Goal: Use online tool/utility: Utilize a website feature to perform a specific function

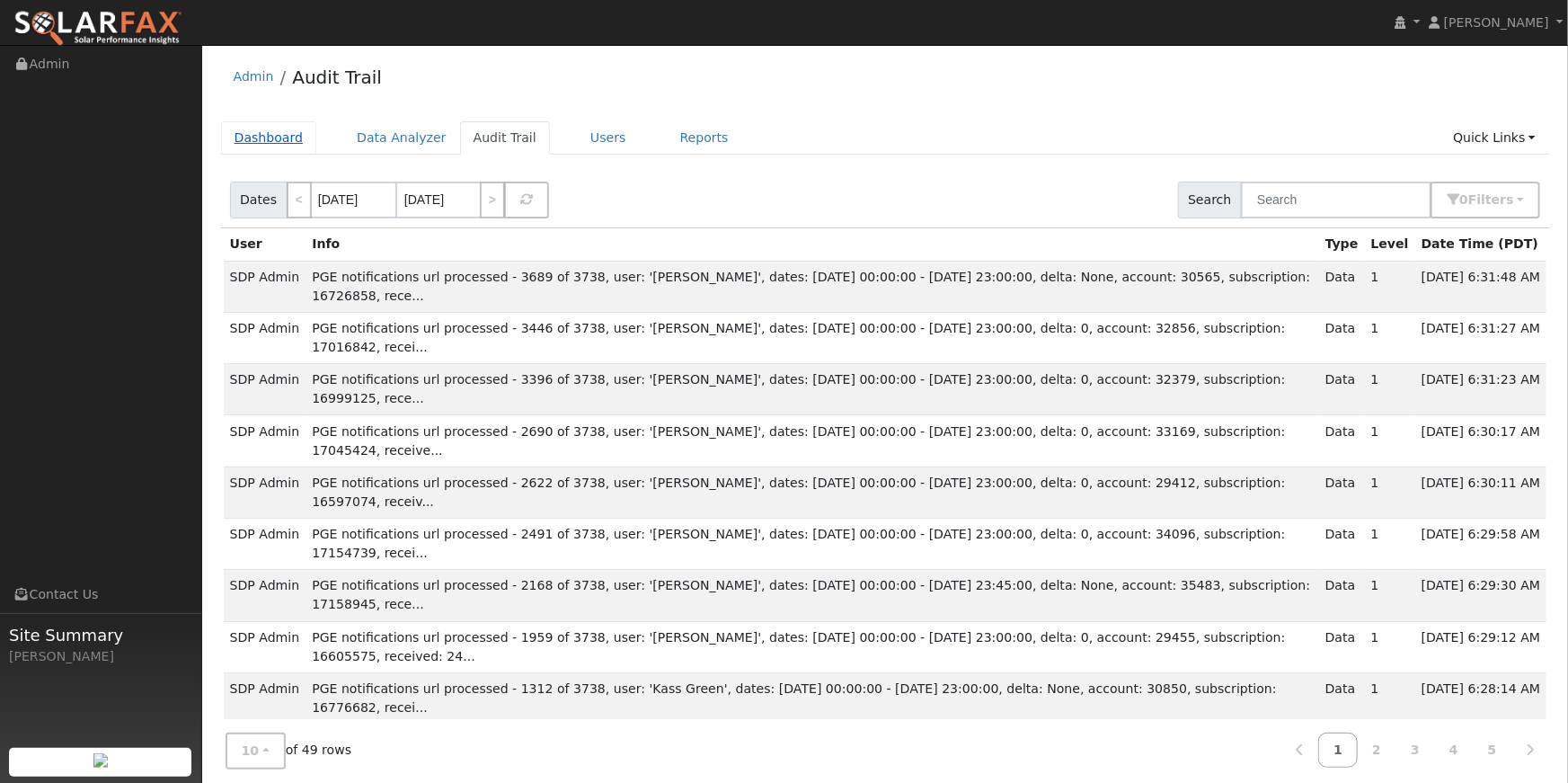
click at [261, 137] on link "Dashboard" at bounding box center [268, 138] width 96 height 33
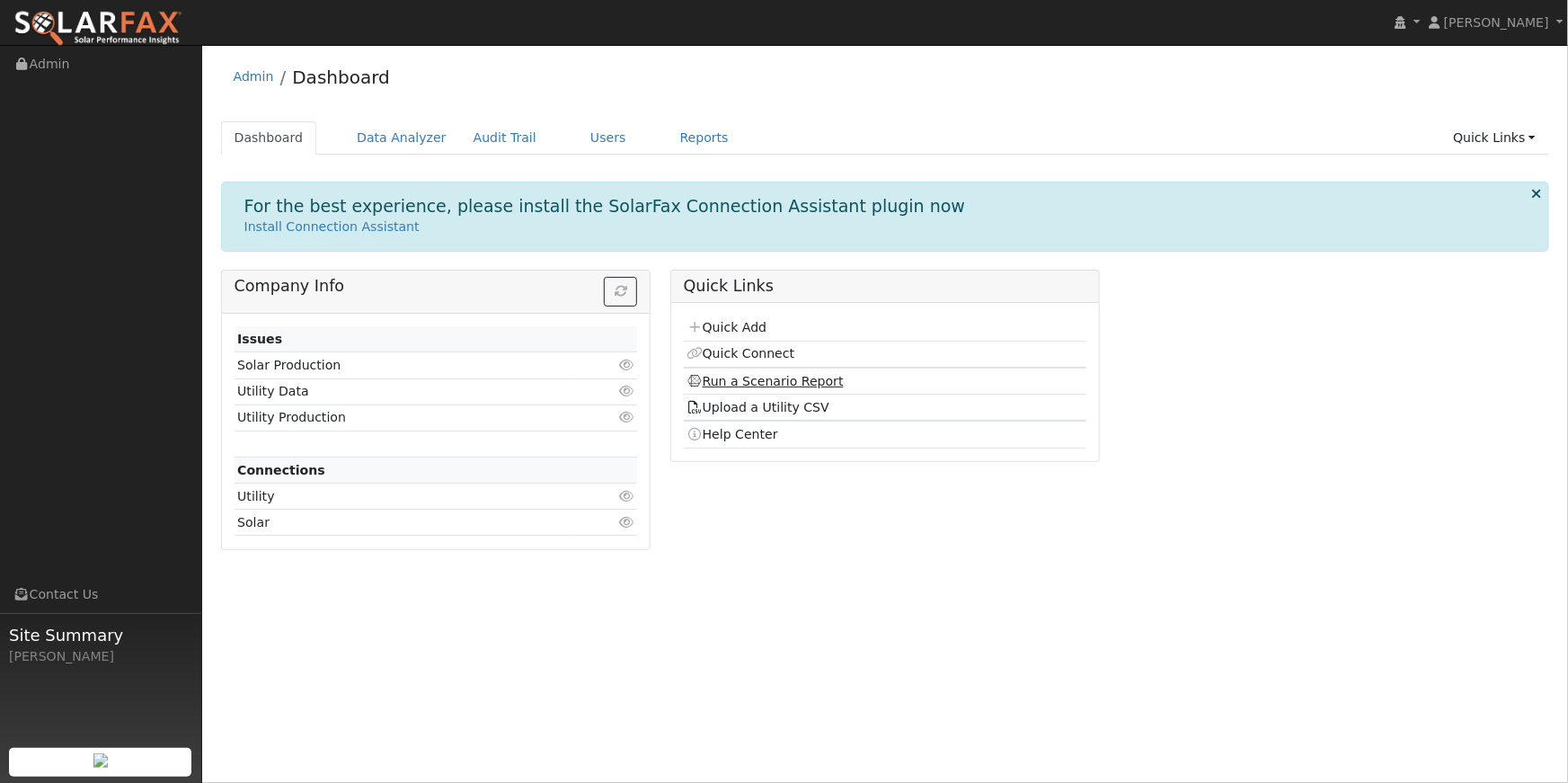
click at [733, 378] on link "Run a Scenario Report" at bounding box center [765, 381] width 157 height 14
click at [760, 383] on link "Run a Scenario Report" at bounding box center [765, 381] width 157 height 14
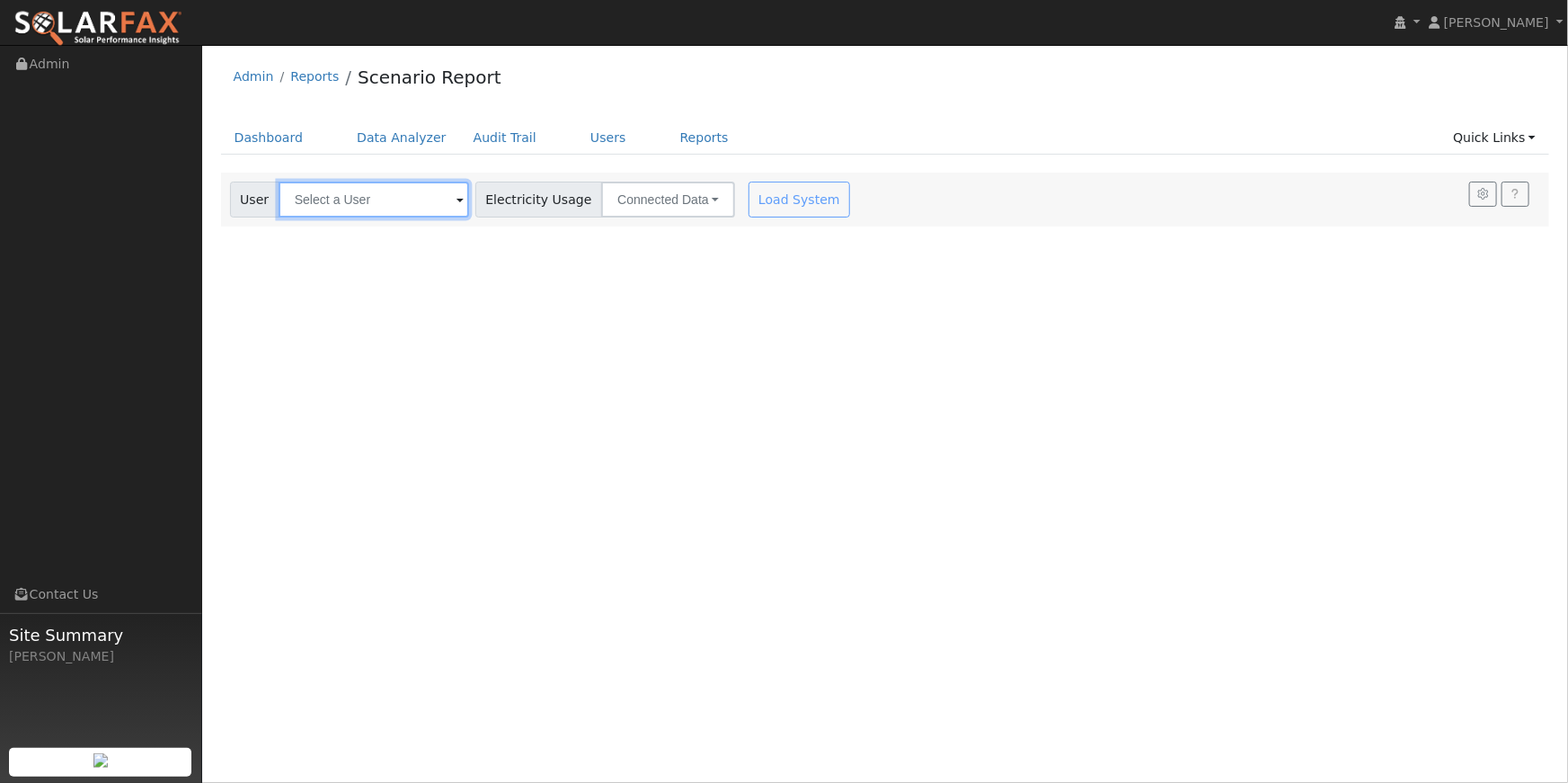
click at [420, 203] on input "text" at bounding box center [374, 200] width 190 height 36
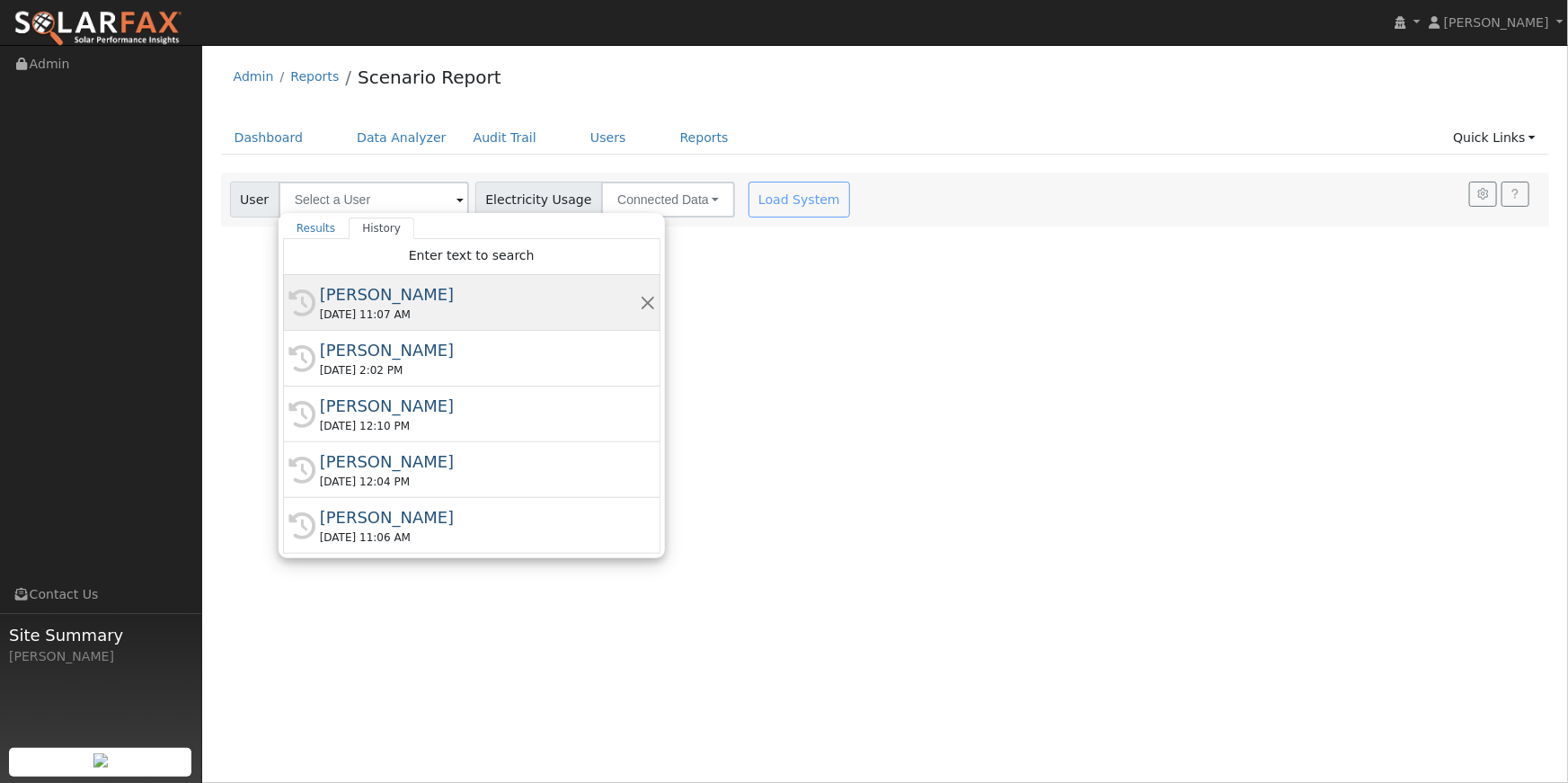
click at [391, 297] on div "[PERSON_NAME]" at bounding box center [480, 295] width 320 height 25
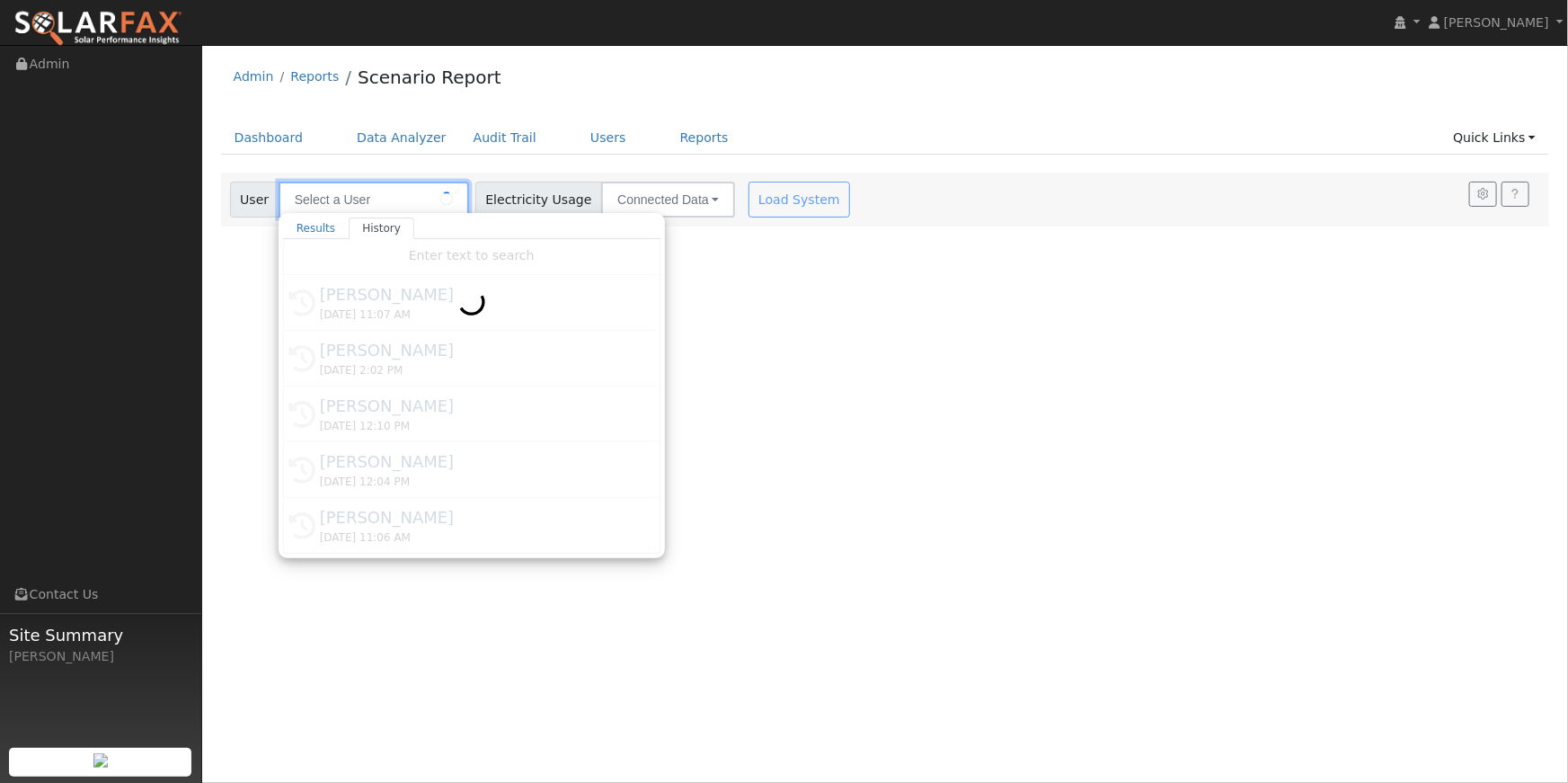
type input "[PERSON_NAME]"
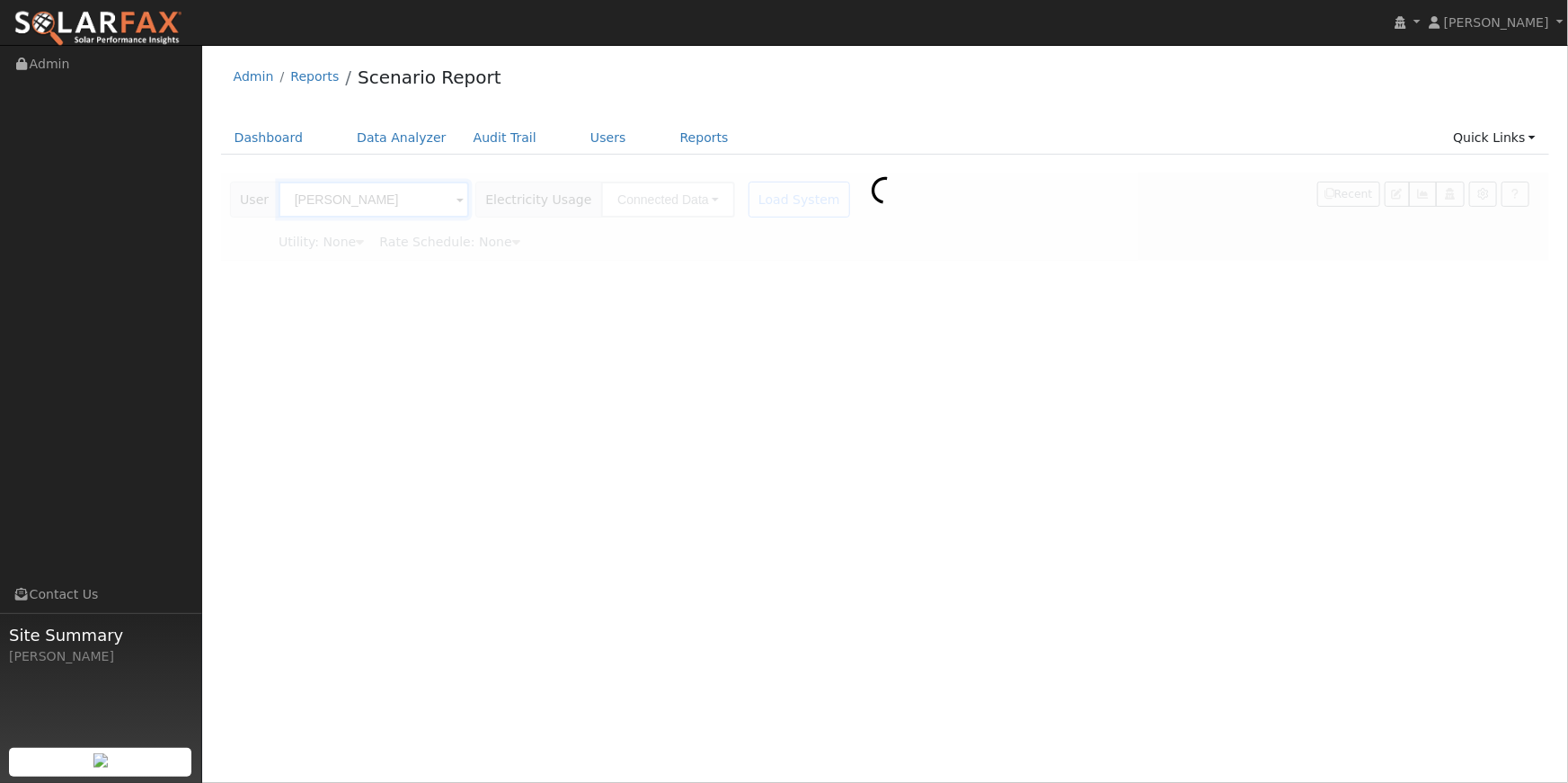
type input "Ameren"
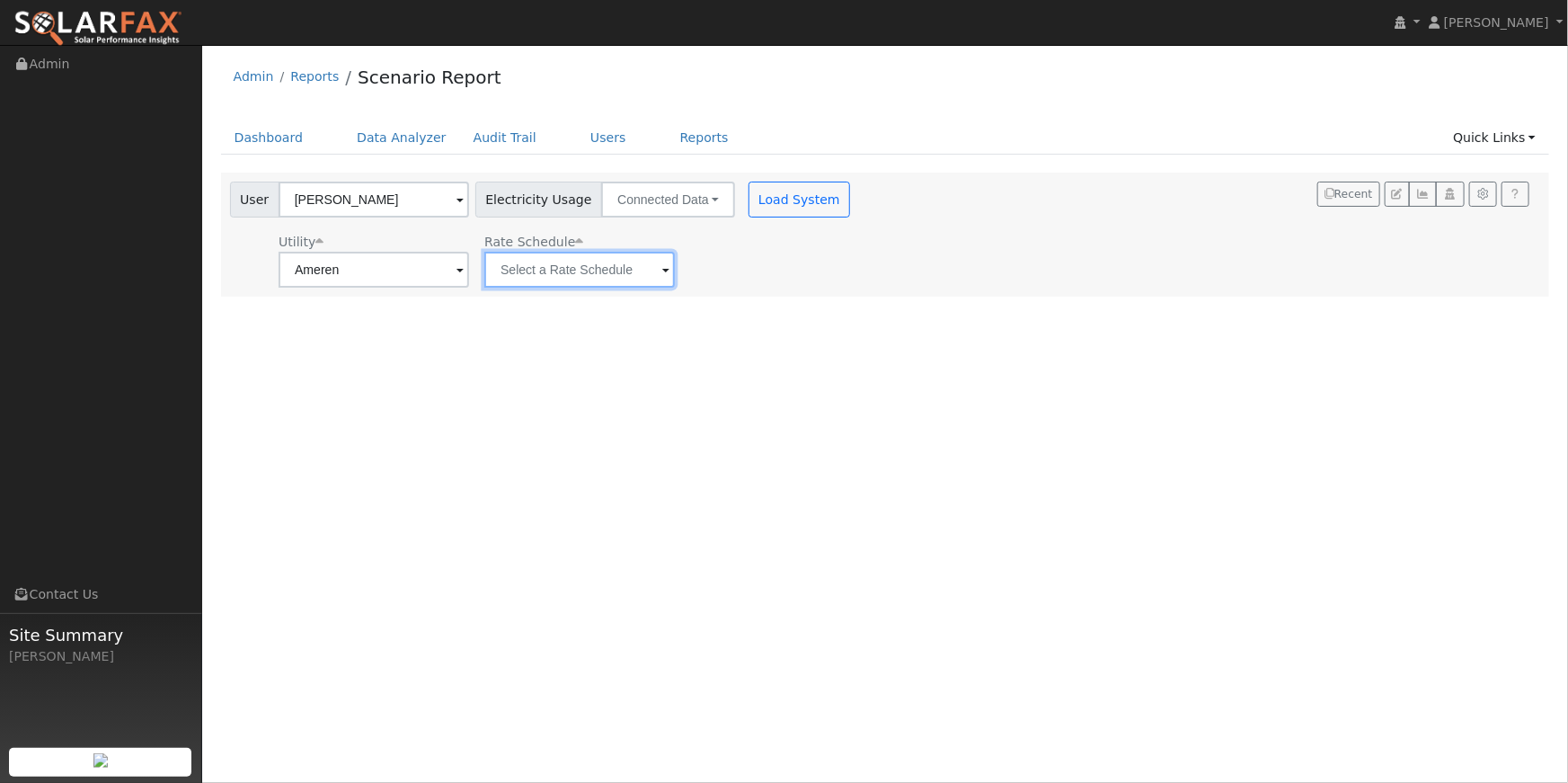
click at [469, 281] on input "text" at bounding box center [374, 269] width 190 height 36
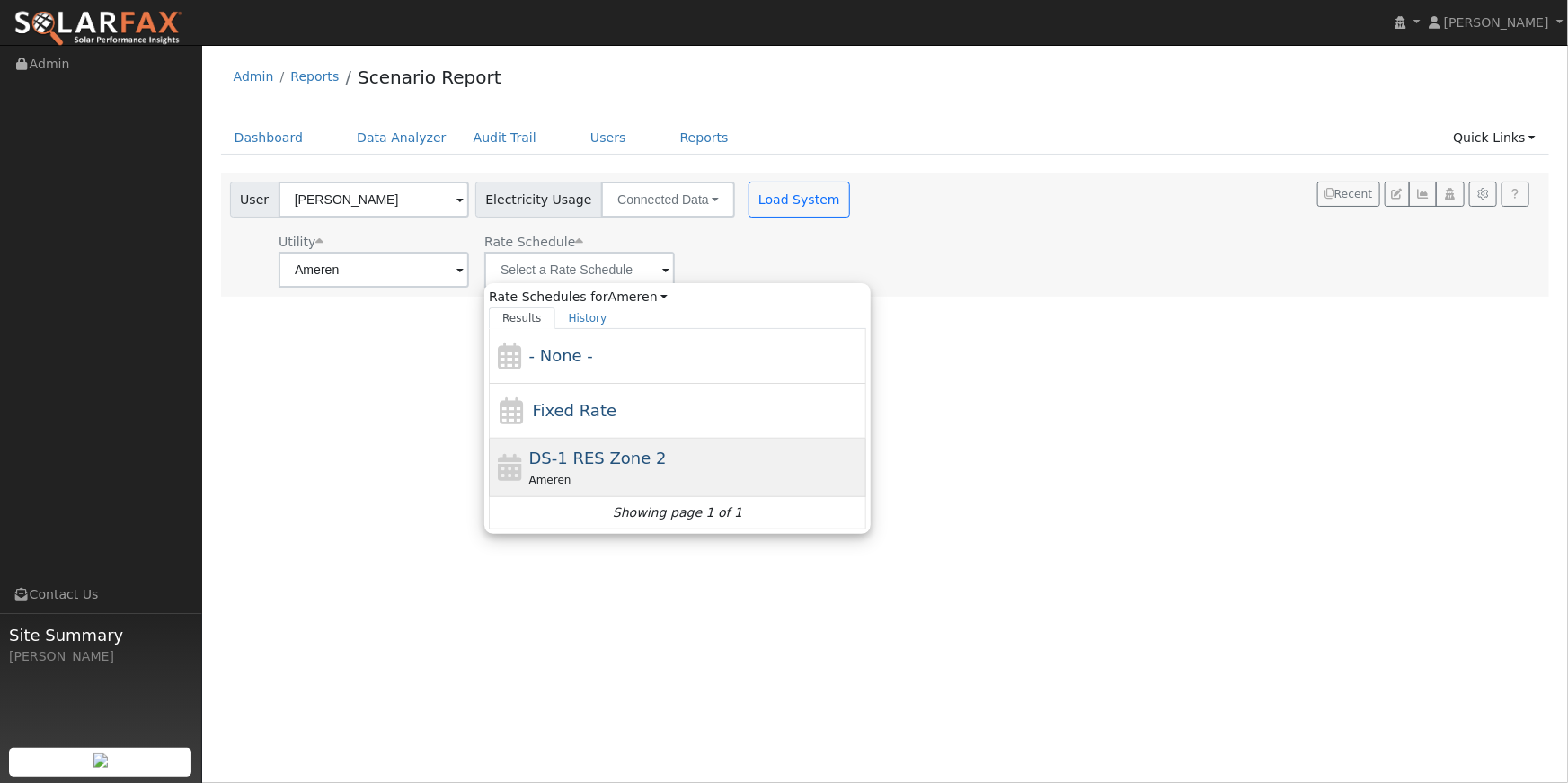
click at [593, 449] on span "DS-1 RES Zone 2" at bounding box center [598, 458] width 138 height 19
type input "DS-1 RES Zone 2"
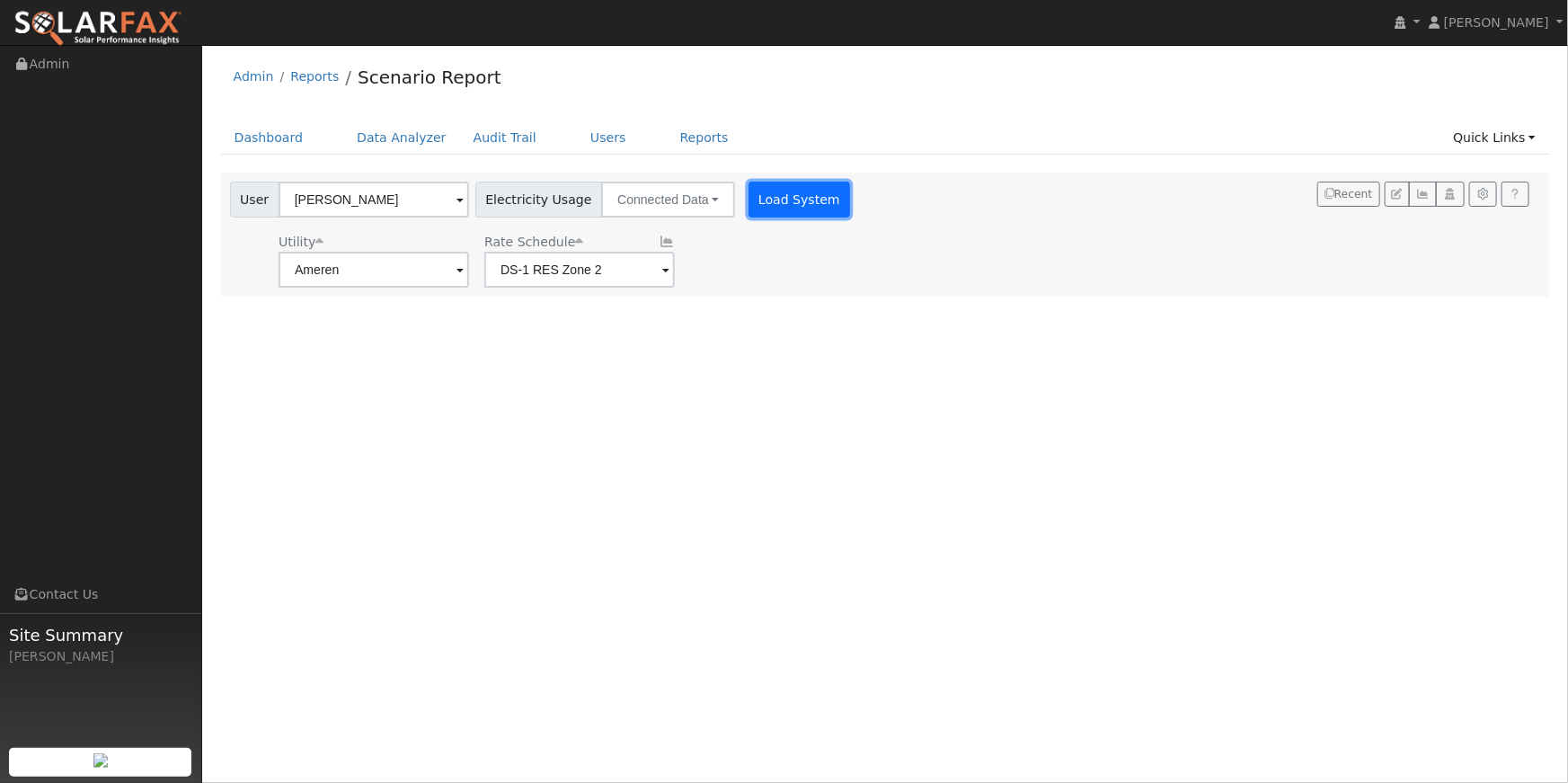
click at [761, 199] on button "Load System" at bounding box center [800, 200] width 103 height 36
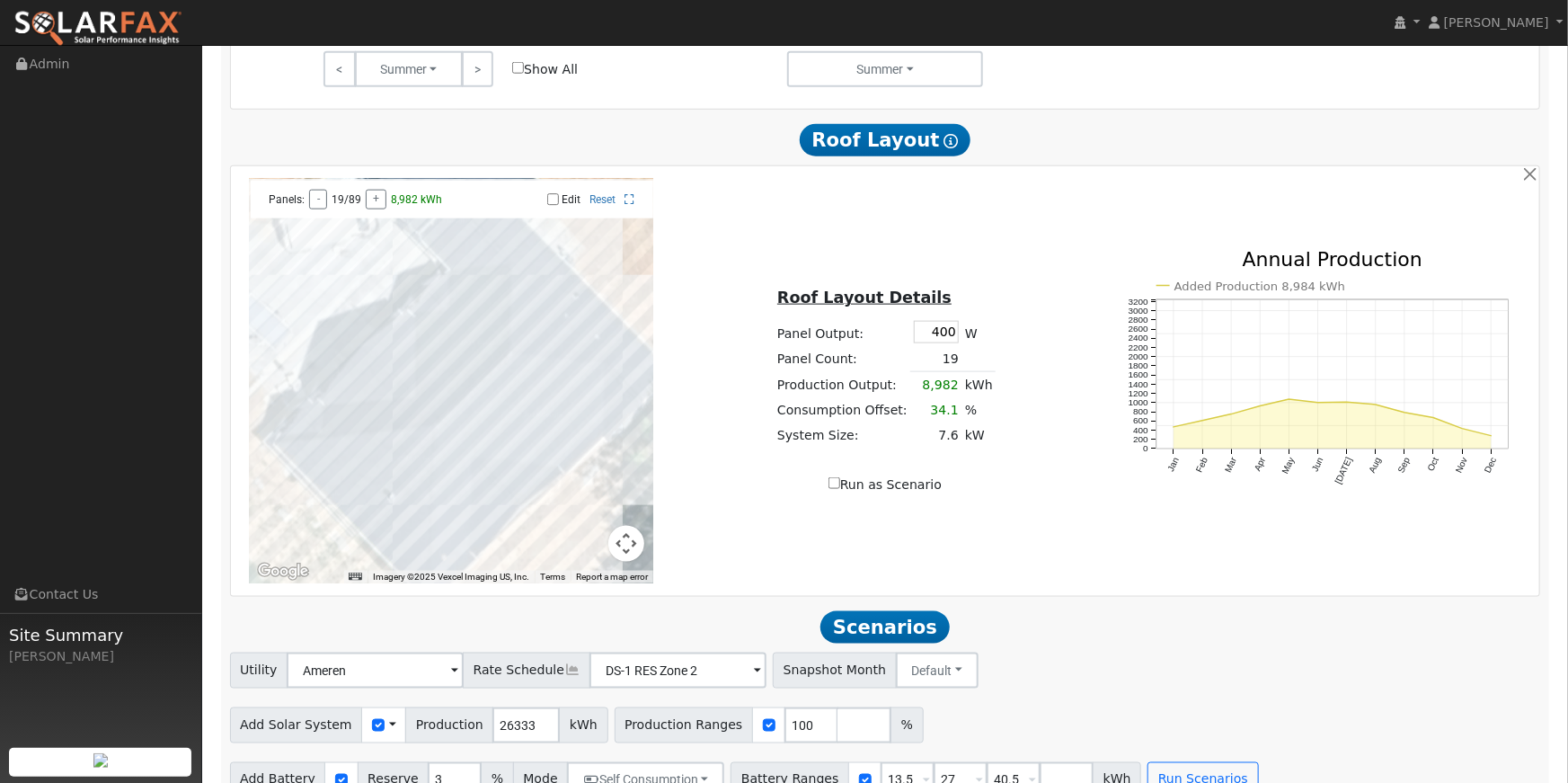
scroll to position [1014, 0]
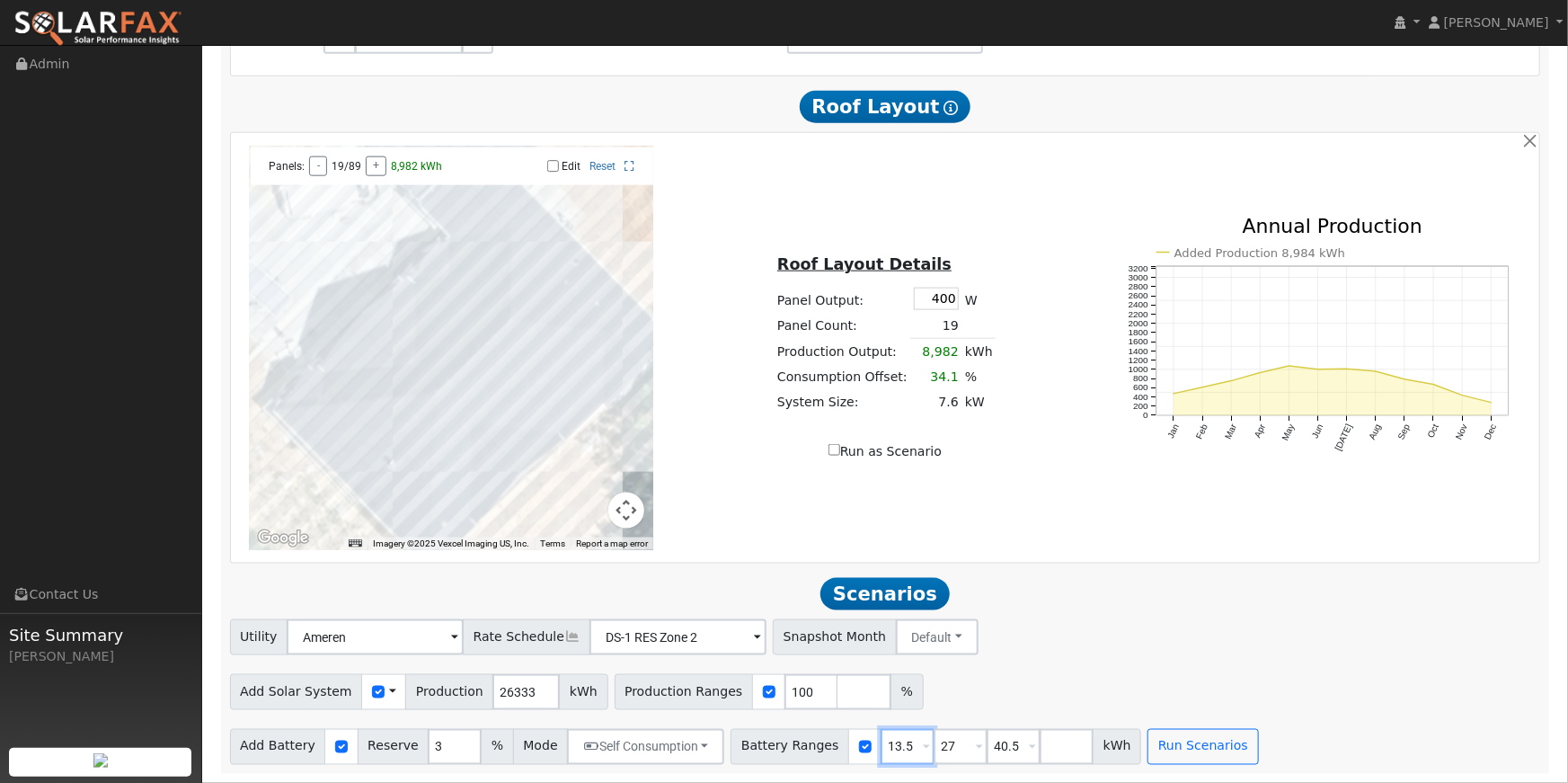
click at [890, 744] on input "13.5" at bounding box center [908, 747] width 54 height 36
click at [898, 741] on input "13.5" at bounding box center [908, 747] width 54 height 36
type input "27"
type input "40.5"
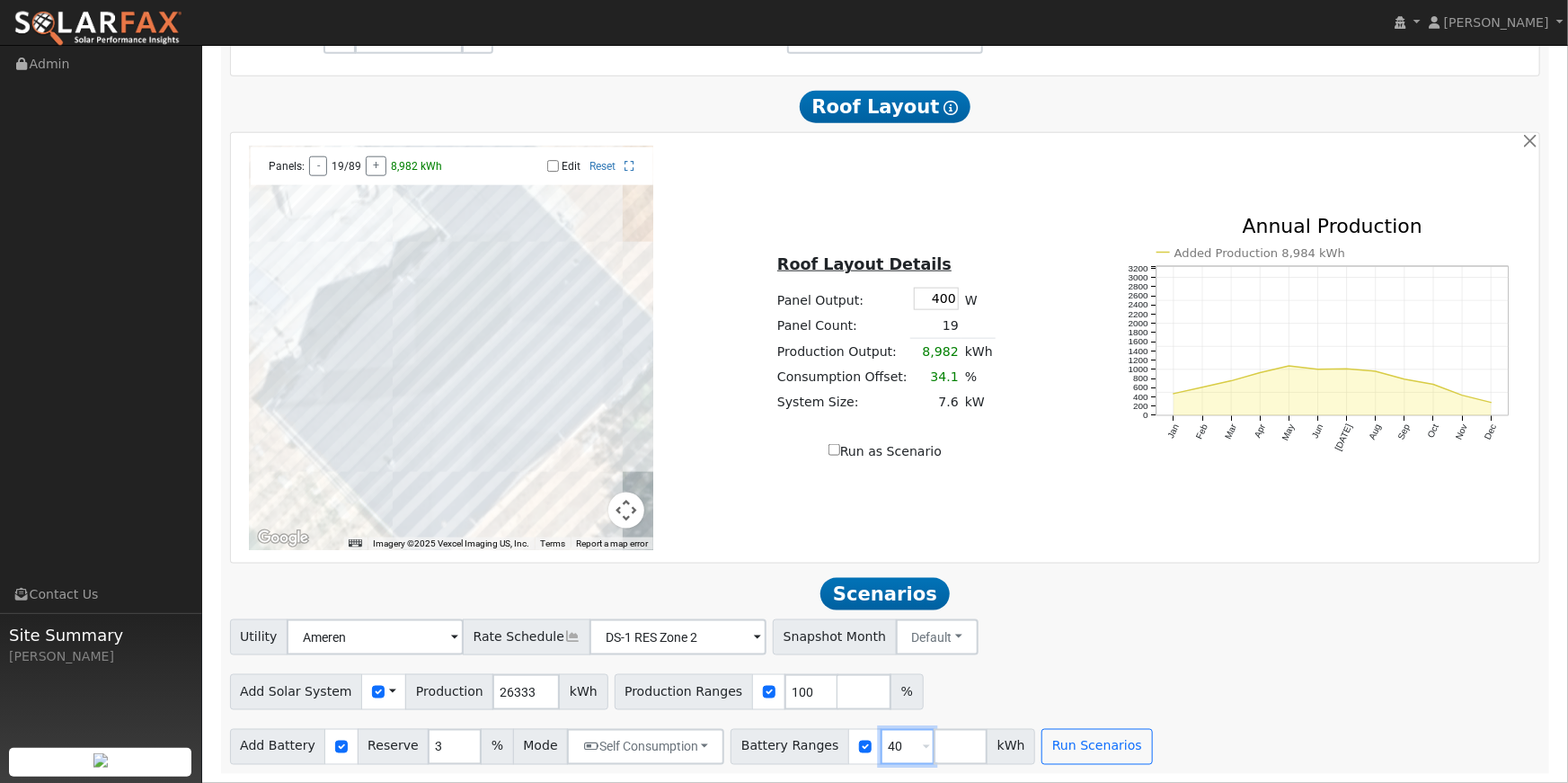
type input "4"
type input "15"
click at [1012, 679] on div "Add Solar System Use CSV Data Production 26333 kWh Production Ranges 100 %" at bounding box center [885, 689] width 1318 height 42
click at [463, 639] on input "DS-1 RES Zone 2" at bounding box center [375, 637] width 177 height 36
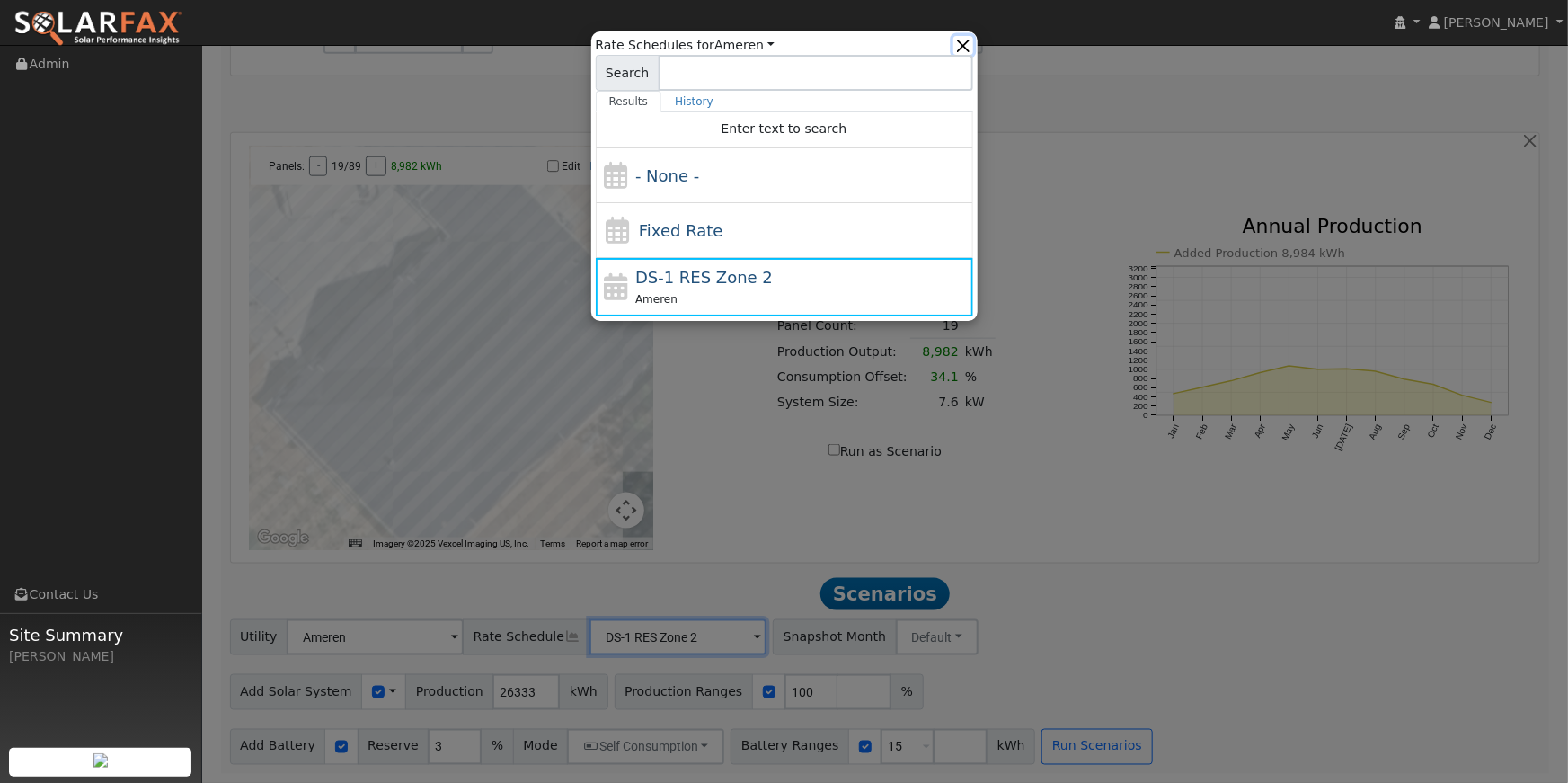
click at [968, 51] on button "button" at bounding box center [963, 46] width 19 height 19
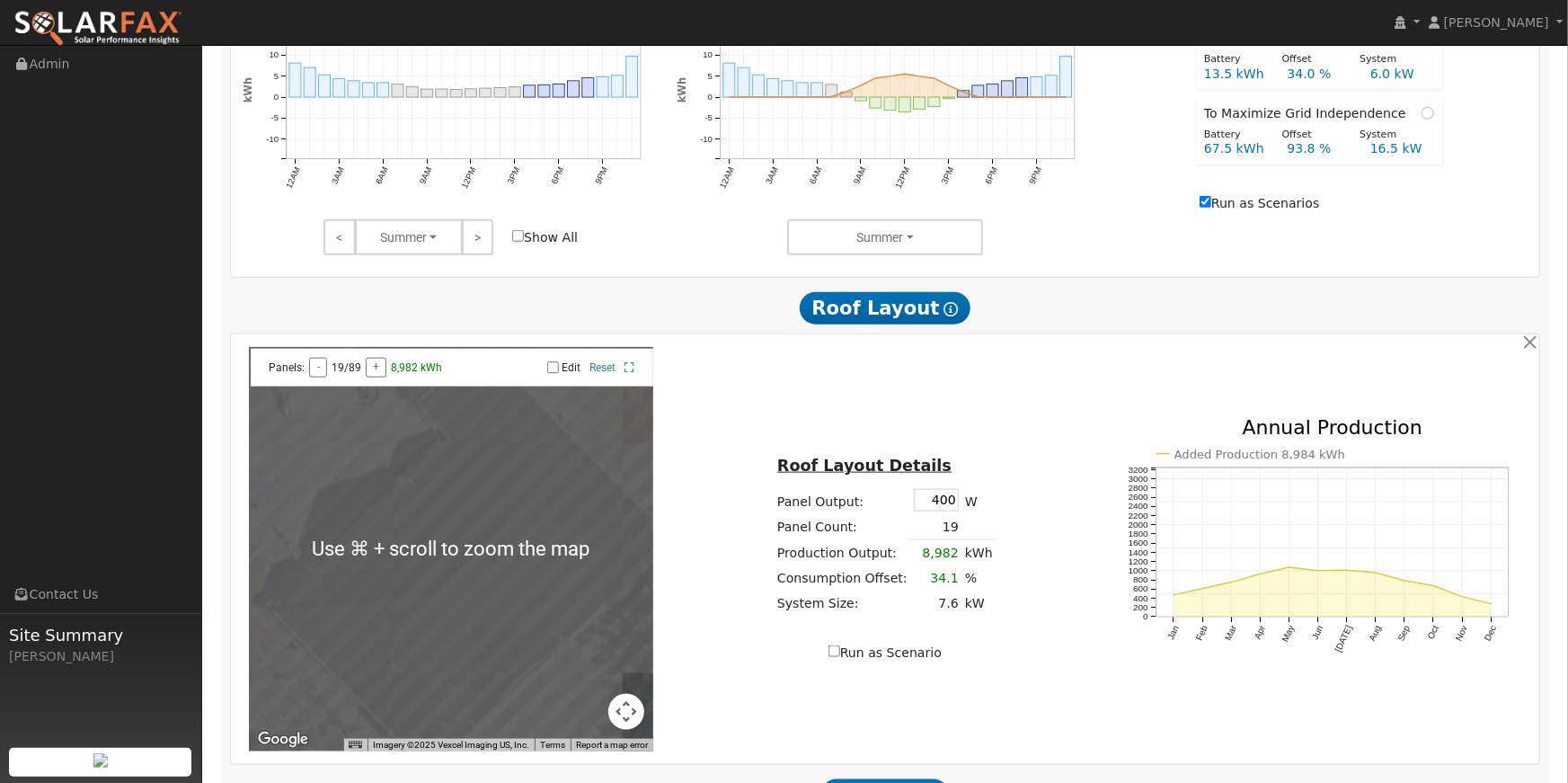
scroll to position [832, 0]
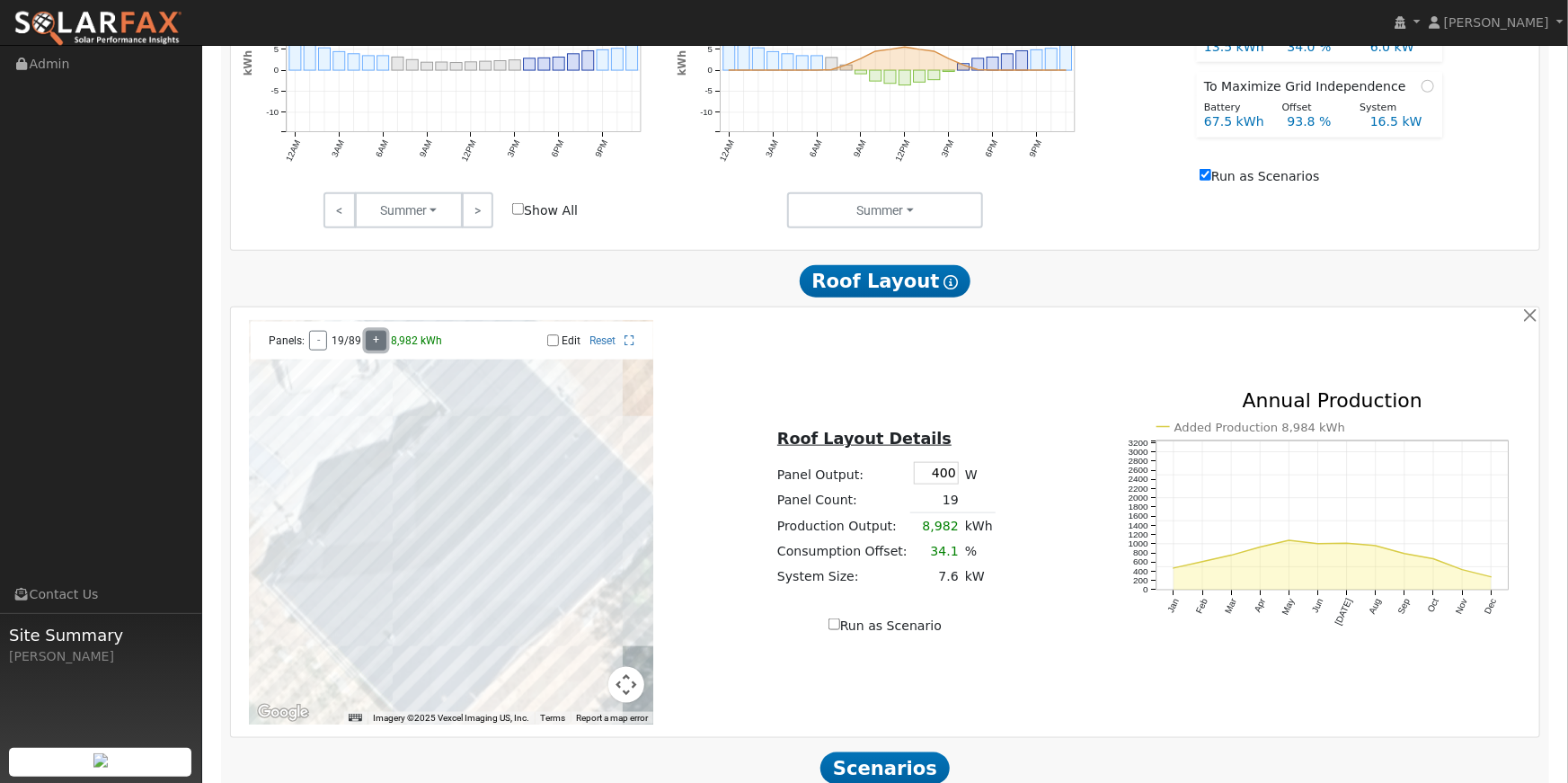
click at [381, 344] on button "+" at bounding box center [376, 341] width 21 height 20
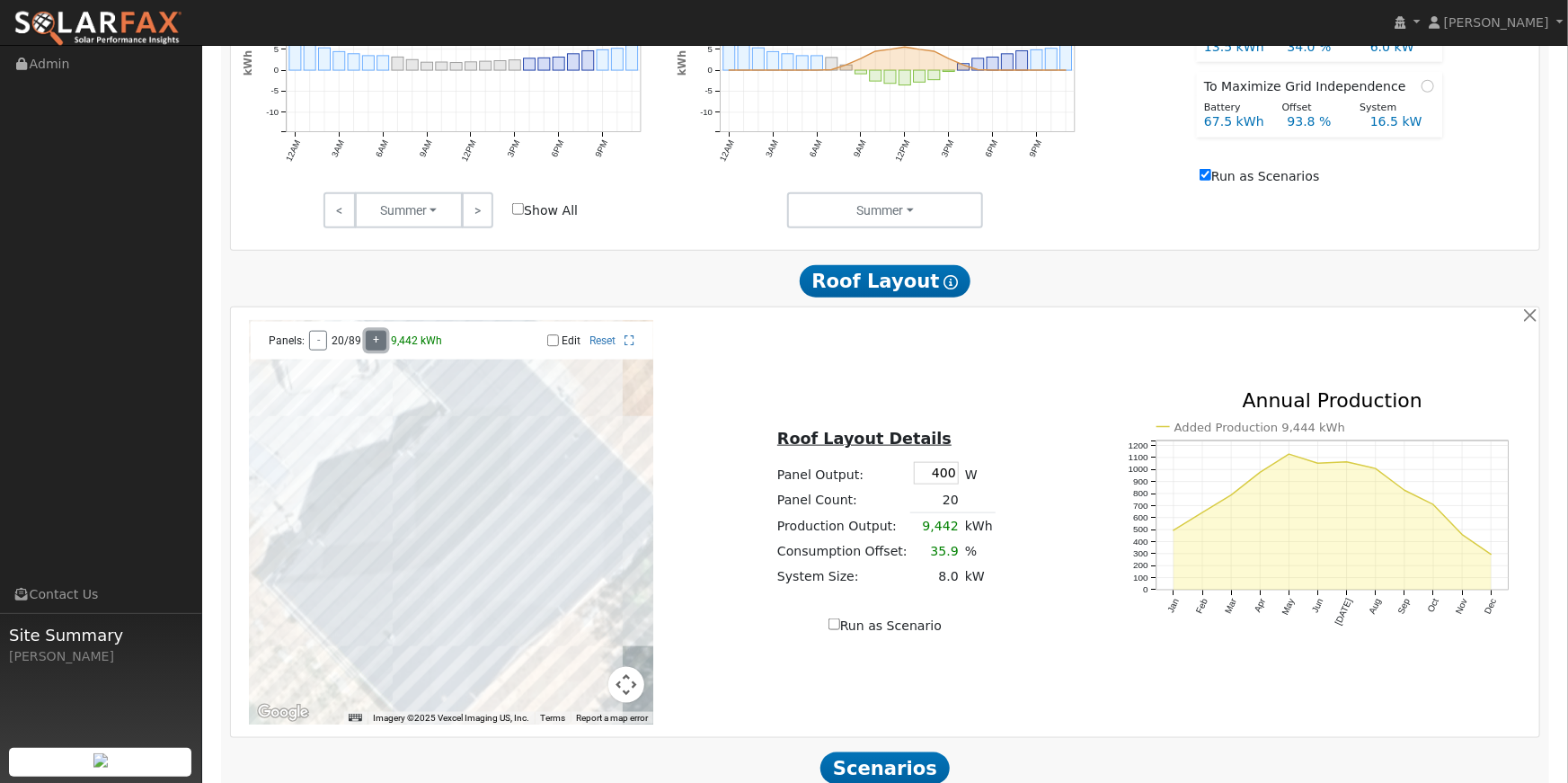
click at [381, 344] on button "+" at bounding box center [376, 341] width 21 height 20
click at [381, 344] on button "+" at bounding box center [375, 341] width 21 height 20
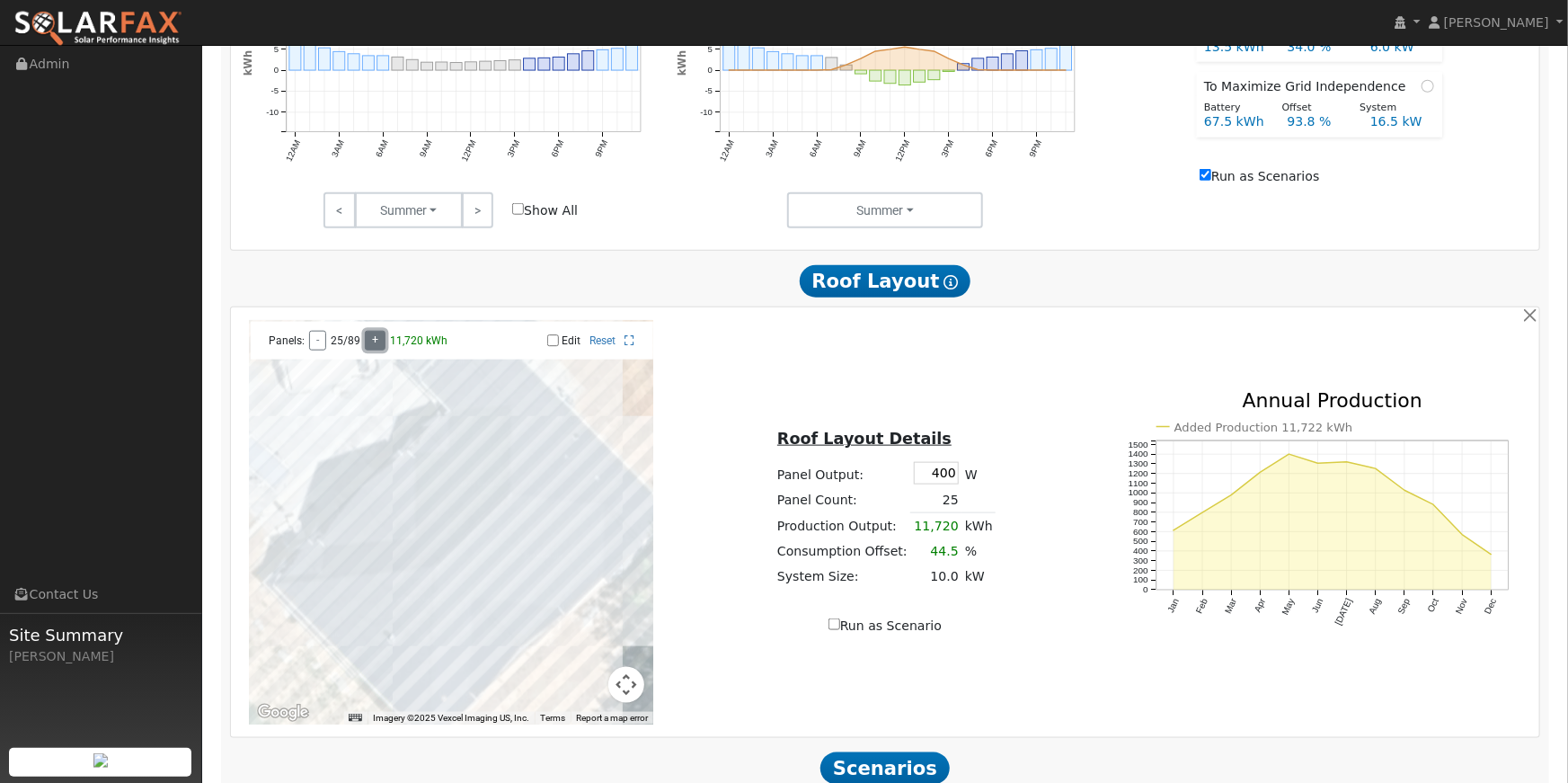
click at [381, 344] on button "+" at bounding box center [375, 341] width 21 height 20
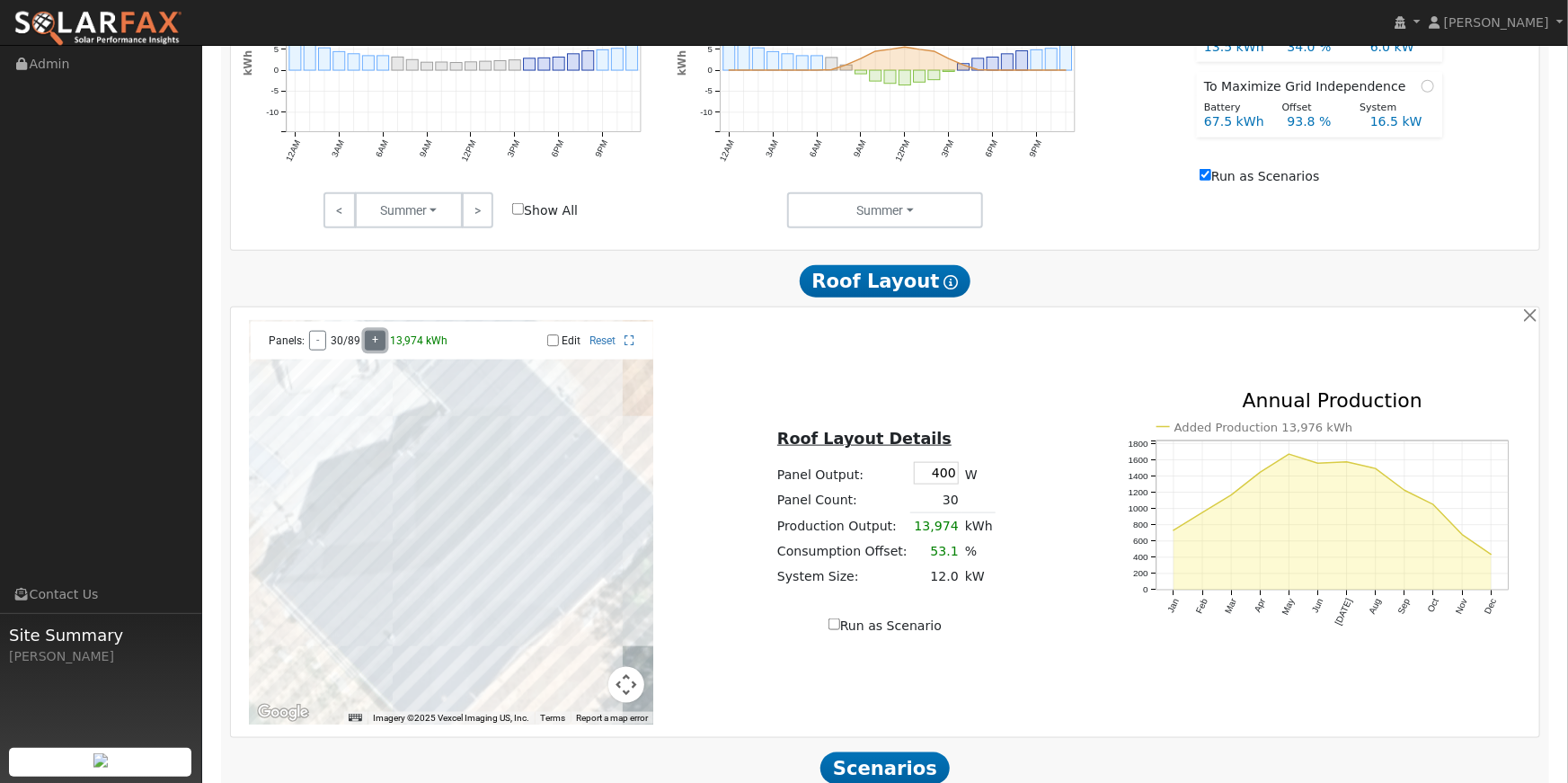
click at [381, 344] on button "+" at bounding box center [375, 341] width 21 height 20
click at [938, 539] on td "14,843" at bounding box center [936, 525] width 51 height 26
click at [943, 484] on input "400" at bounding box center [936, 473] width 45 height 23
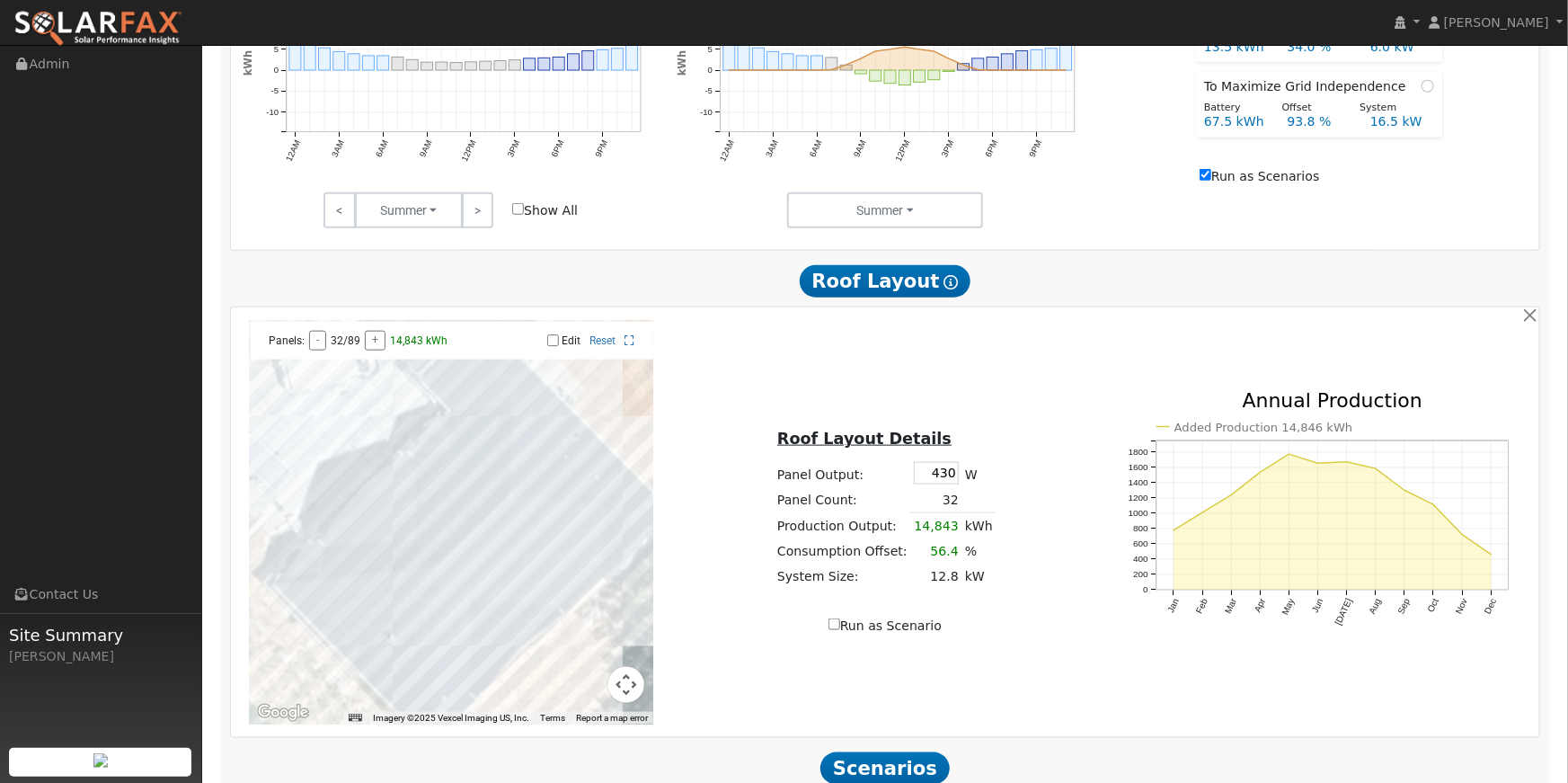
type input "430"
click at [927, 399] on div "← Move left → Move right ↑ Move up ↓ Move down + Zoom in - Zoom out Home Jump l…" at bounding box center [886, 521] width 1303 height 404
click at [371, 350] on button "+" at bounding box center [376, 341] width 21 height 20
click at [371, 350] on button "+" at bounding box center [375, 341] width 21 height 20
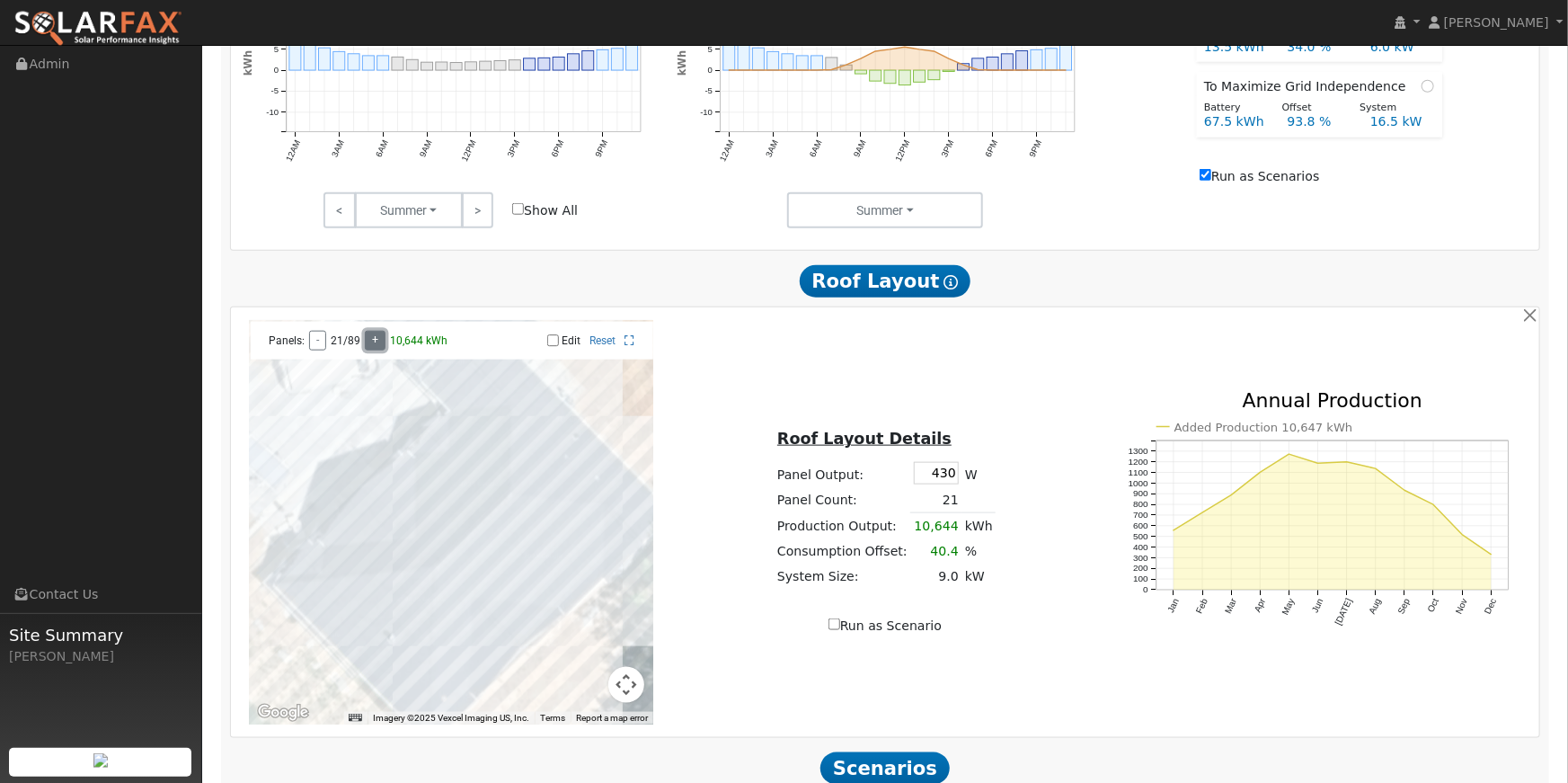
click at [371, 350] on button "+" at bounding box center [375, 341] width 21 height 20
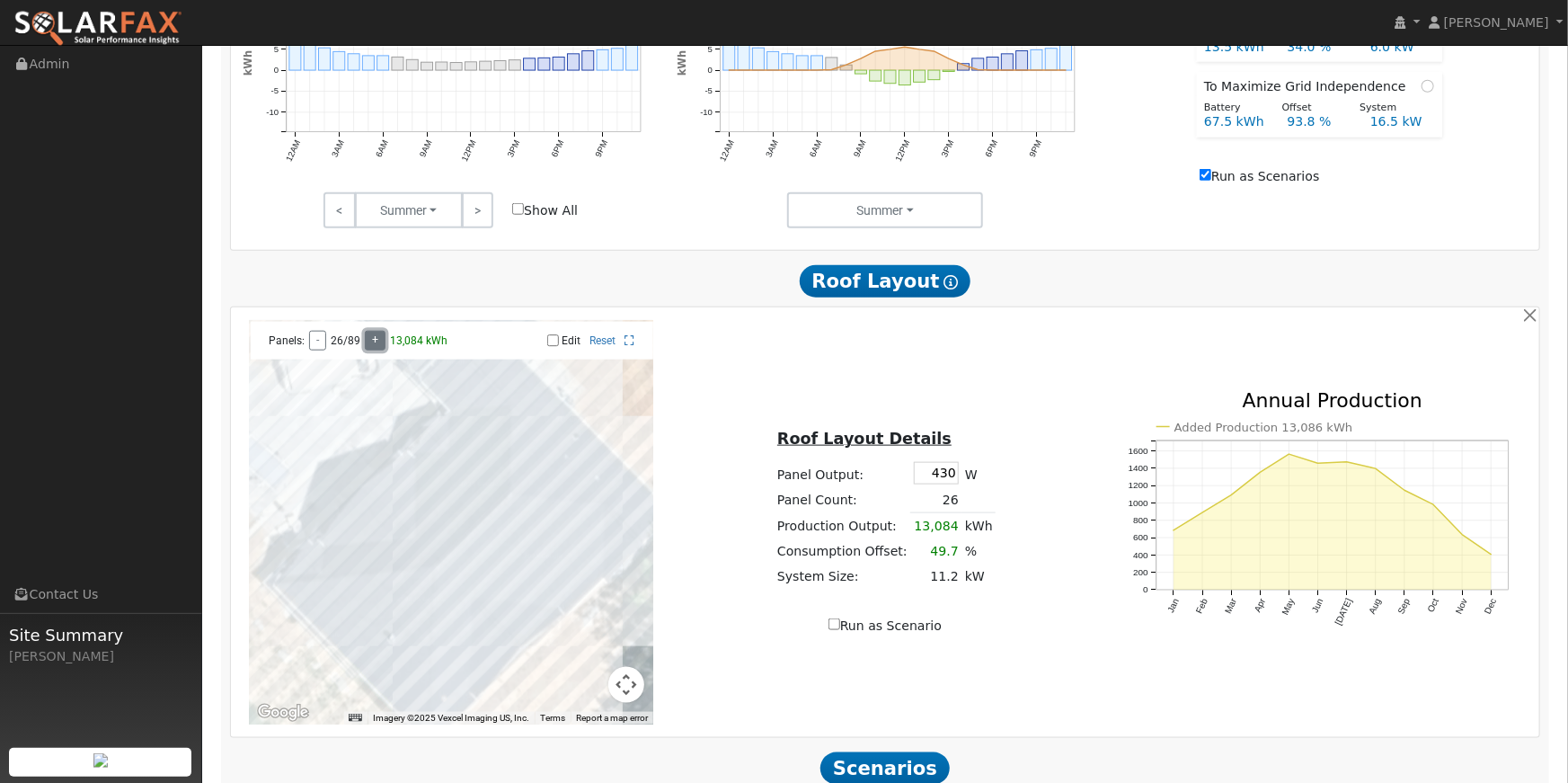
click at [371, 350] on button "+" at bounding box center [375, 341] width 21 height 20
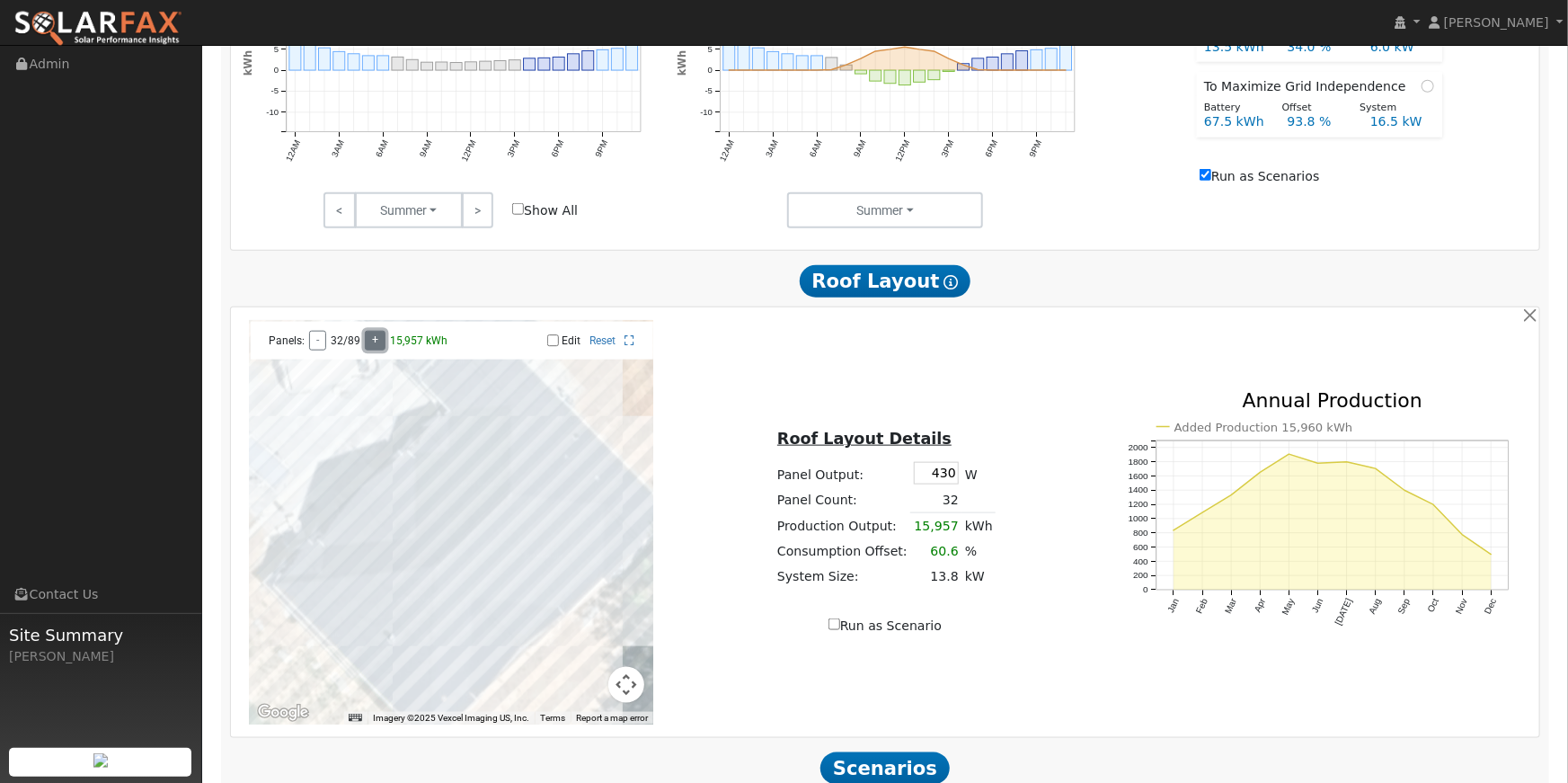
click at [371, 350] on button "+" at bounding box center [375, 341] width 21 height 20
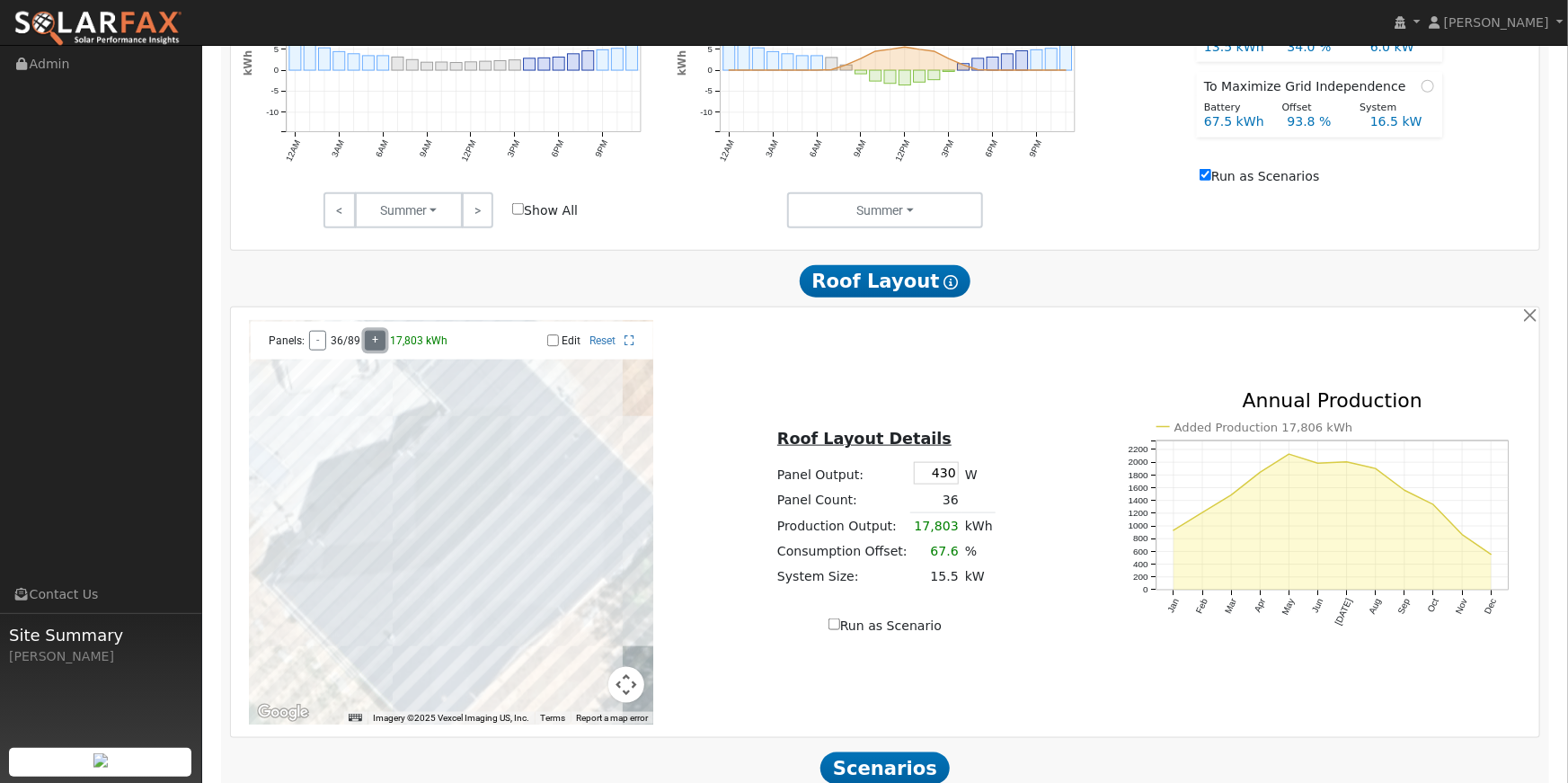
click at [371, 350] on button "+" at bounding box center [375, 341] width 21 height 20
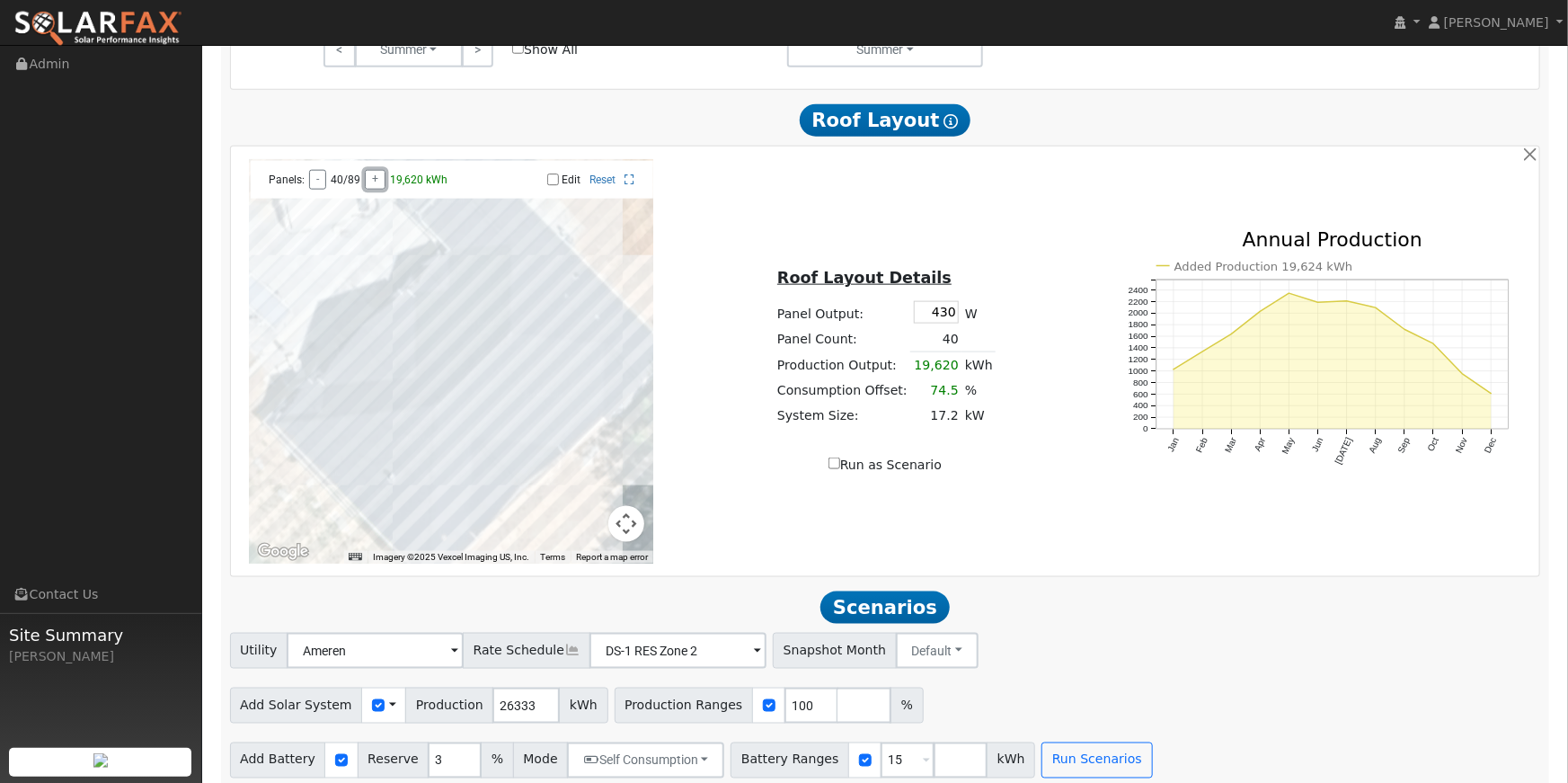
scroll to position [1014, 0]
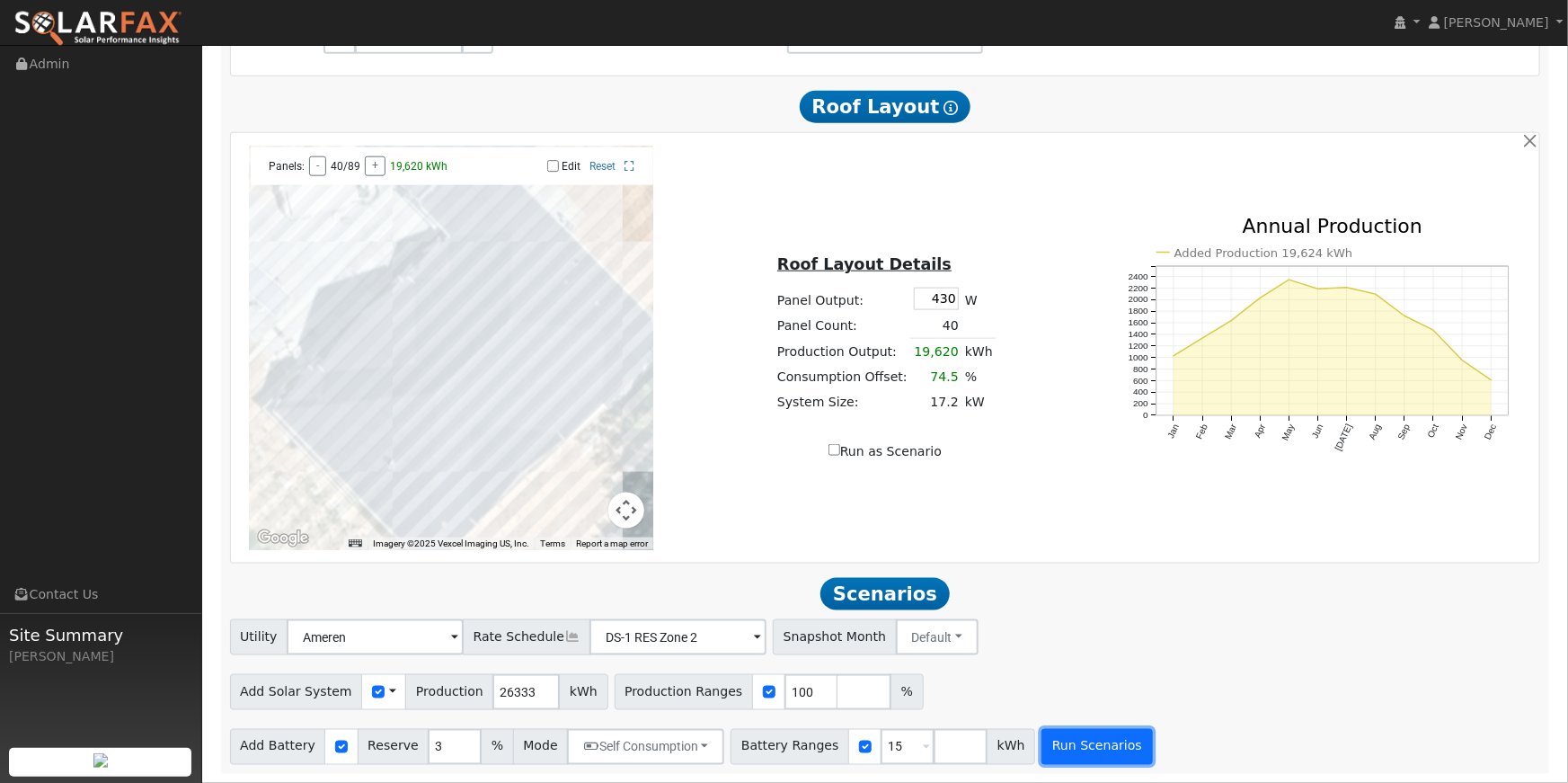
click at [1053, 741] on button "Run Scenarios" at bounding box center [1097, 747] width 110 height 36
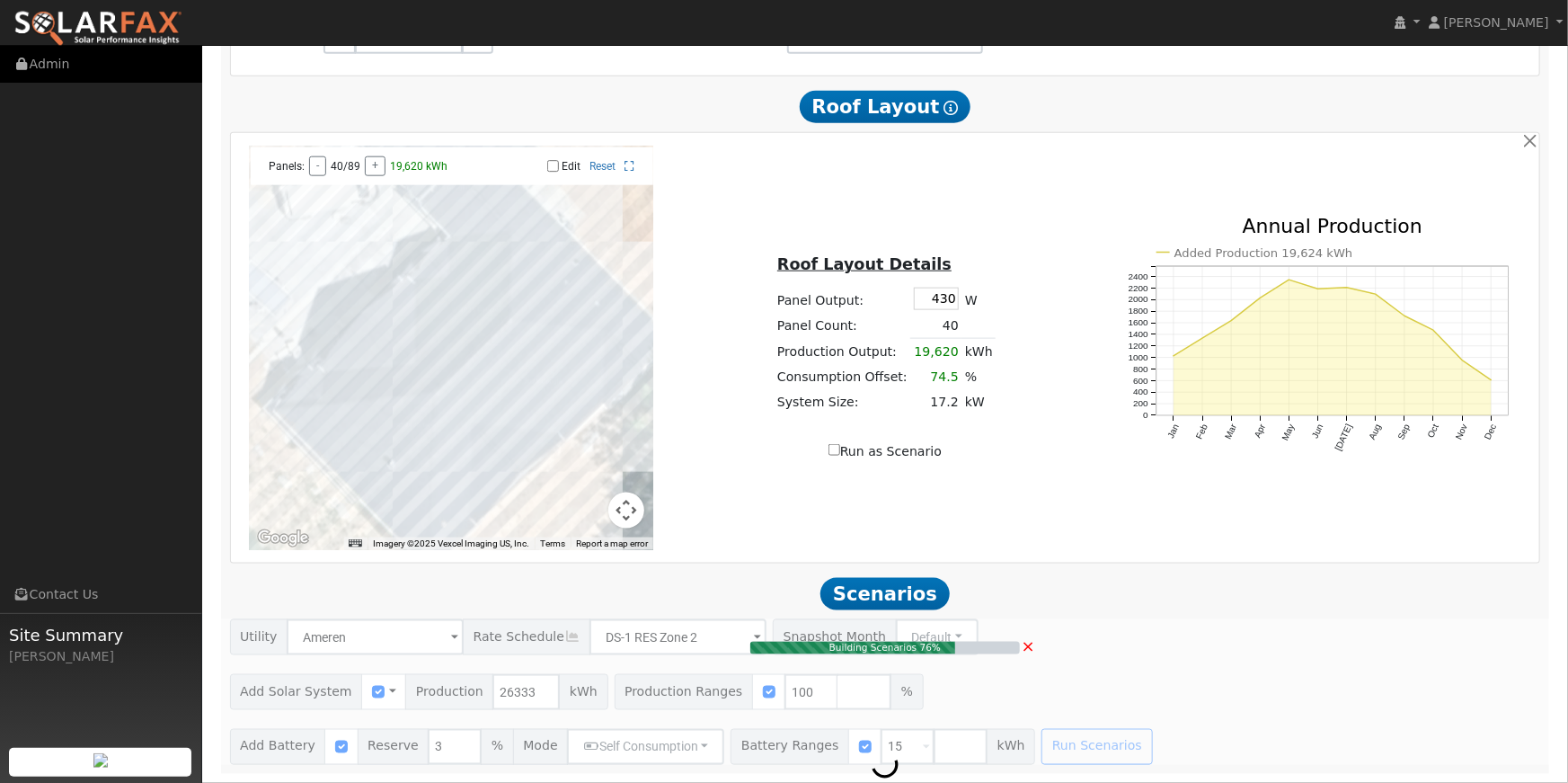
type input "17.6"
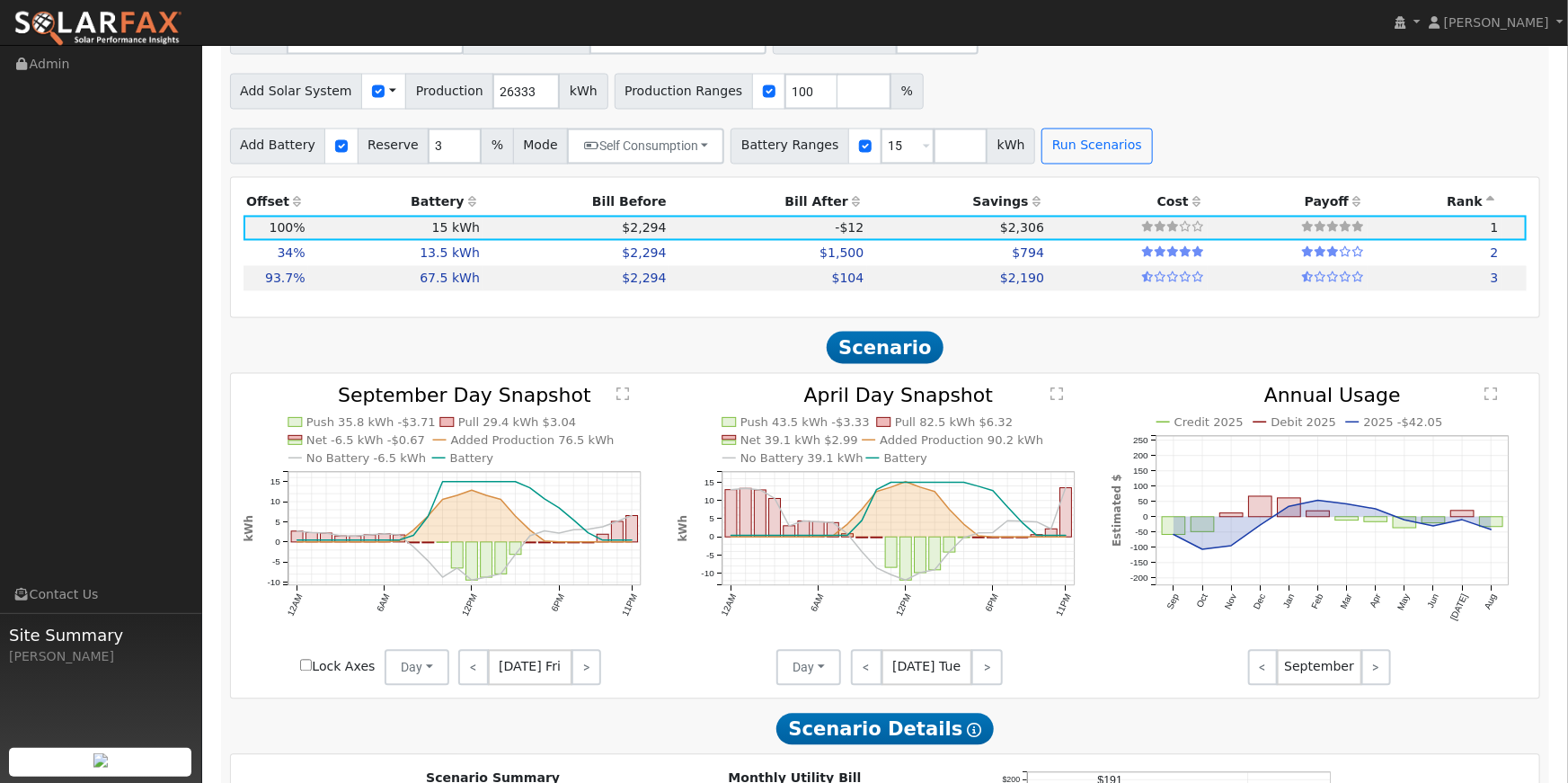
scroll to position [1634, 0]
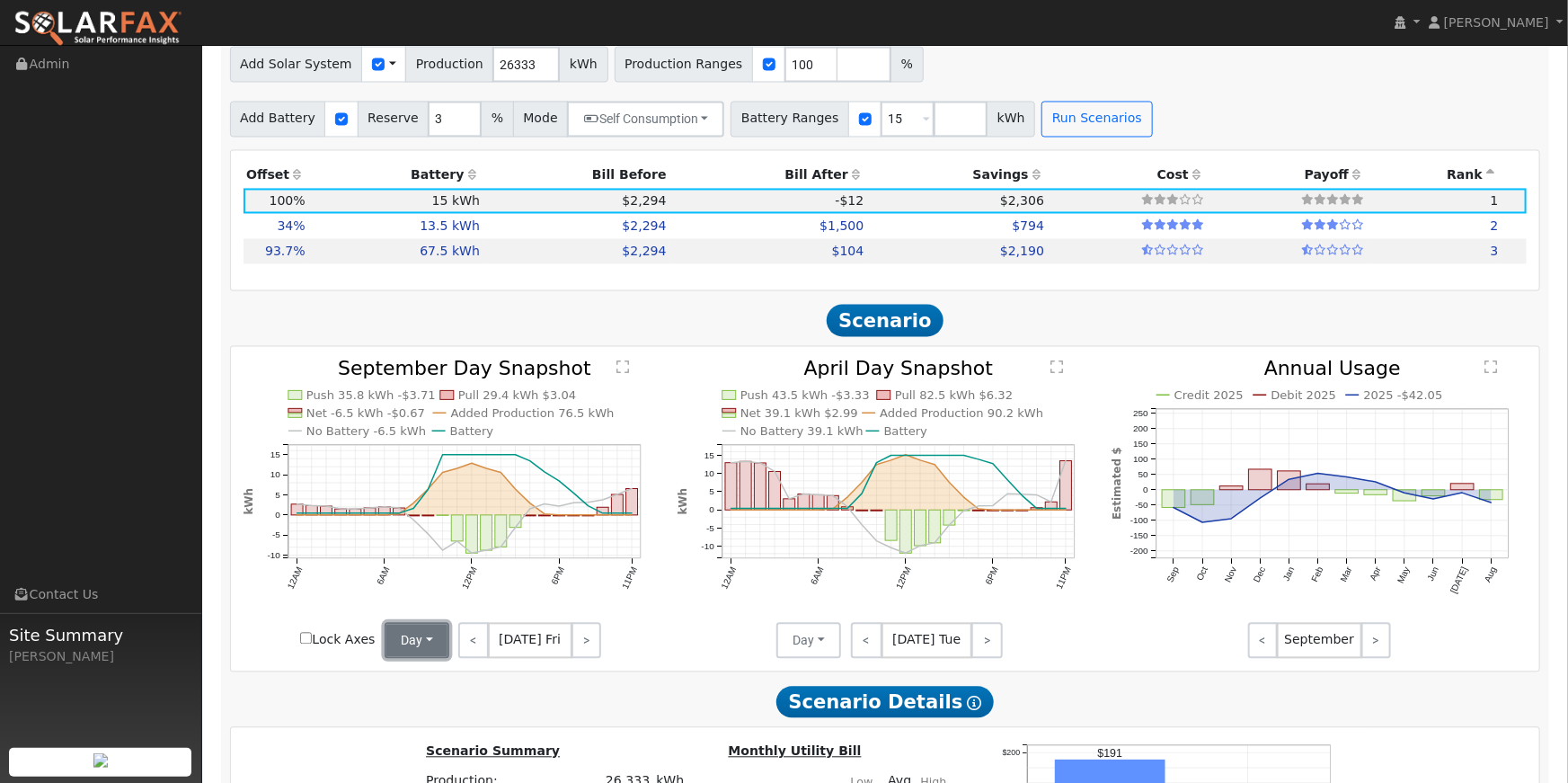
click at [429, 651] on button "Day" at bounding box center [417, 641] width 65 height 36
click at [449, 713] on link "Month Average" at bounding box center [447, 705] width 125 height 25
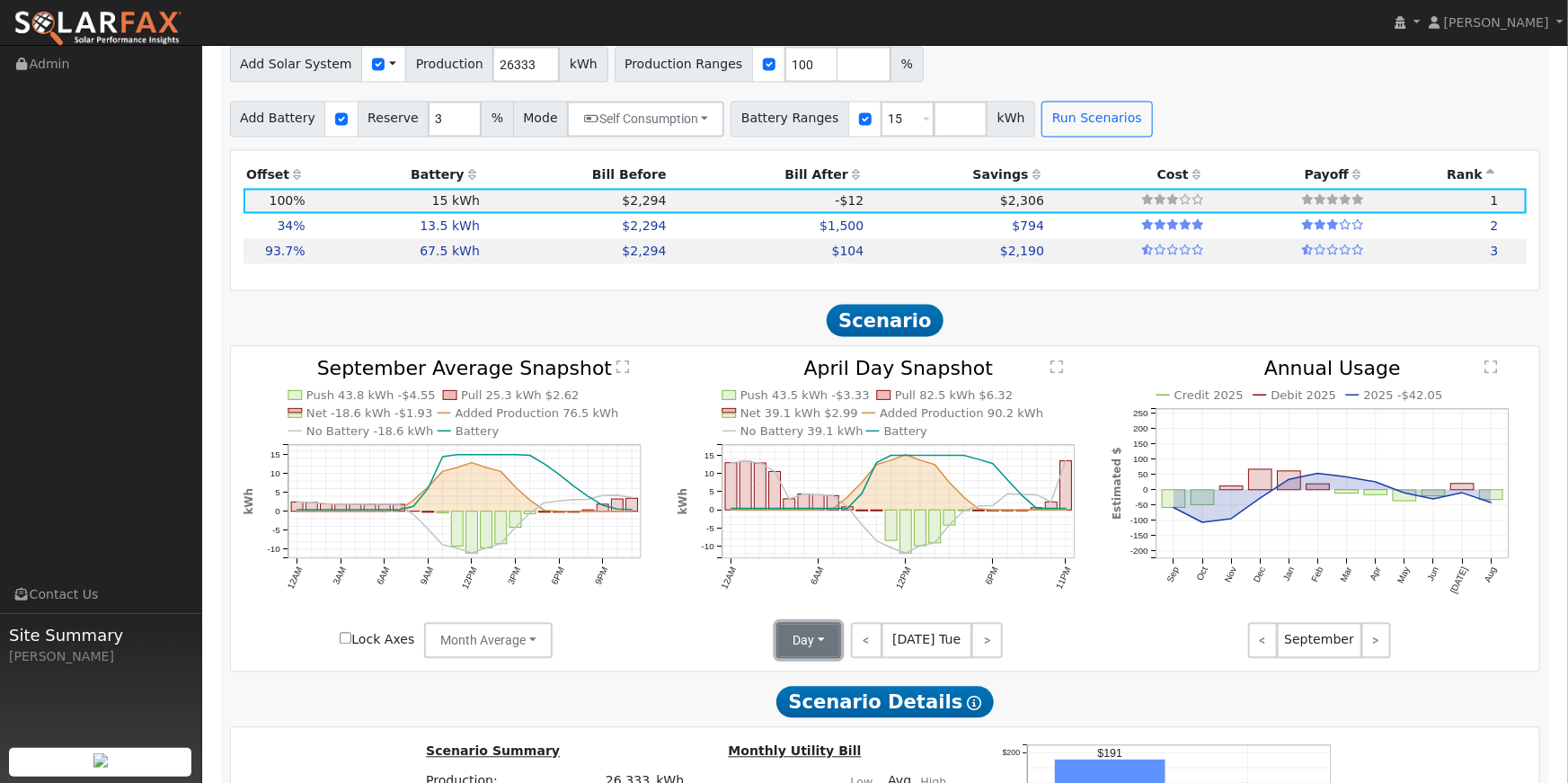
click at [832, 650] on button "Day" at bounding box center [809, 641] width 65 height 36
drag, startPoint x: 822, startPoint y: 714, endPoint x: 862, endPoint y: 690, distance: 46.6
click at [822, 714] on link "Month Average" at bounding box center [840, 705] width 125 height 25
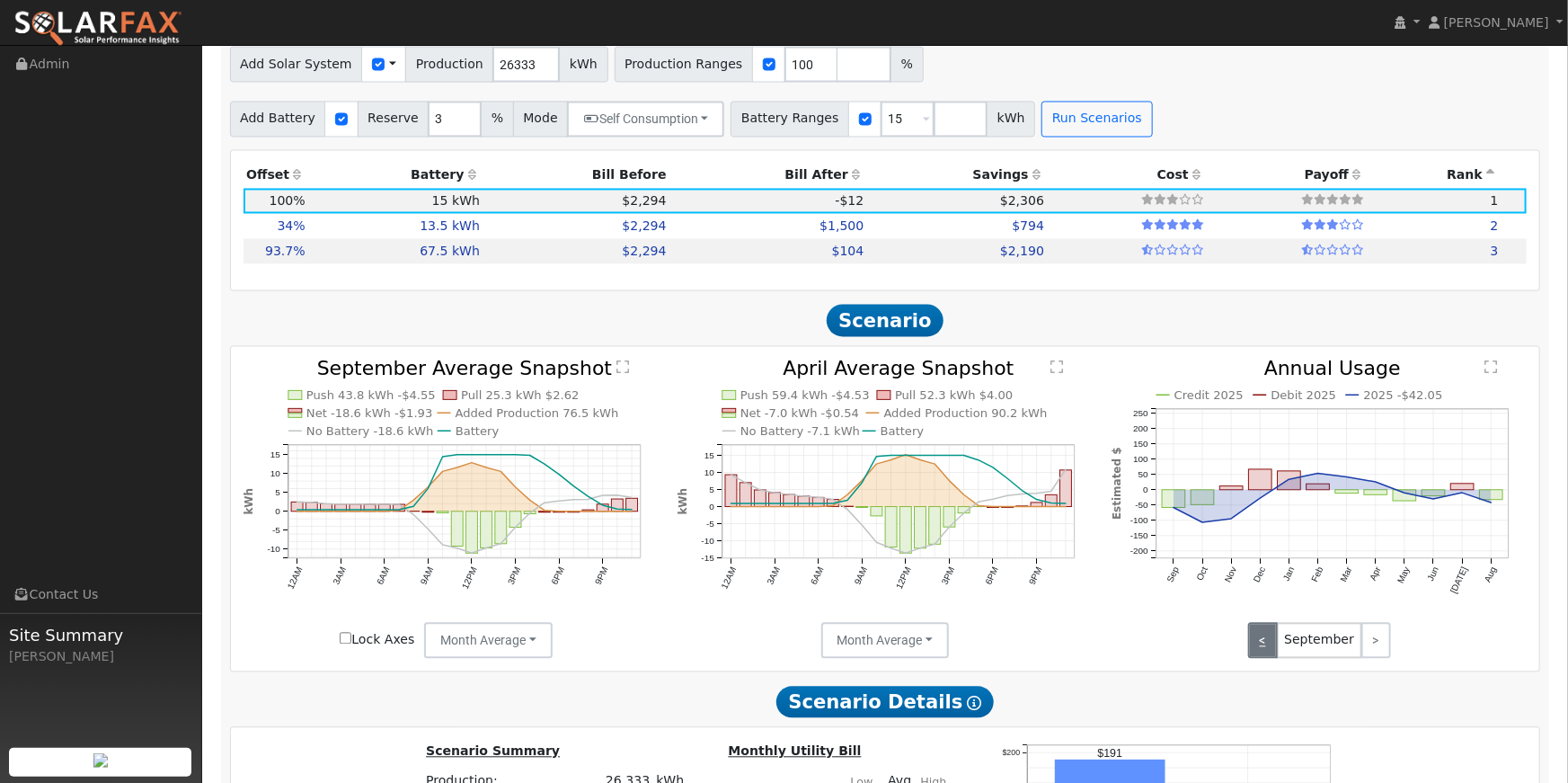
scroll to position [1635, 0]
click at [1381, 645] on link ">" at bounding box center [1376, 640] width 29 height 36
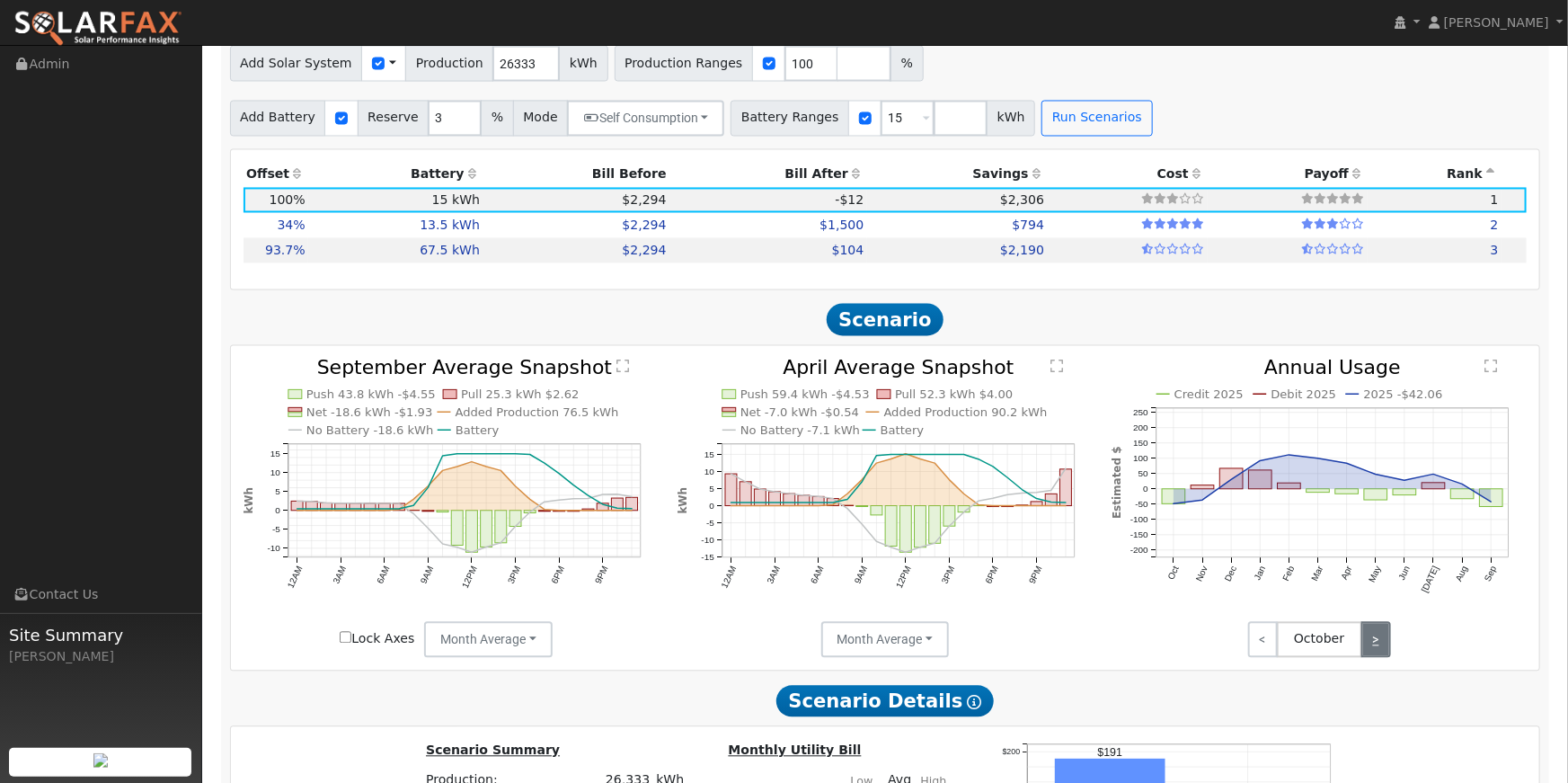
click at [1382, 656] on link ">" at bounding box center [1376, 640] width 29 height 36
click at [1379, 654] on link ">" at bounding box center [1376, 640] width 29 height 36
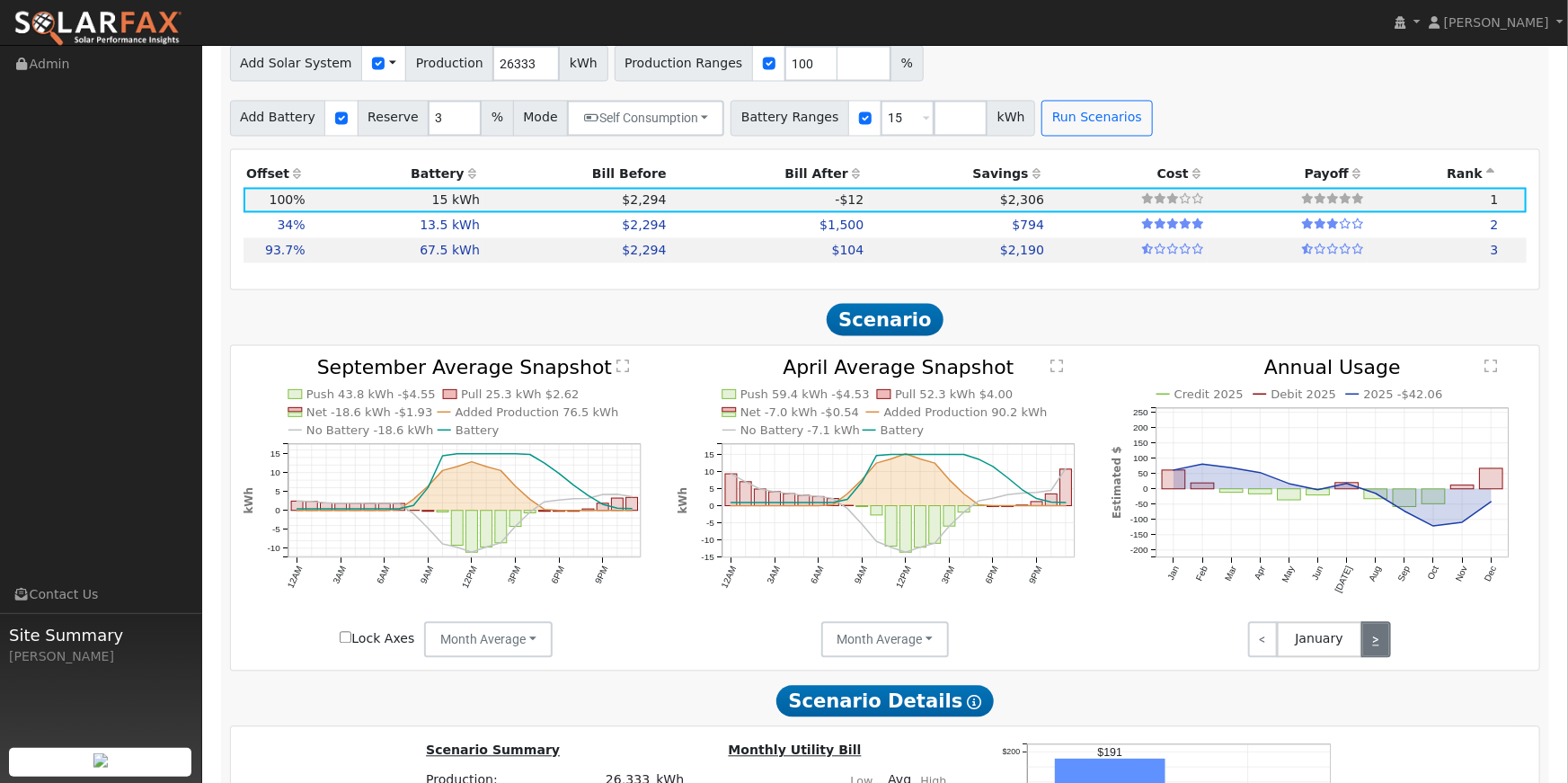
click at [1379, 654] on link ">" at bounding box center [1376, 640] width 29 height 36
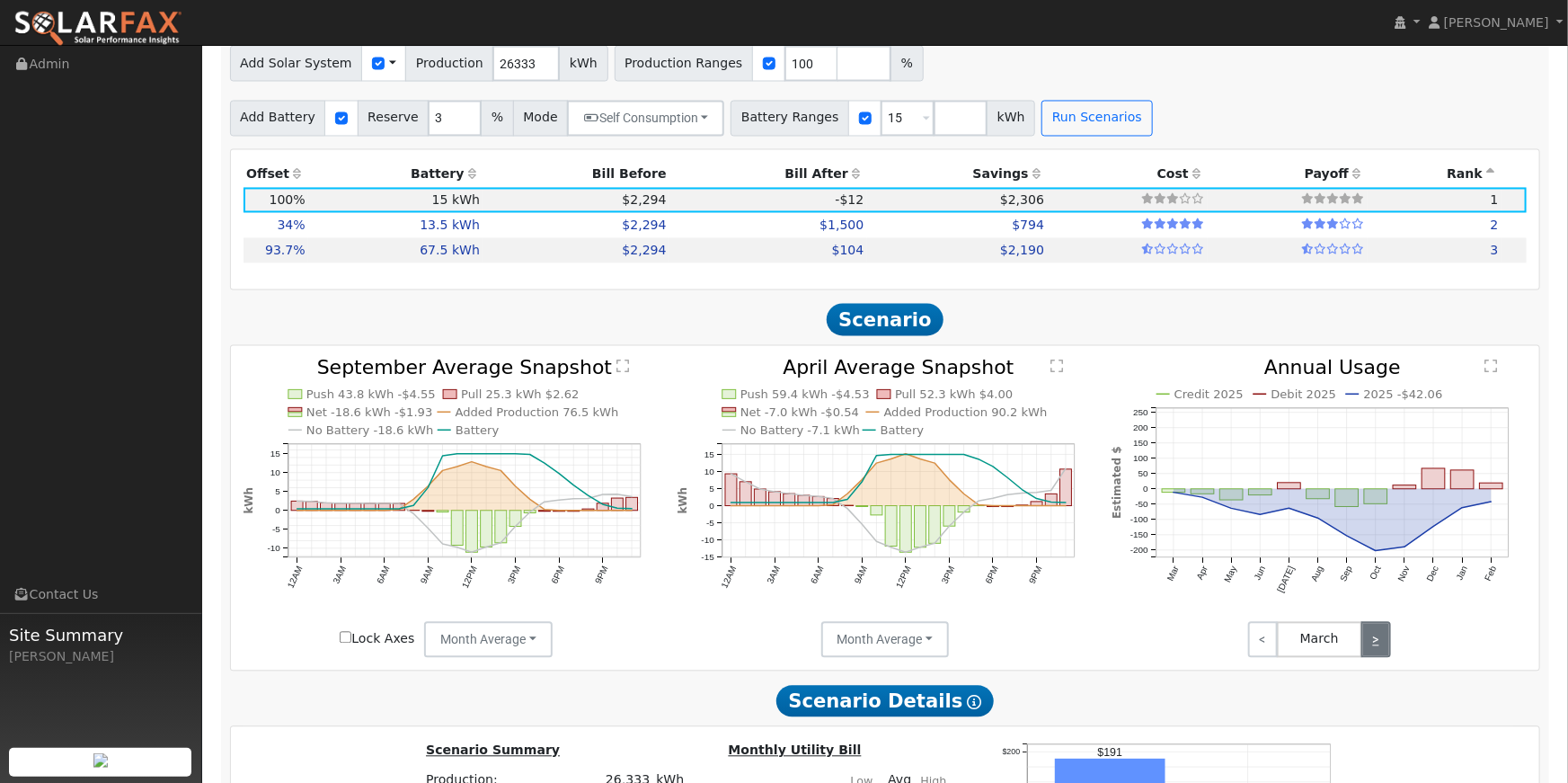
click at [1379, 654] on link ">" at bounding box center [1376, 640] width 29 height 36
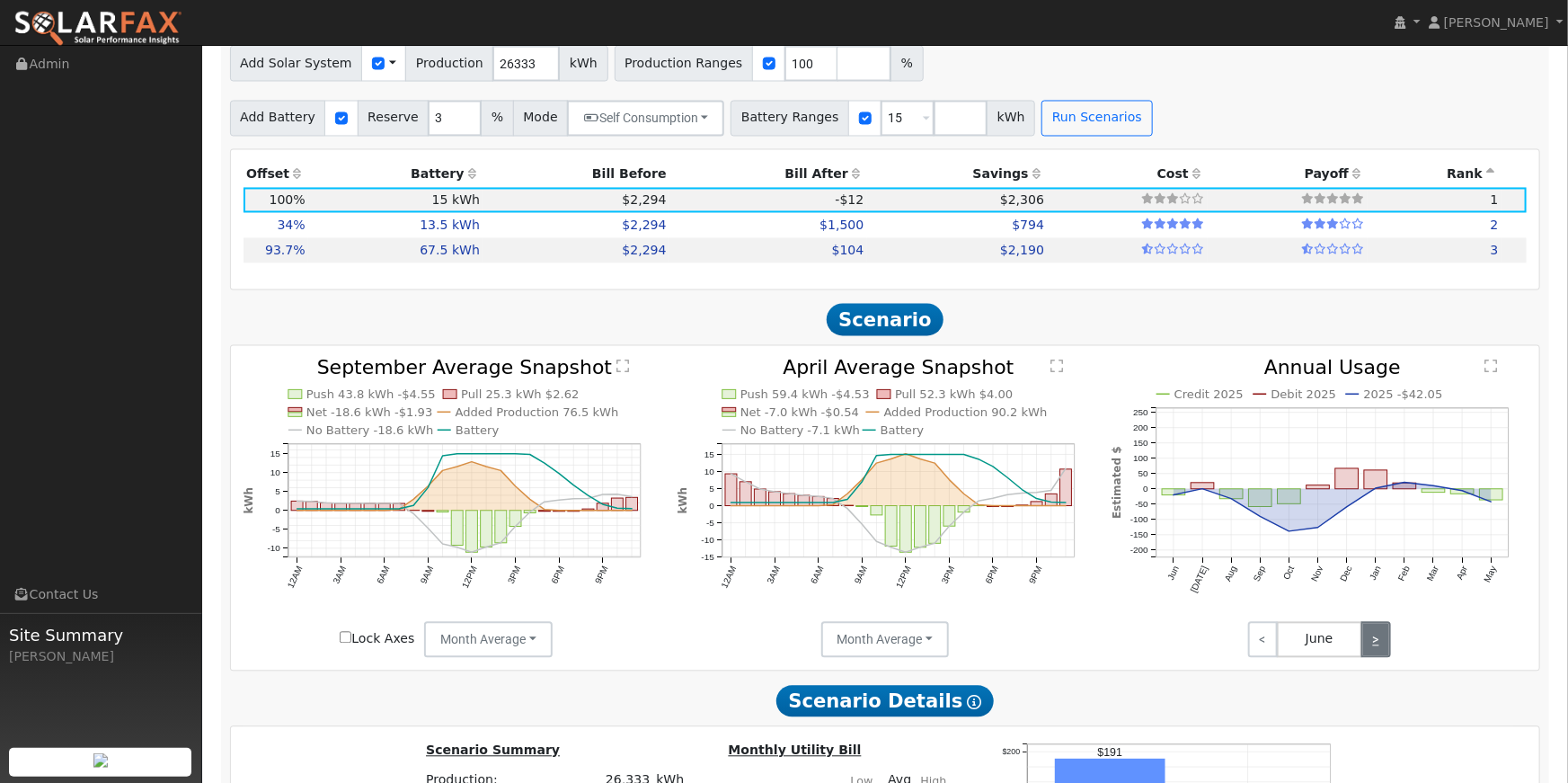
click at [1379, 654] on link ">" at bounding box center [1376, 640] width 29 height 36
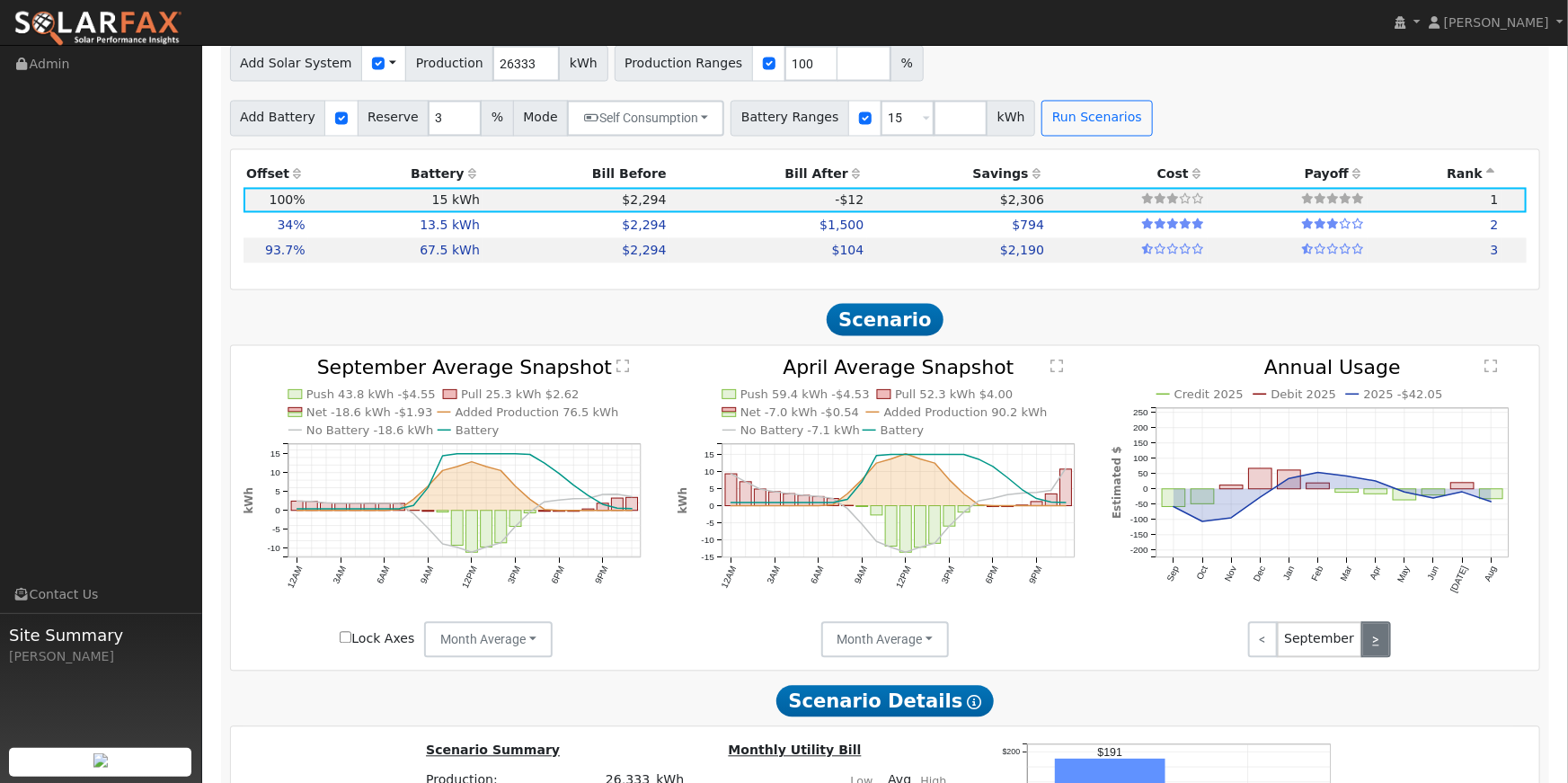
click at [1379, 654] on link ">" at bounding box center [1376, 640] width 29 height 36
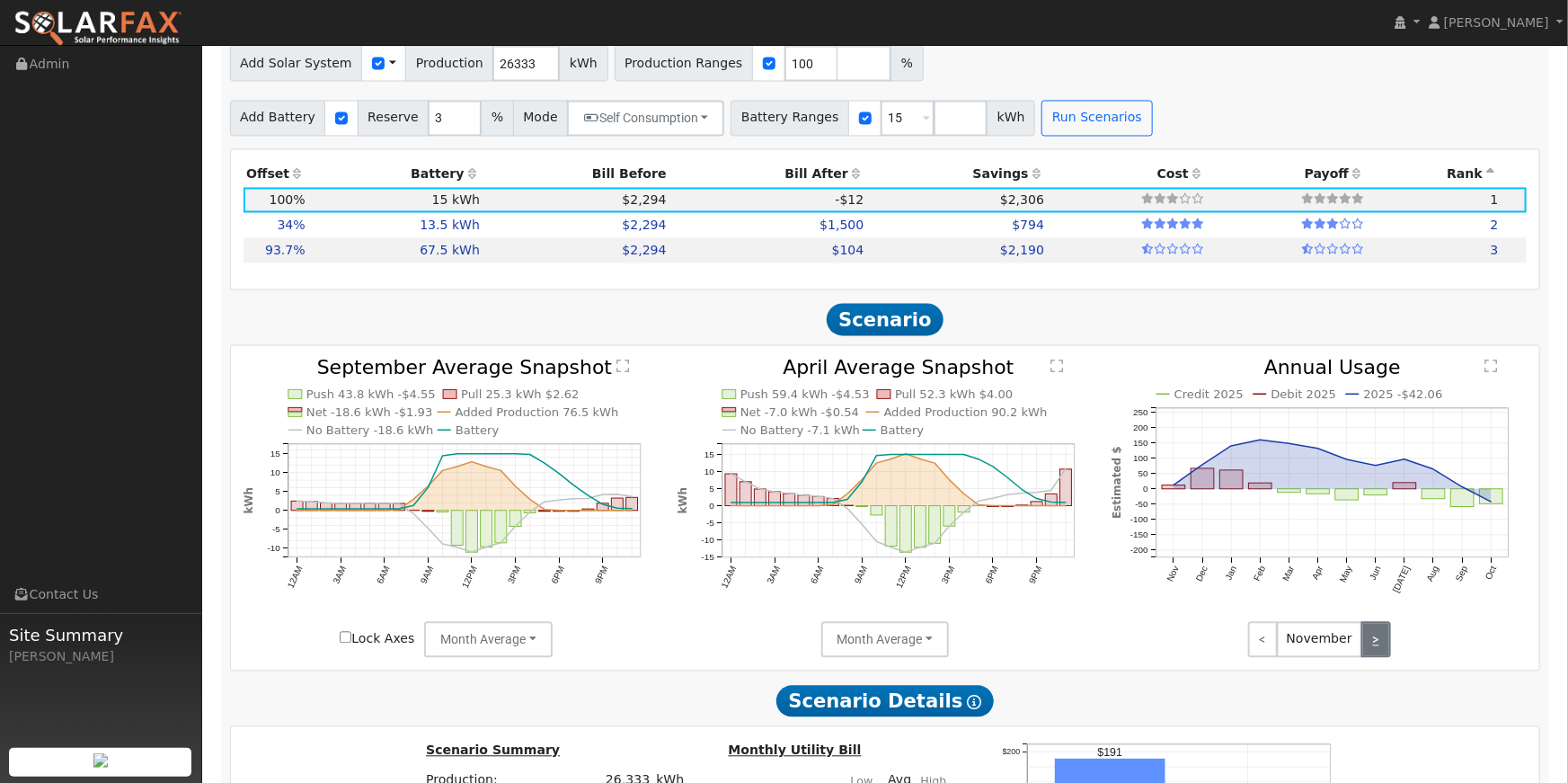
click at [1379, 654] on link ">" at bounding box center [1376, 640] width 29 height 36
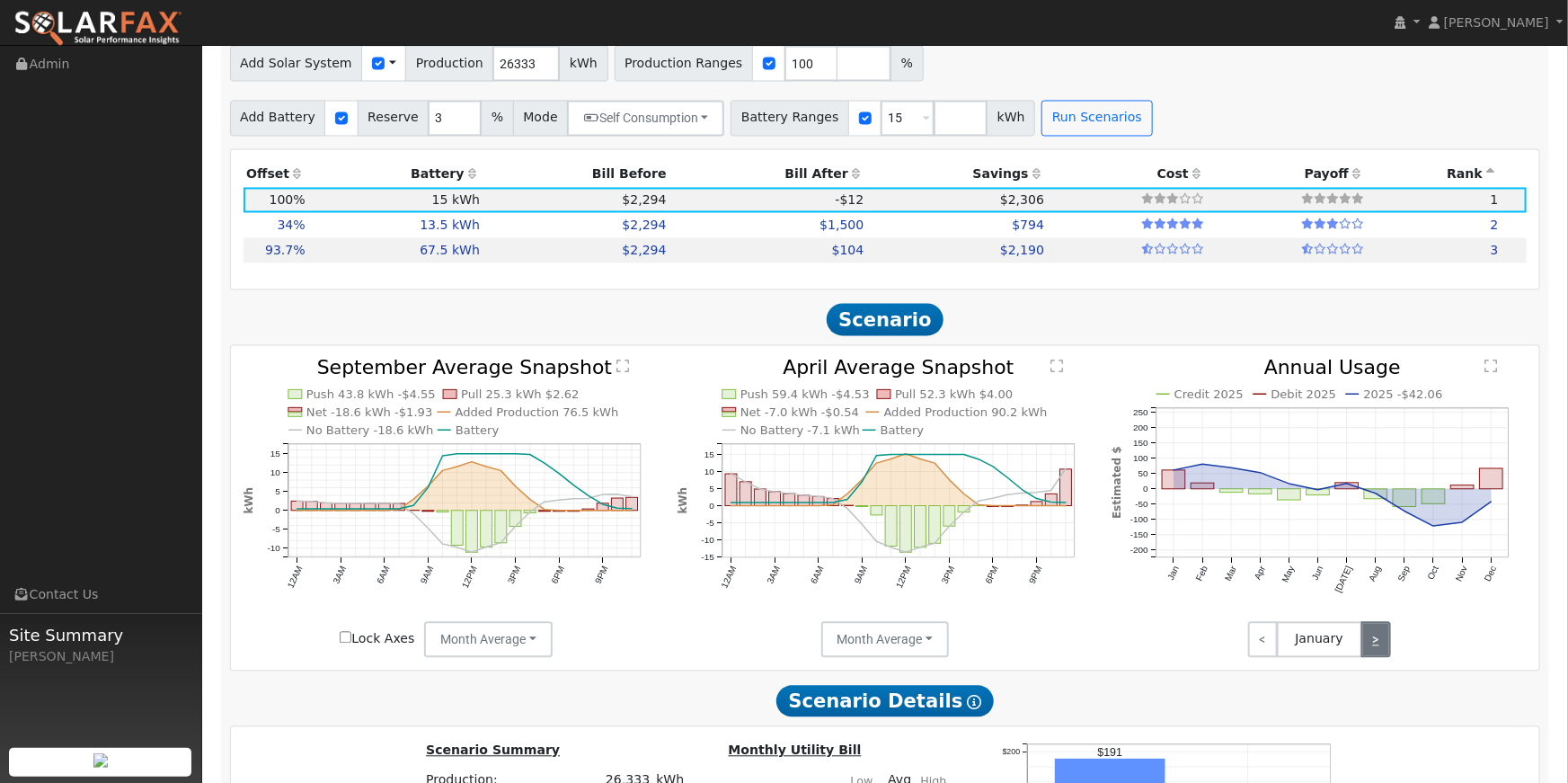
click at [1379, 654] on link ">" at bounding box center [1376, 640] width 29 height 36
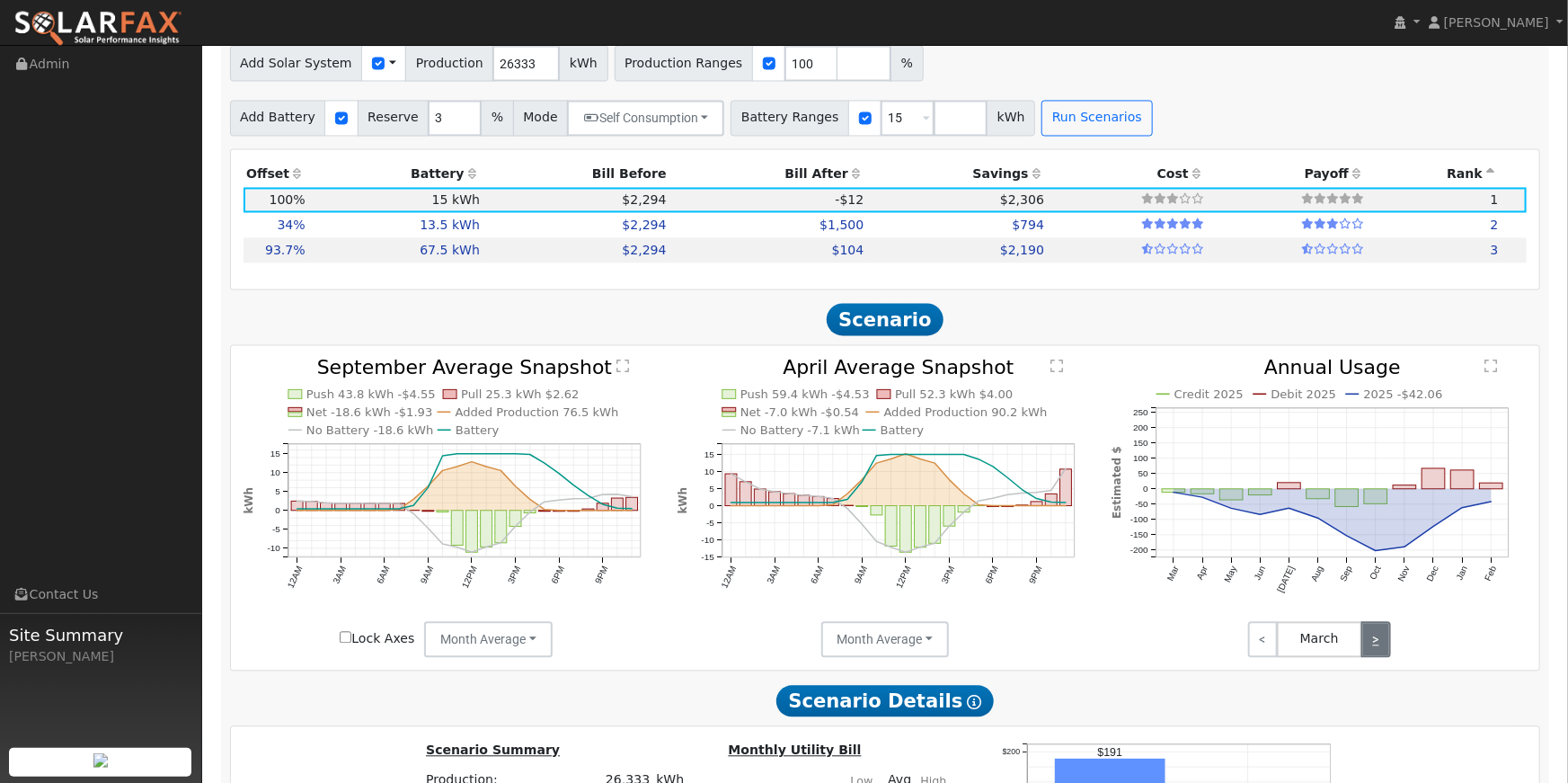
click at [1379, 654] on link ">" at bounding box center [1376, 640] width 29 height 36
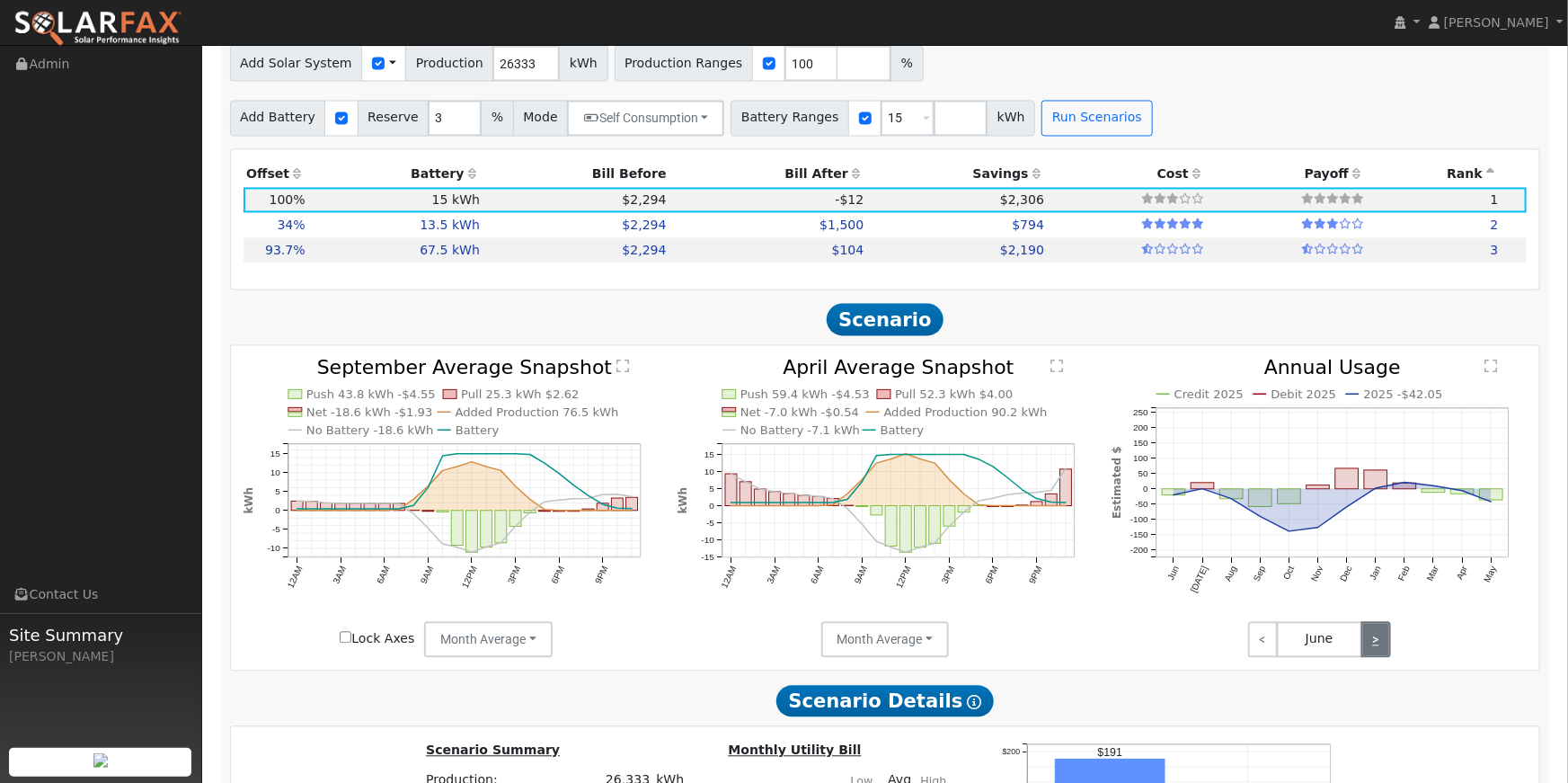
click at [1379, 654] on link ">" at bounding box center [1376, 640] width 29 height 36
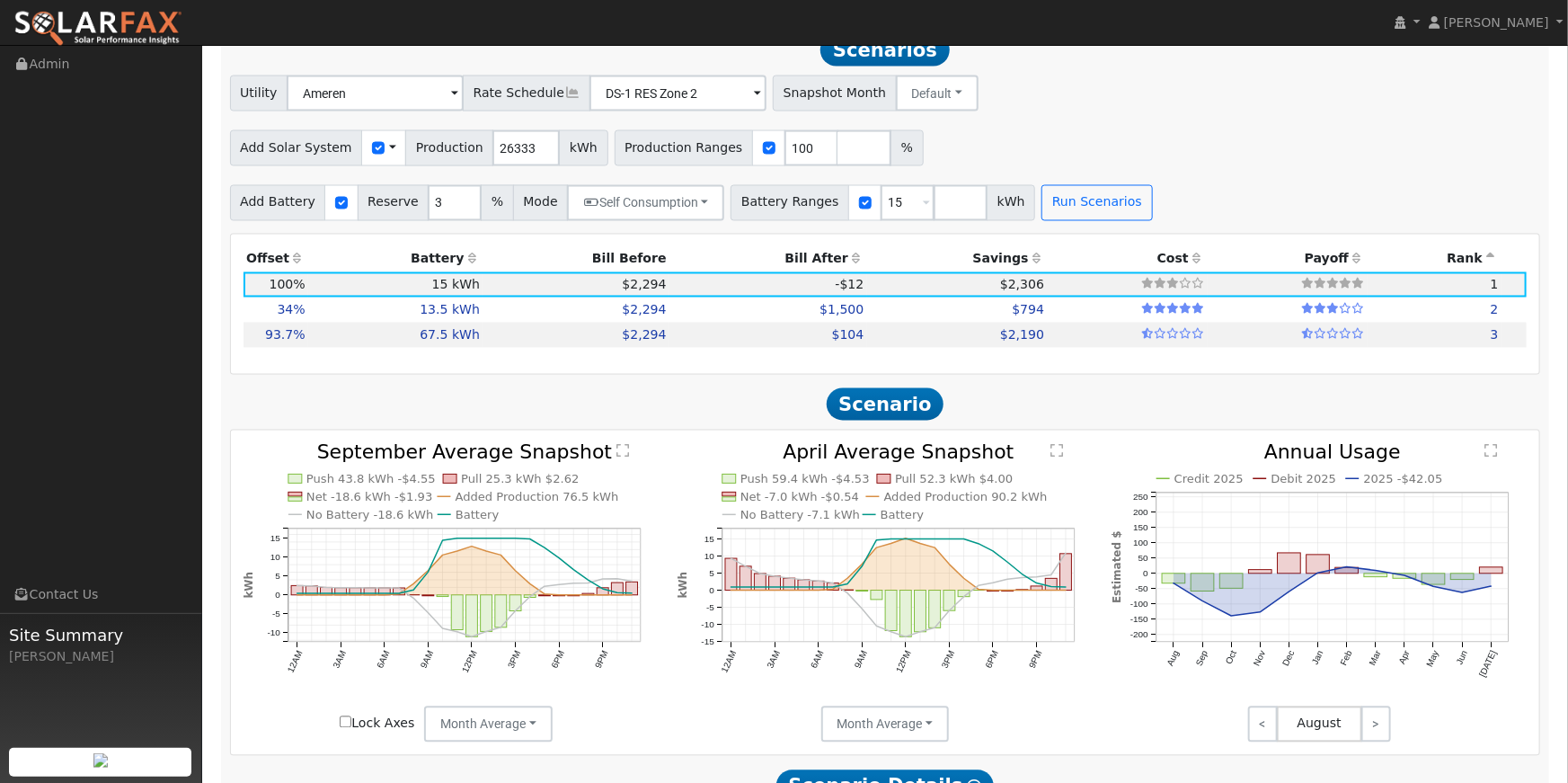
scroll to position [1625, 0]
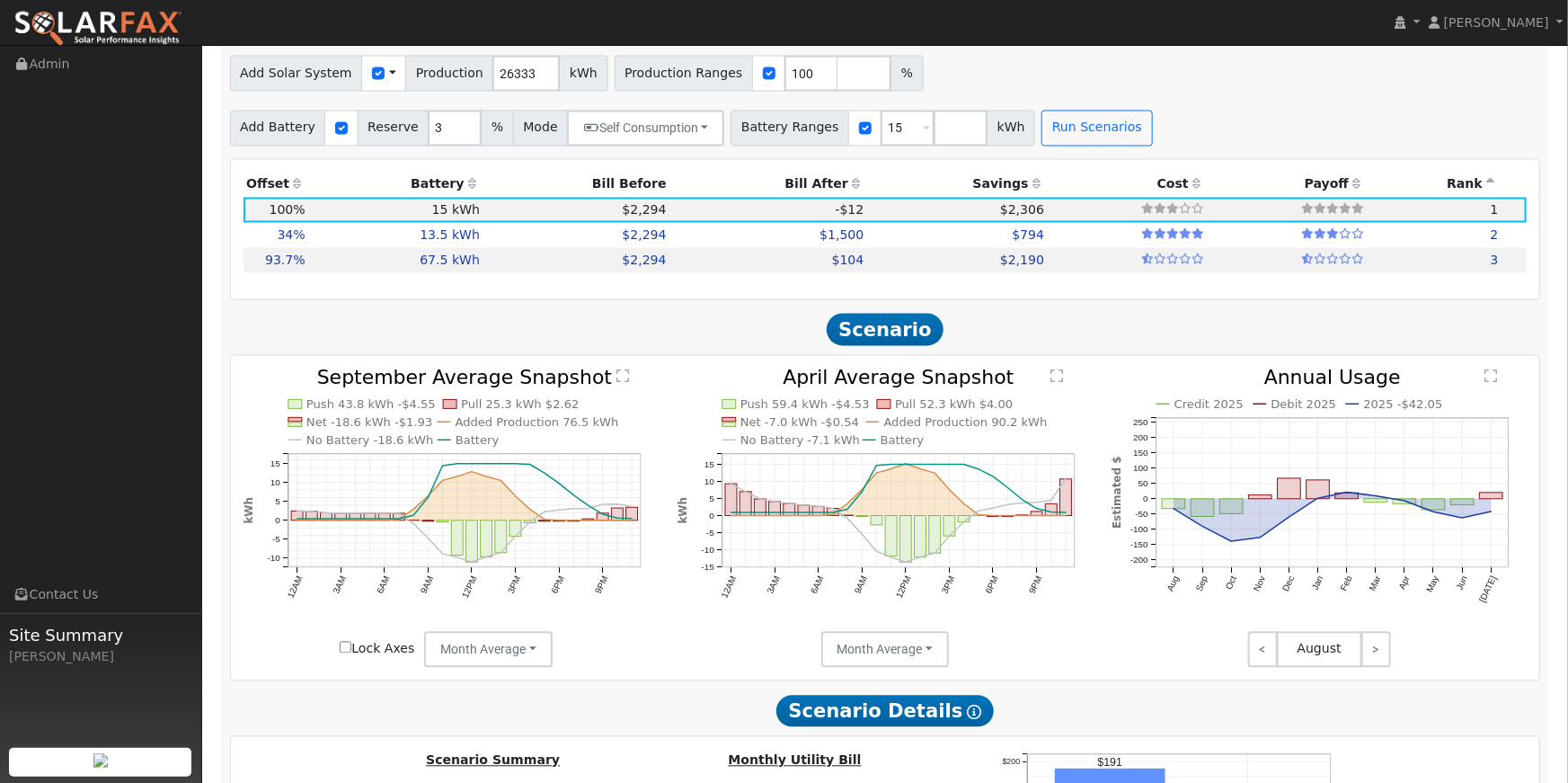
click at [1054, 383] on text "" at bounding box center [1056, 376] width 12 height 14
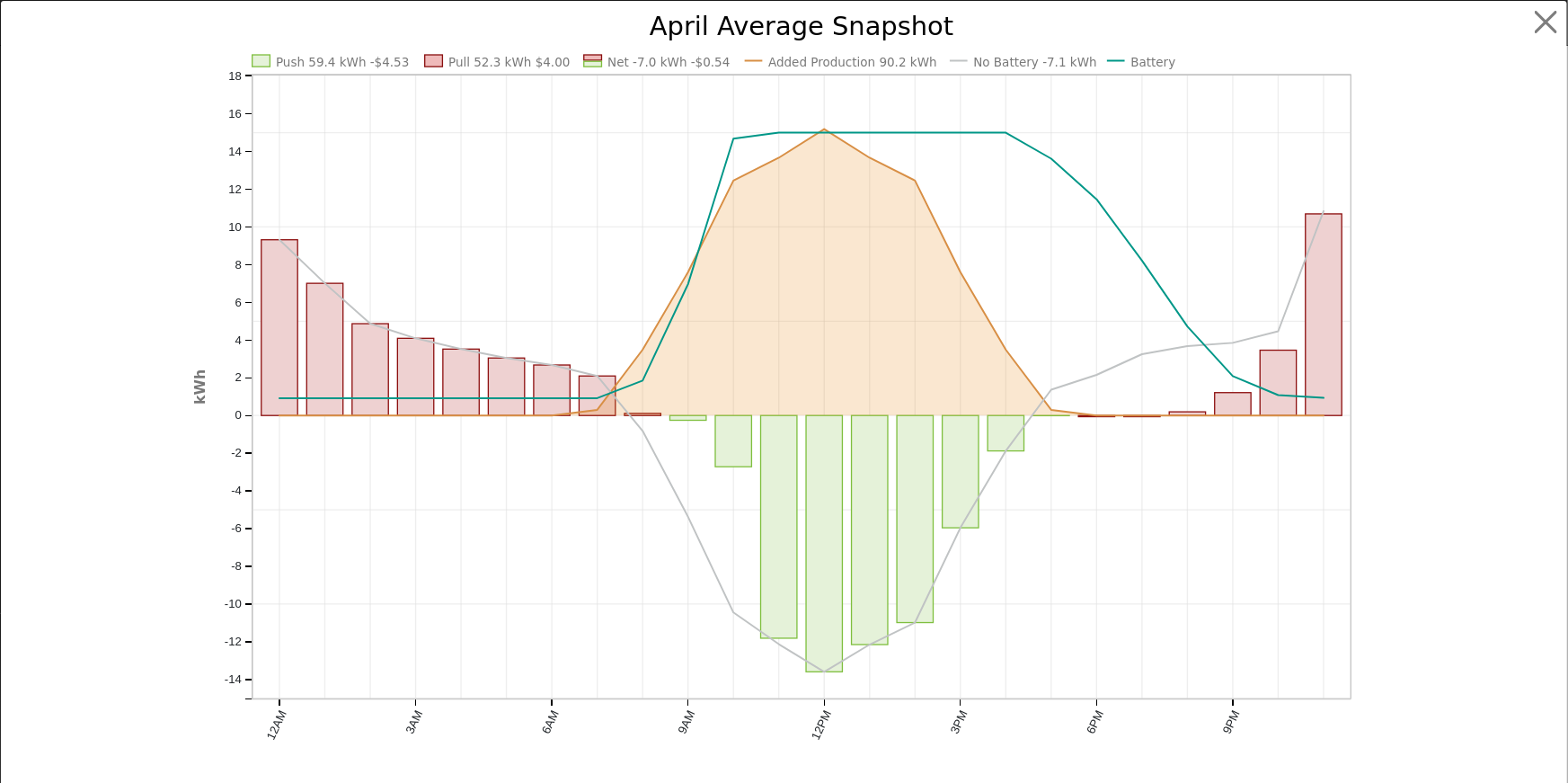
click at [1061, 435] on icon "Push 59.4 kWh -$4.53 Pull 52.3 kWh $4.00 Net -7.0 kWh -$0.54 Added Production 9…" at bounding box center [784, 406] width 1182 height 787
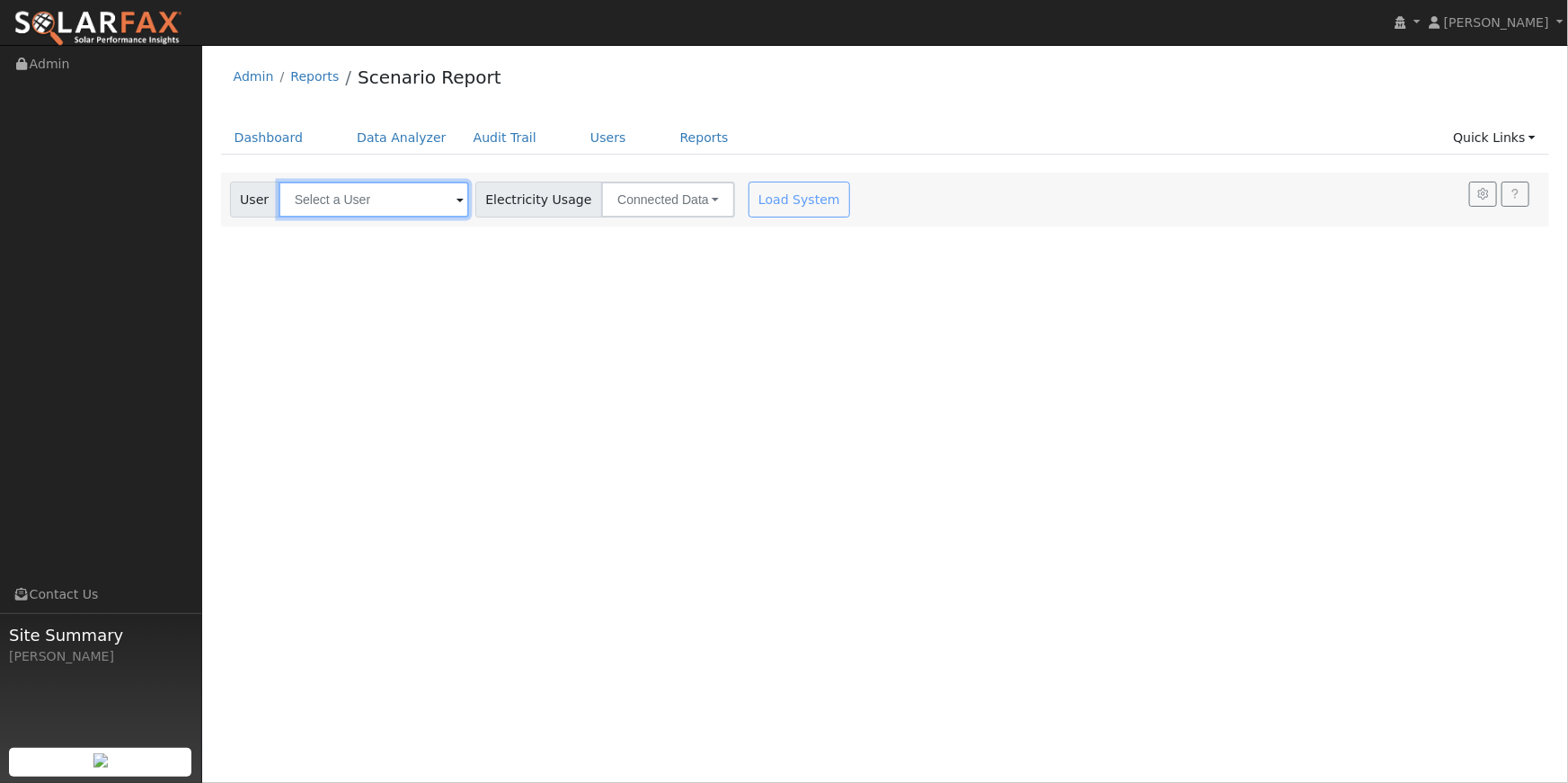
click at [428, 190] on input "text" at bounding box center [374, 200] width 190 height 36
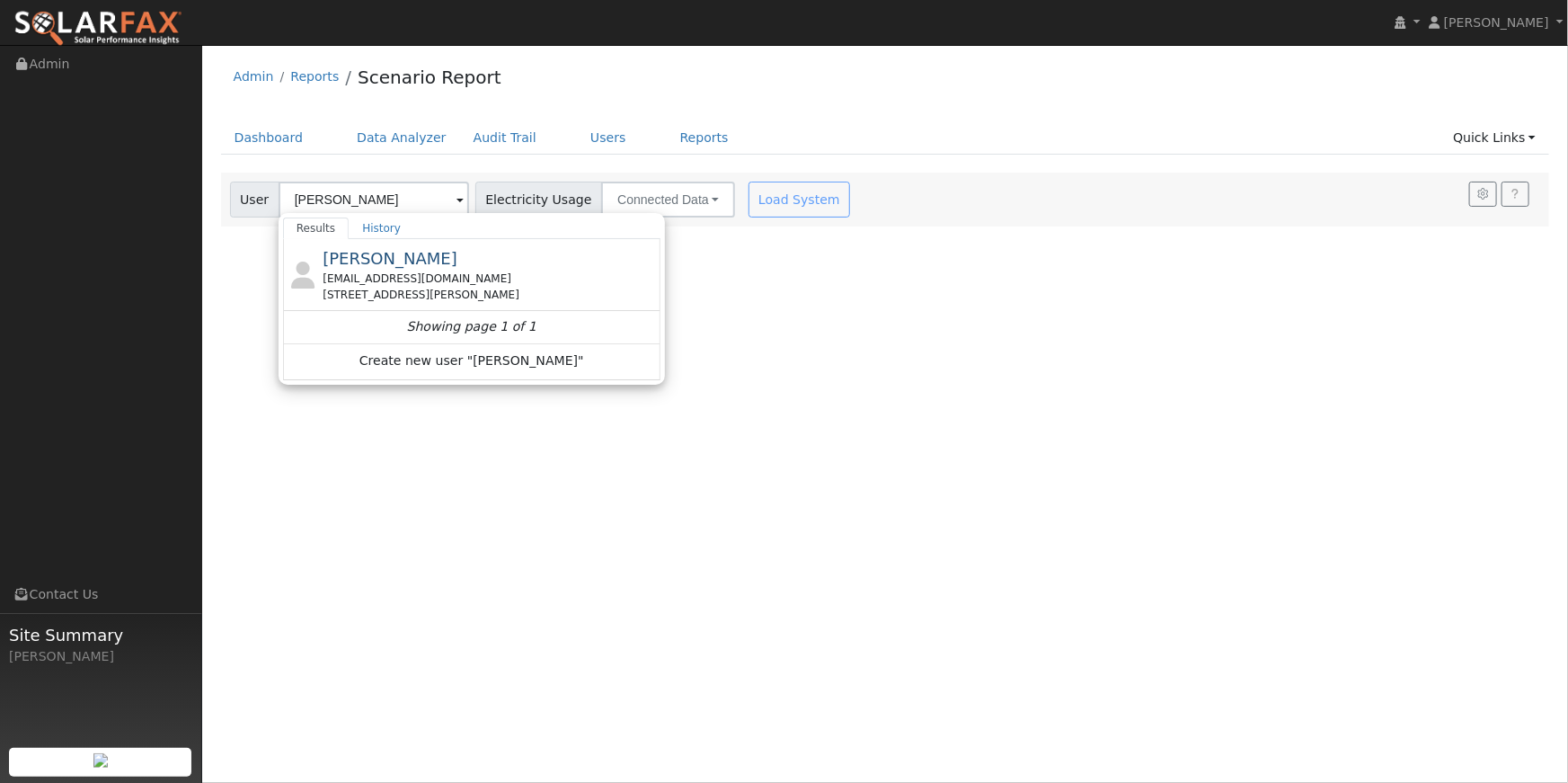
click at [371, 264] on span "[PERSON_NAME]" at bounding box center [390, 259] width 135 height 19
type input "[PERSON_NAME]"
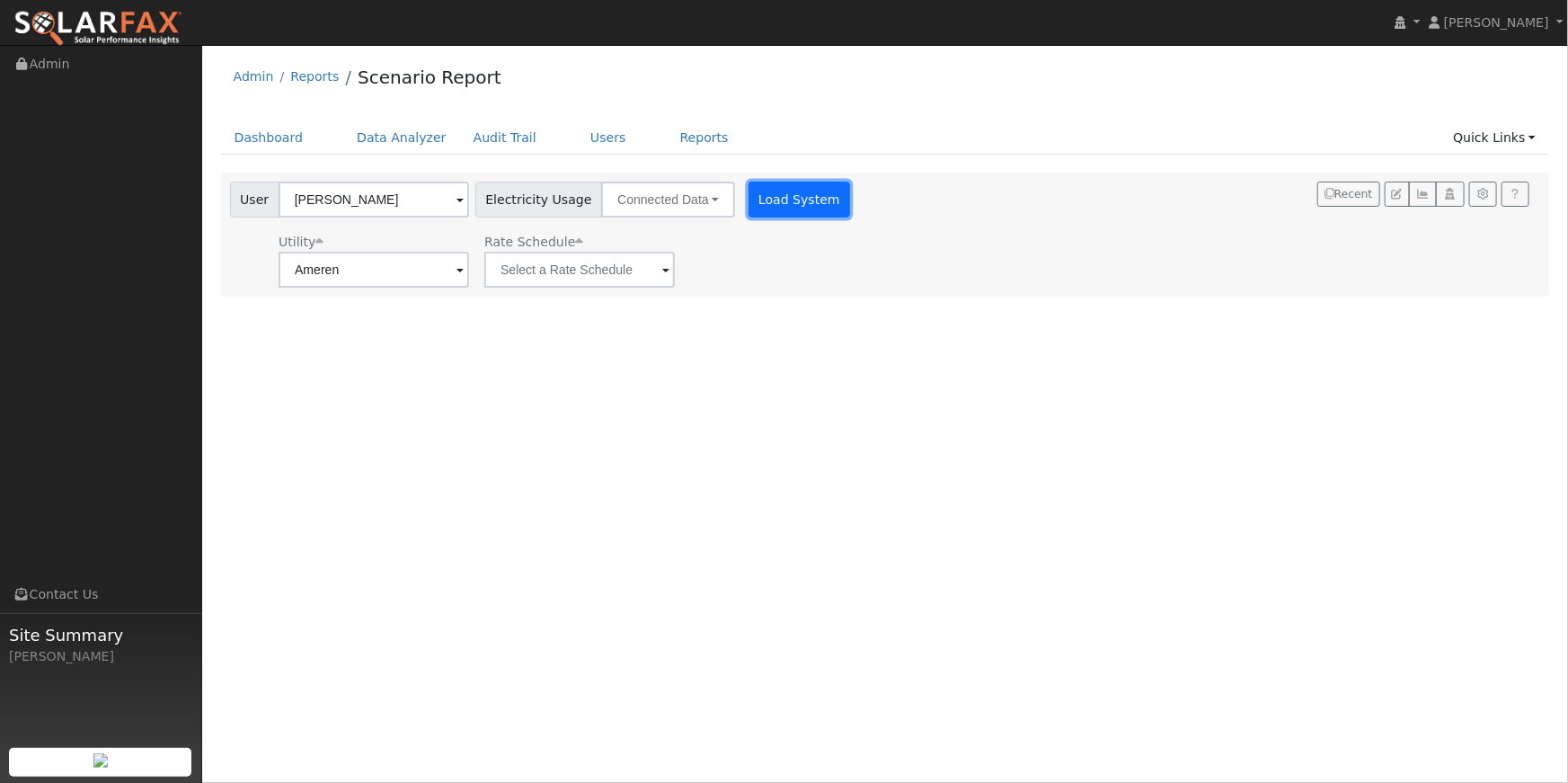
click at [772, 189] on button "Load System" at bounding box center [800, 200] width 103 height 36
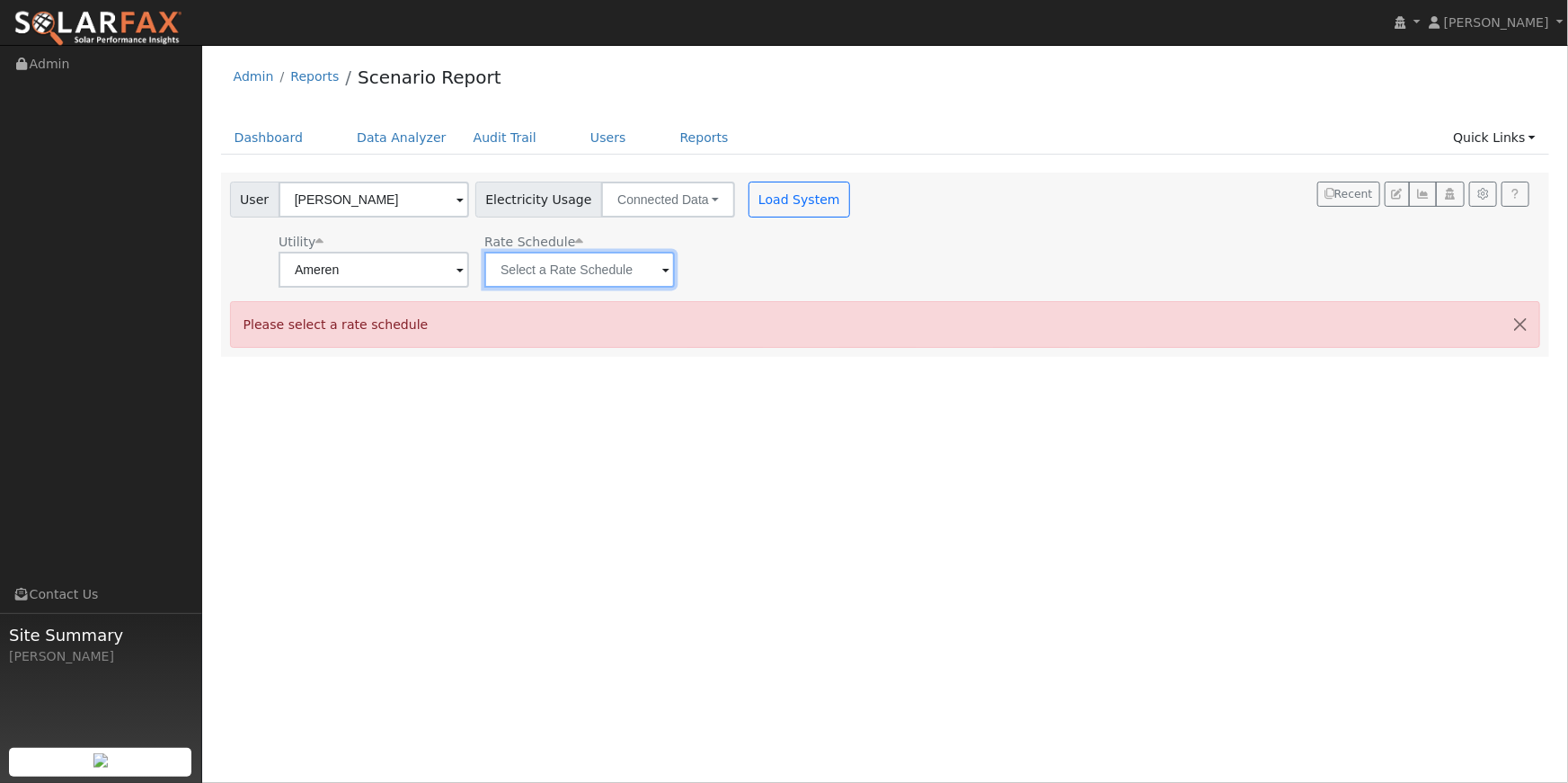
click at [469, 282] on input "text" at bounding box center [374, 269] width 190 height 36
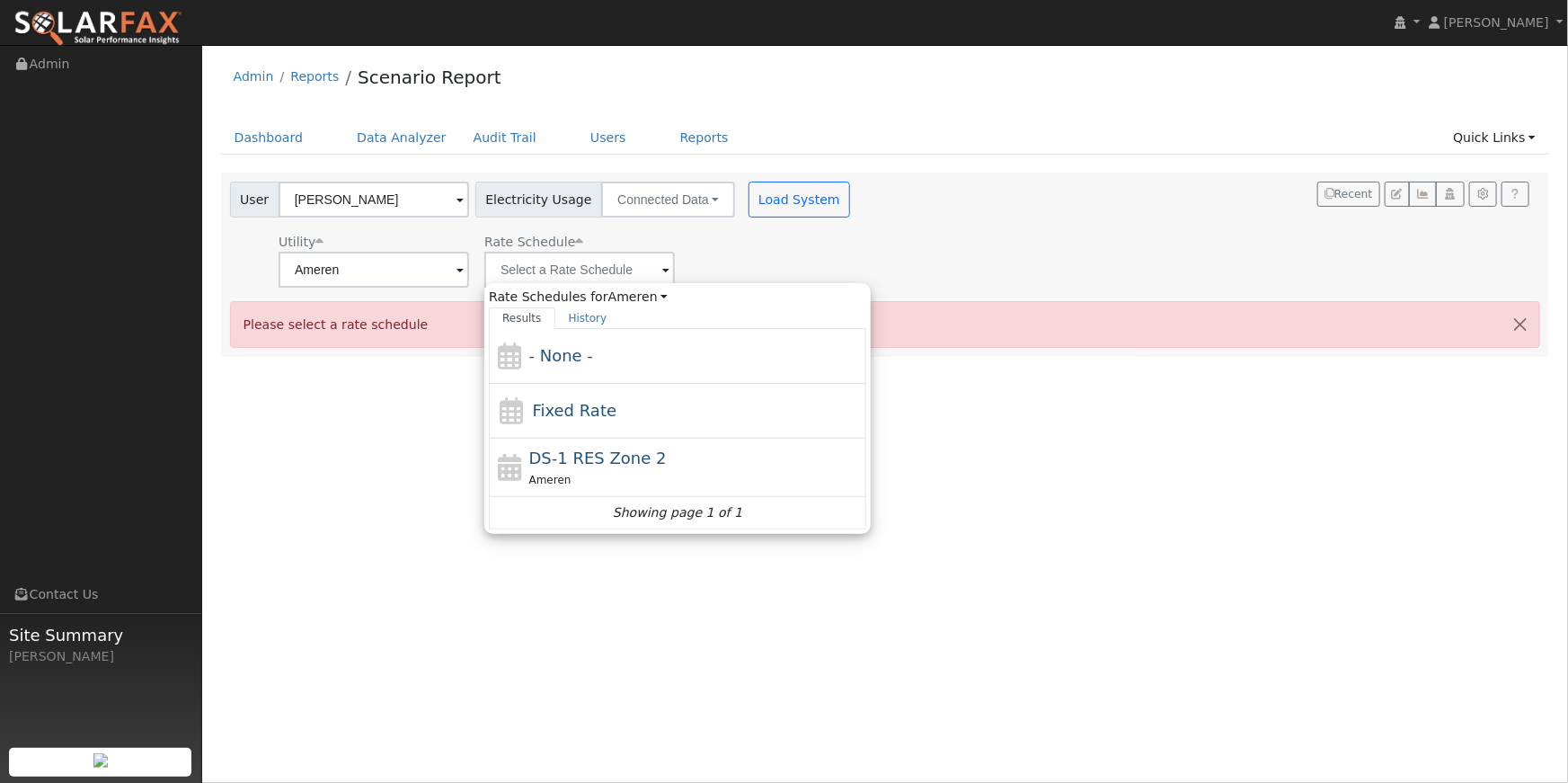
drag, startPoint x: 589, startPoint y: 453, endPoint x: 696, endPoint y: 273, distance: 209.4
click at [589, 453] on span "DS-1 RES Zone 2" at bounding box center [598, 458] width 138 height 19
type input "DS-1 RES Zone 2"
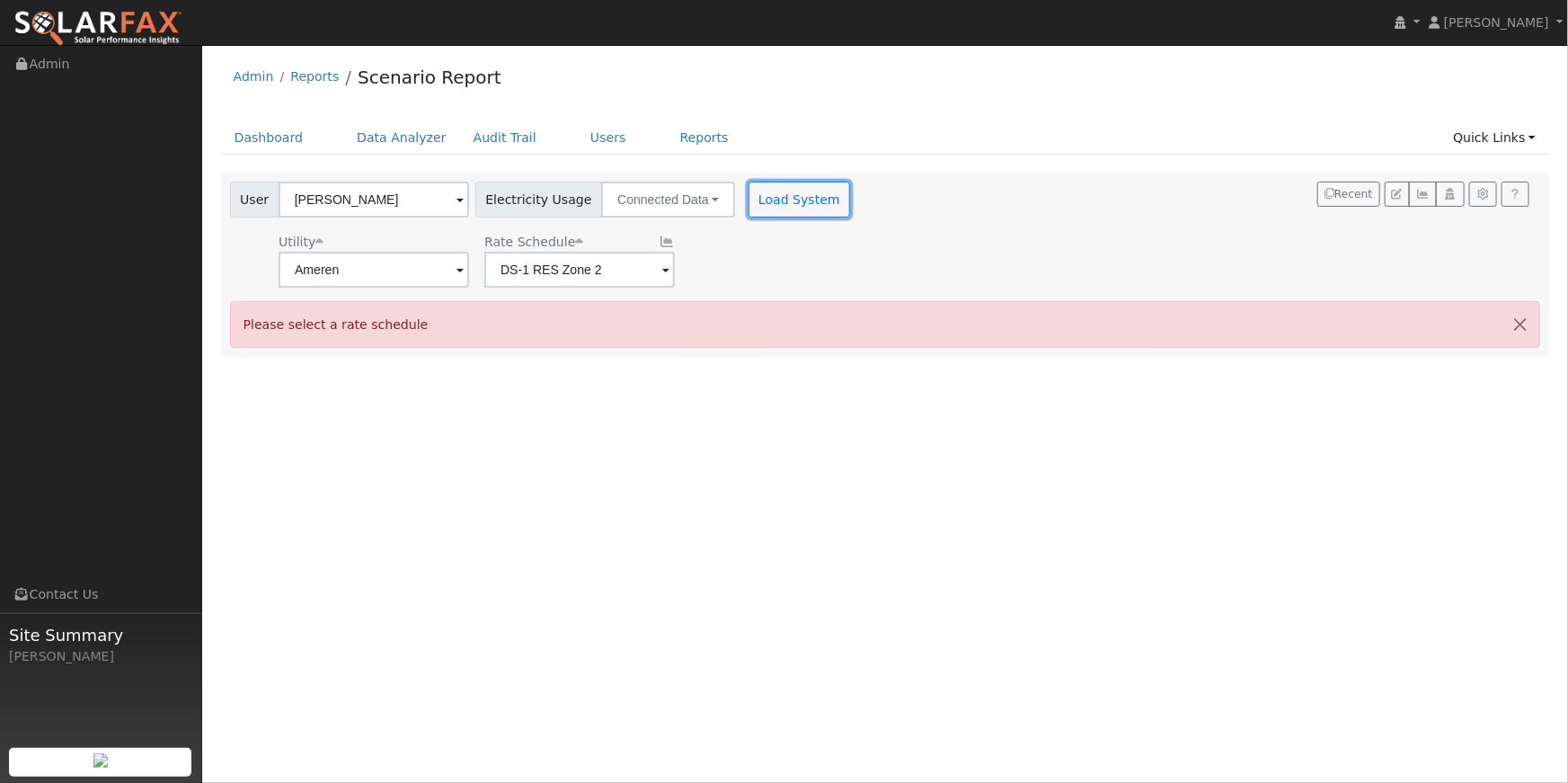
drag, startPoint x: 760, startPoint y: 201, endPoint x: 765, endPoint y: 208, distance: 8.6
click at [760, 201] on button "Load System" at bounding box center [800, 200] width 103 height 36
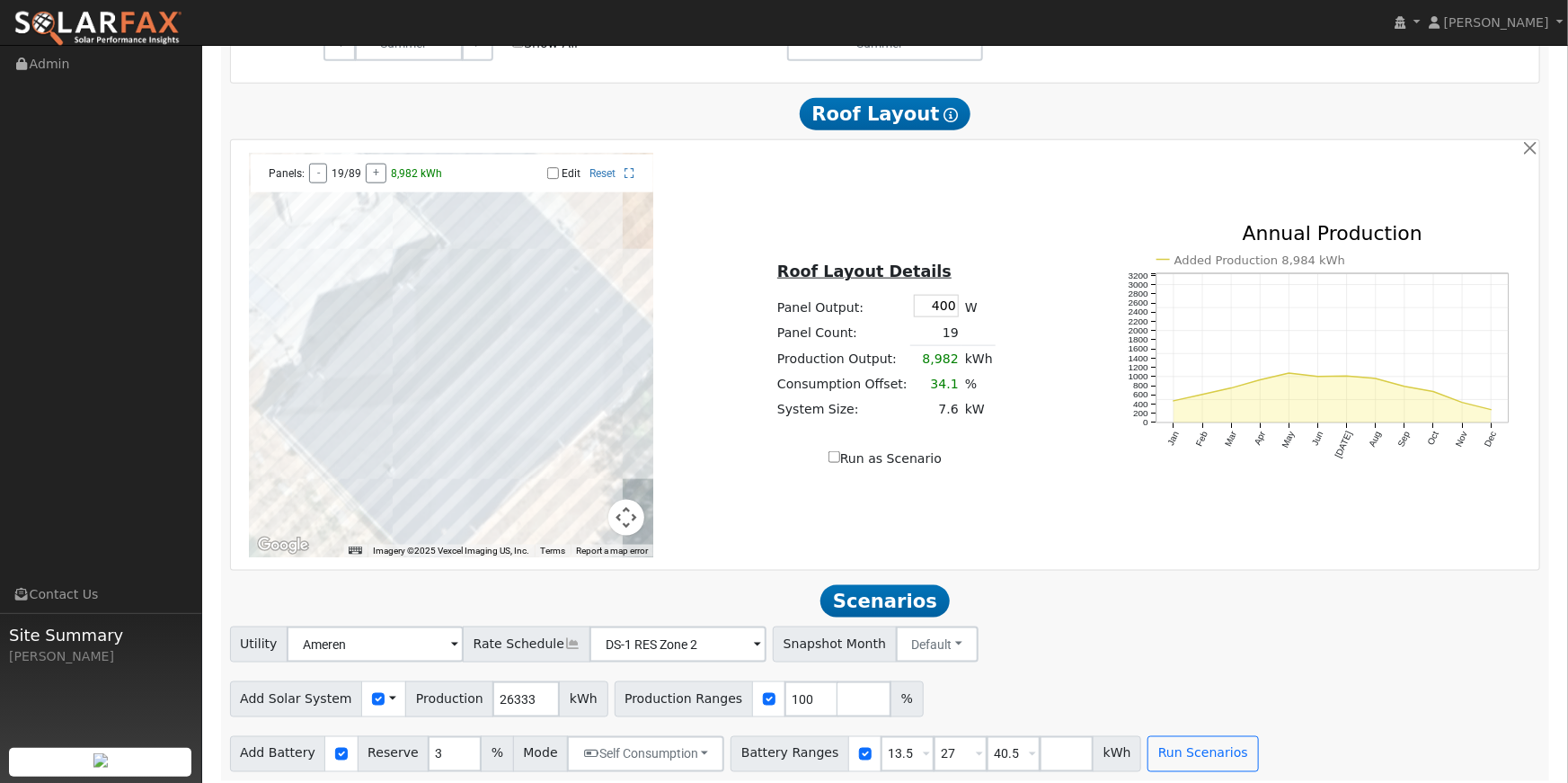
scroll to position [1014, 0]
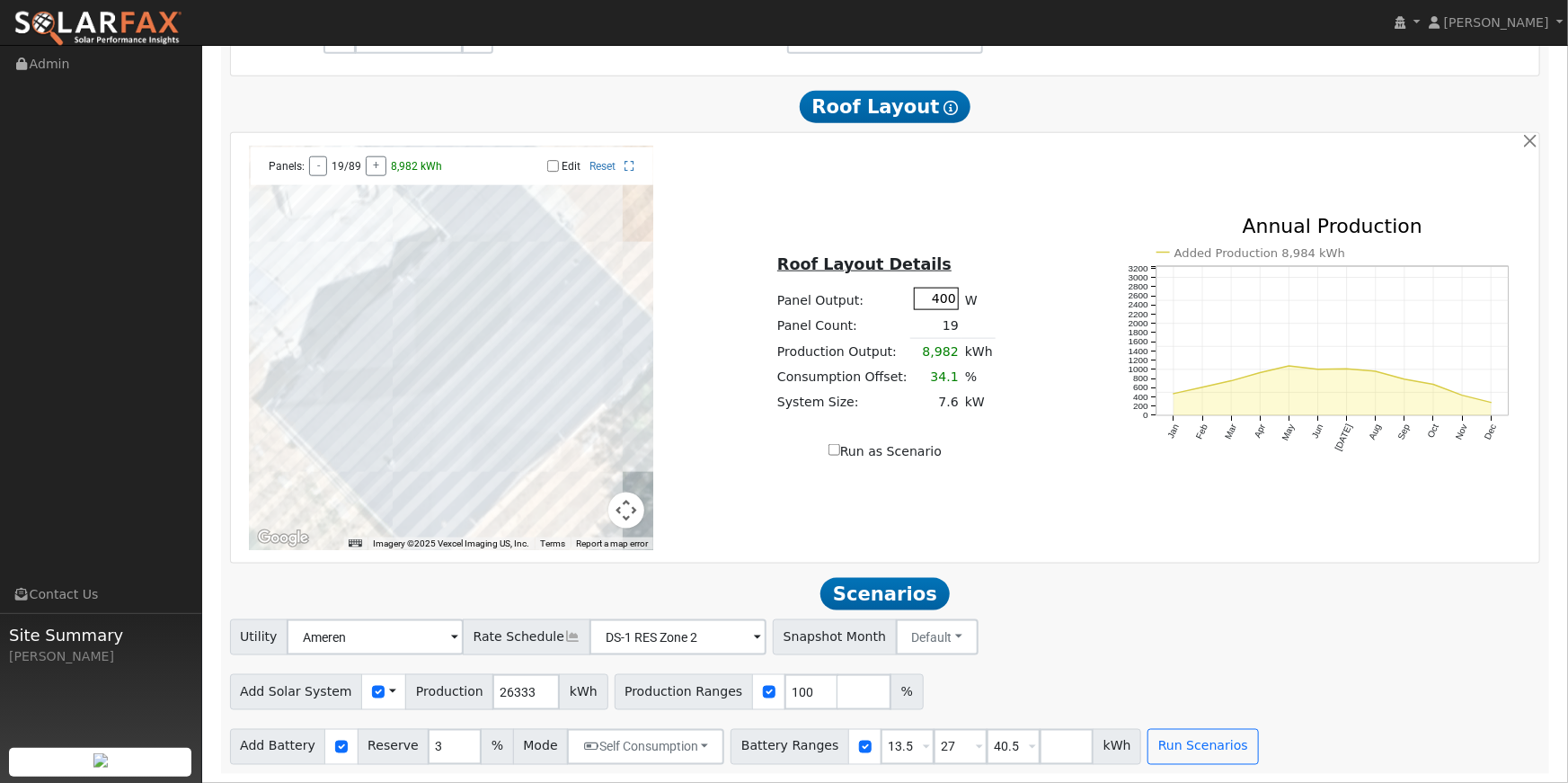
click at [944, 293] on input "400" at bounding box center [936, 299] width 45 height 23
type input "430"
click at [1012, 359] on div "Roof Layout Details Panel Output: 430 W Panel Count: 19 Production Output: 8,98…" at bounding box center [885, 348] width 434 height 226
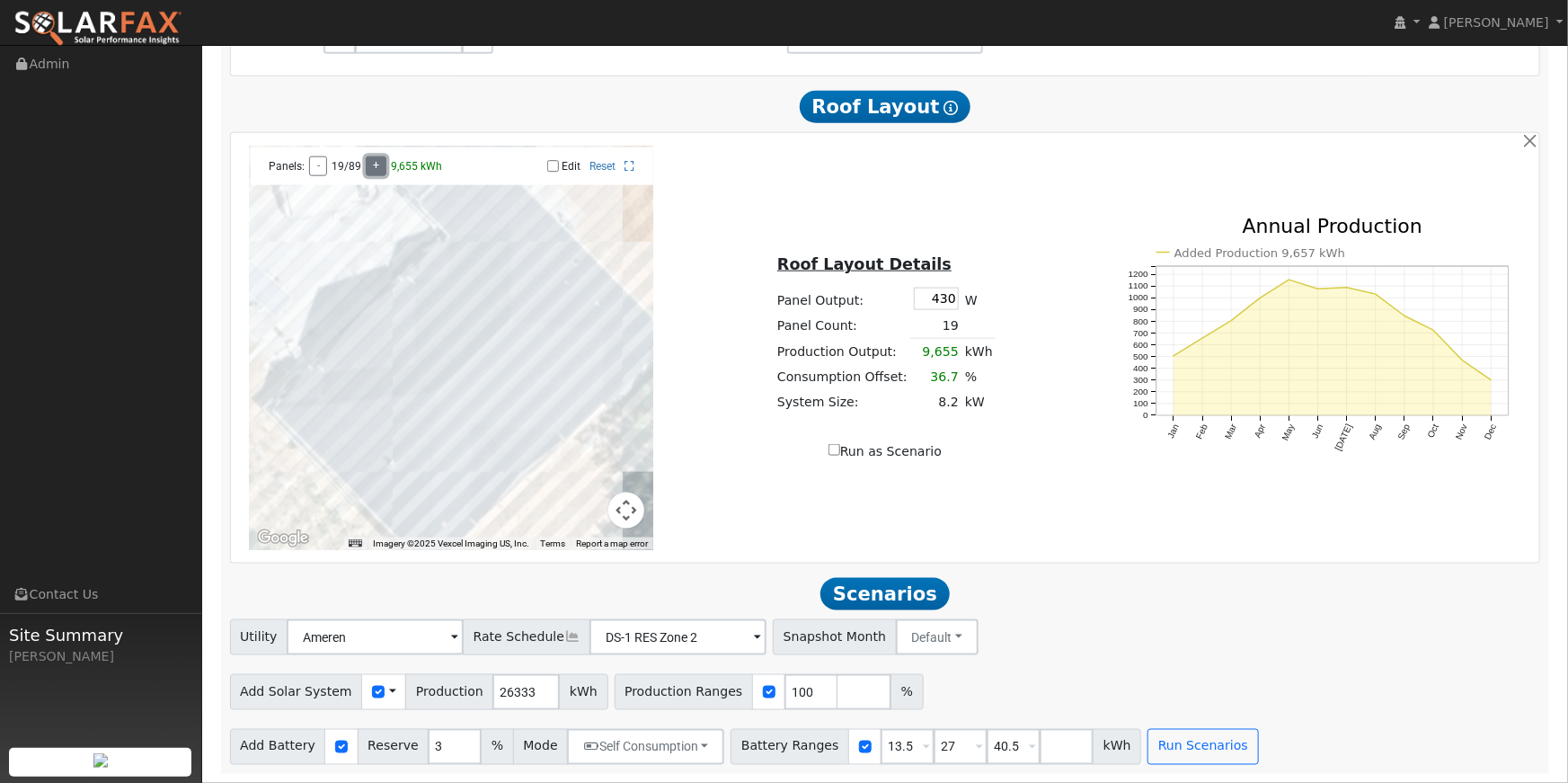
click at [377, 166] on button "+" at bounding box center [376, 166] width 21 height 20
click at [377, 166] on button "+" at bounding box center [375, 166] width 21 height 20
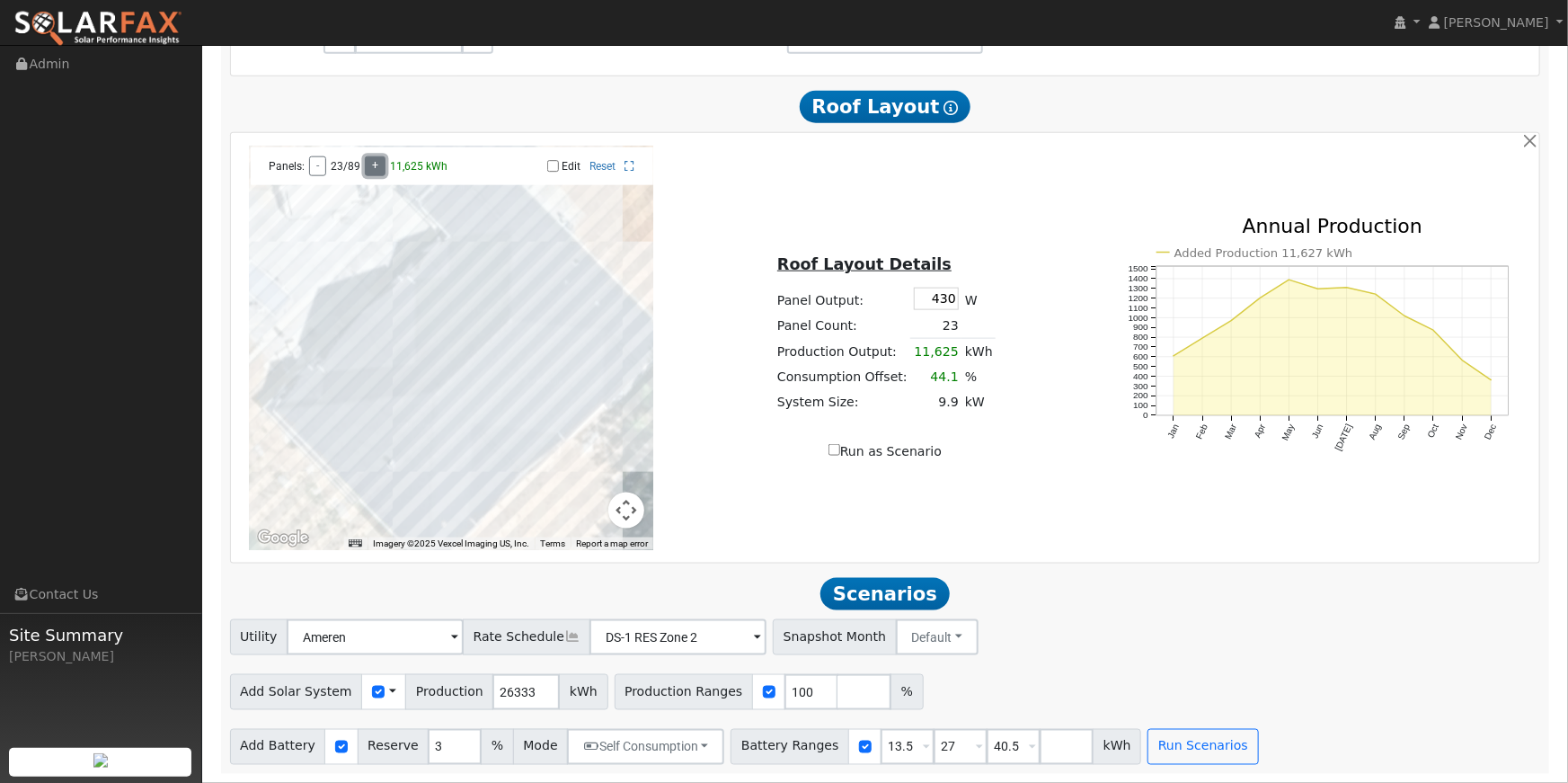
click at [377, 166] on button "+" at bounding box center [375, 166] width 21 height 20
click at [378, 166] on button "+" at bounding box center [375, 166] width 21 height 20
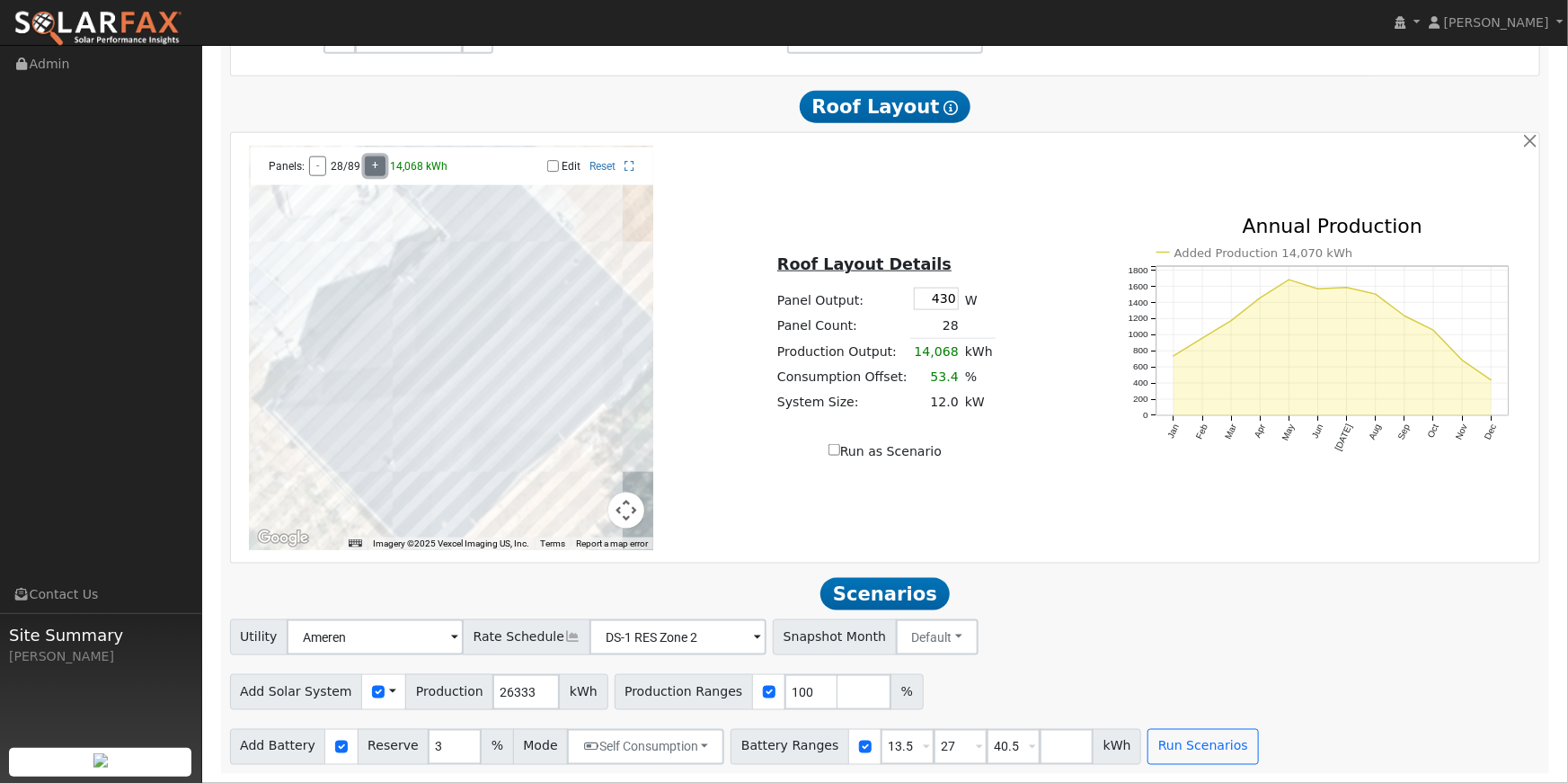
click at [378, 166] on button "+" at bounding box center [375, 166] width 21 height 20
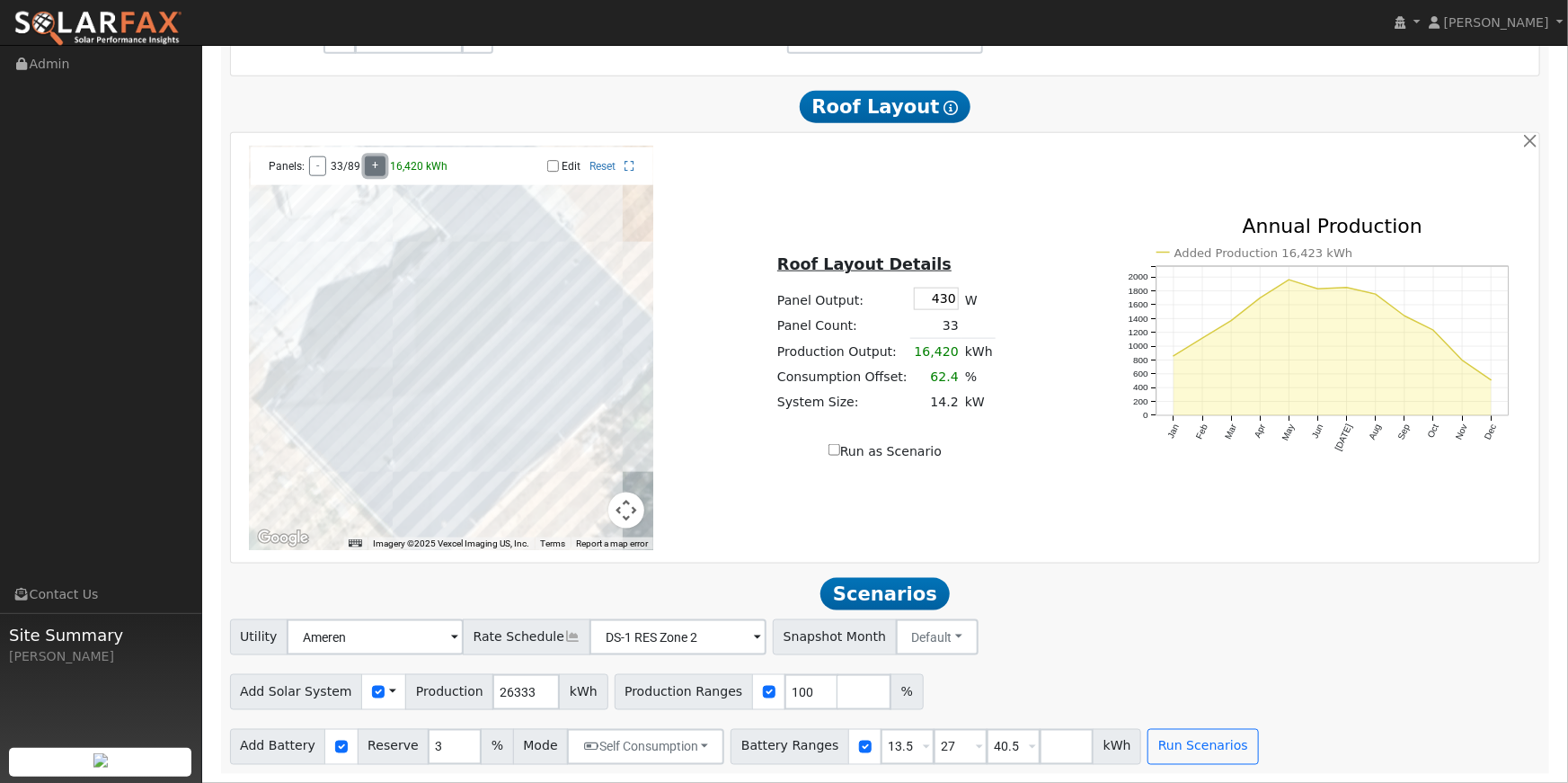
click at [378, 166] on button "+" at bounding box center [375, 166] width 21 height 20
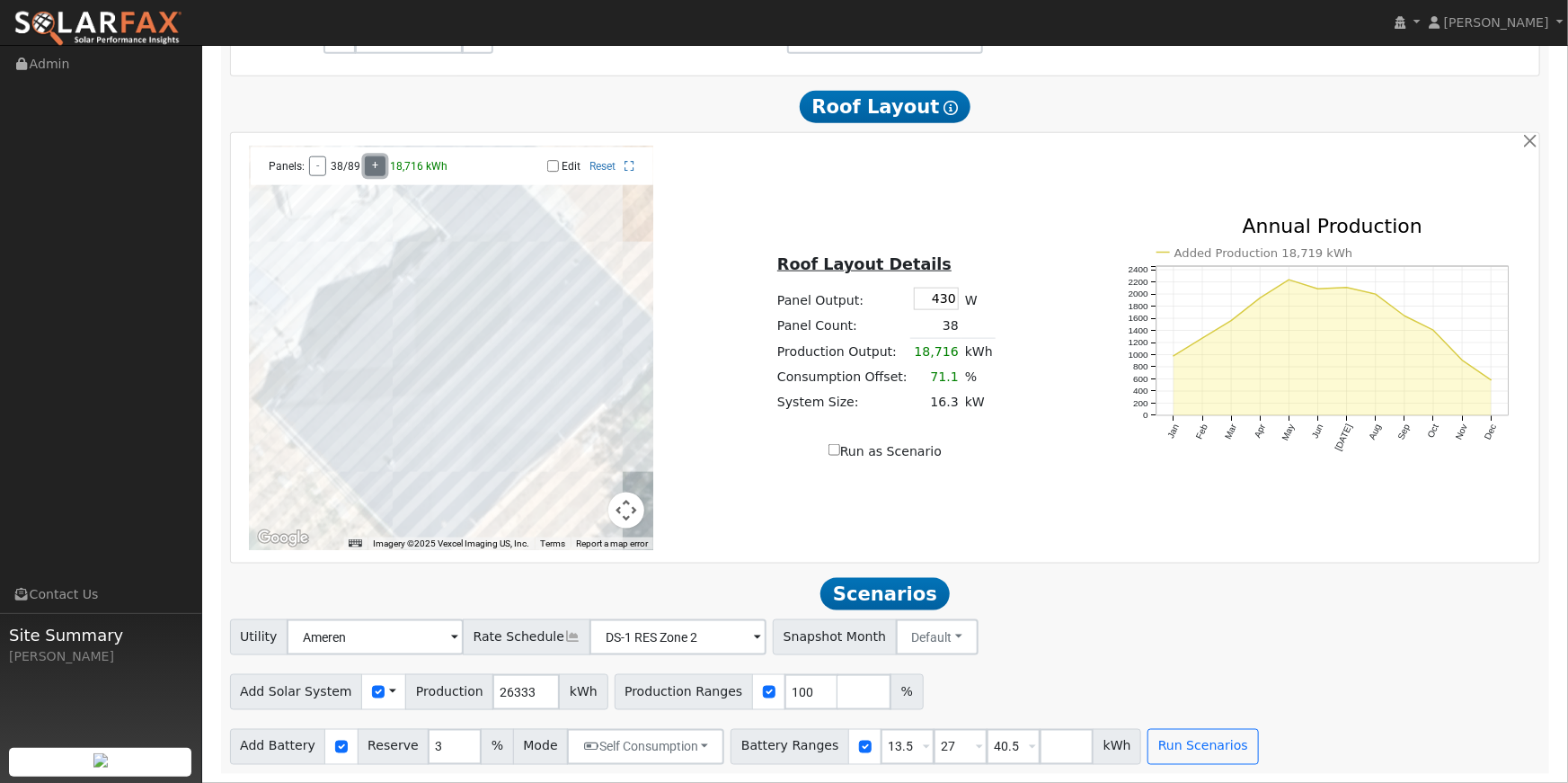
click at [378, 166] on button "+" at bounding box center [375, 166] width 21 height 20
click at [1041, 247] on div "Roof Layout Details Panel Output: 430 W Panel Count: 40 Production Output: 19,6…" at bounding box center [885, 348] width 434 height 226
click at [881, 743] on input "13.5" at bounding box center [908, 747] width 54 height 36
click at [892, 745] on input "13.5" at bounding box center [908, 747] width 54 height 36
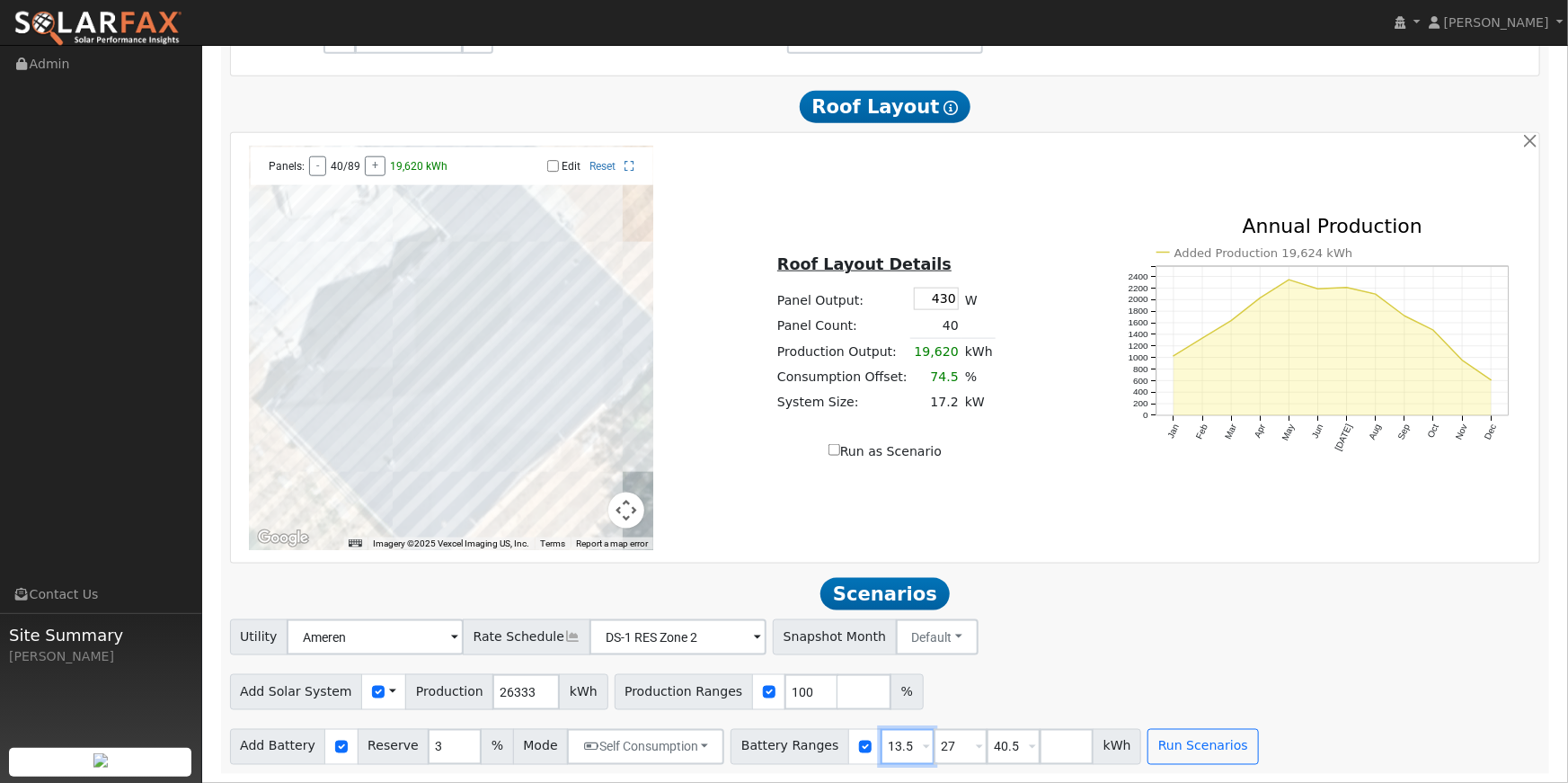
click at [892, 745] on input "13.5" at bounding box center [908, 747] width 54 height 36
type input "15.0"
drag, startPoint x: 1053, startPoint y: 676, endPoint x: 1148, endPoint y: 709, distance: 100.6
click at [1053, 676] on div "Add Solar System Use CSV Data Production 26333 kWh Production Ranges 100 %" at bounding box center [885, 689] width 1318 height 42
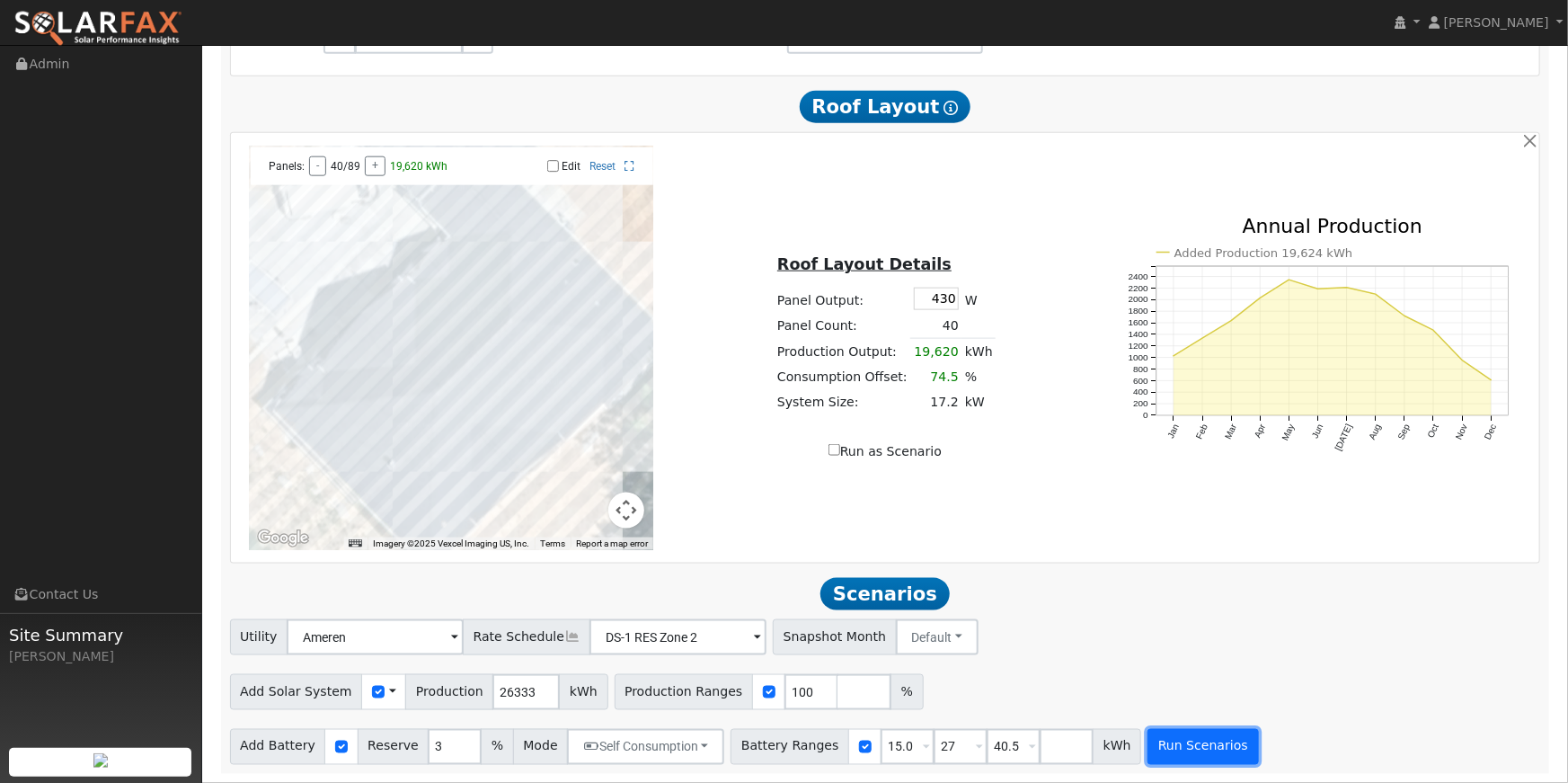
click at [1169, 733] on button "Run Scenarios" at bounding box center [1203, 747] width 110 height 36
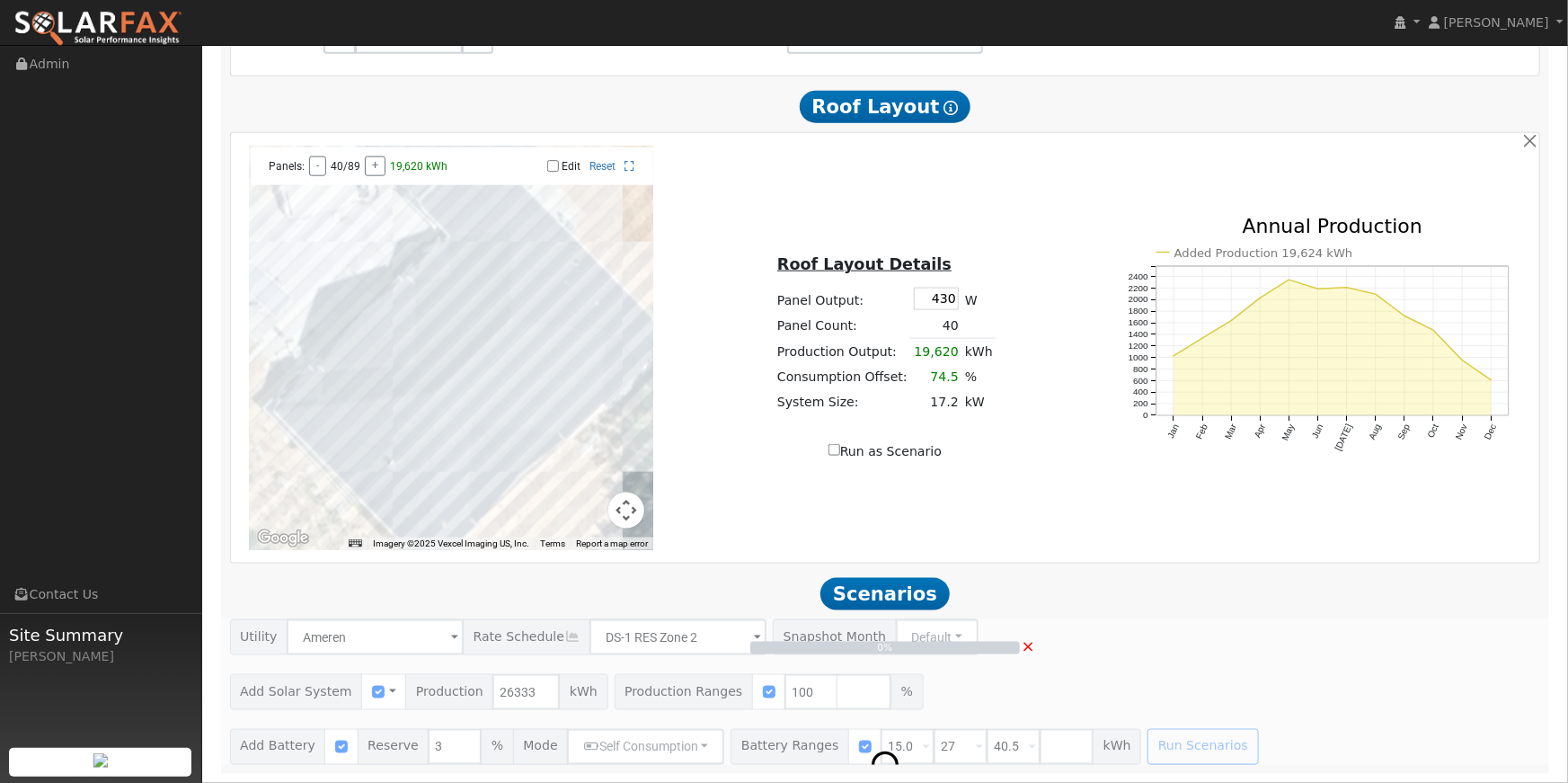
scroll to position [1008, 0]
type input "17.6"
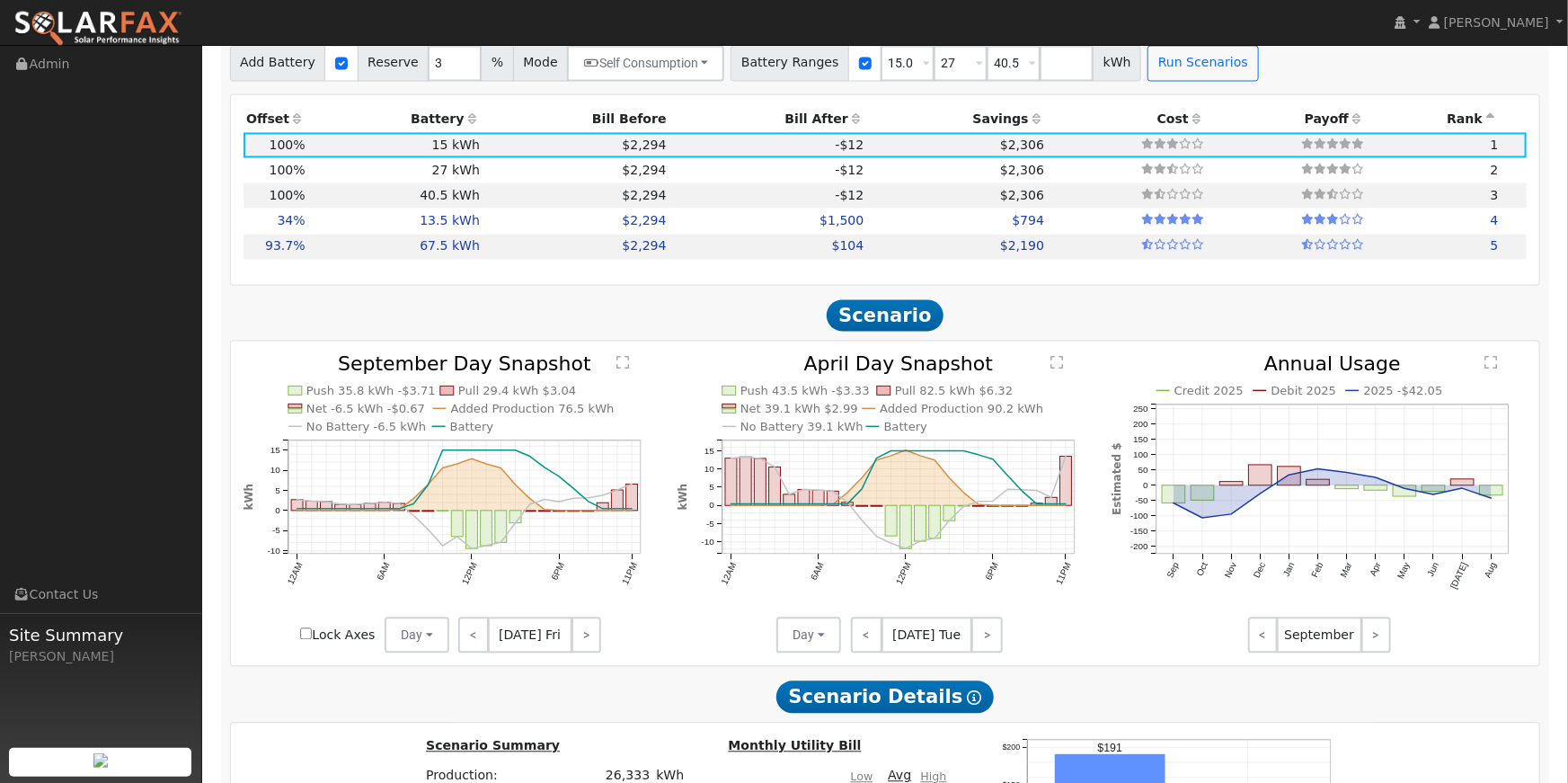
scroll to position [1695, 0]
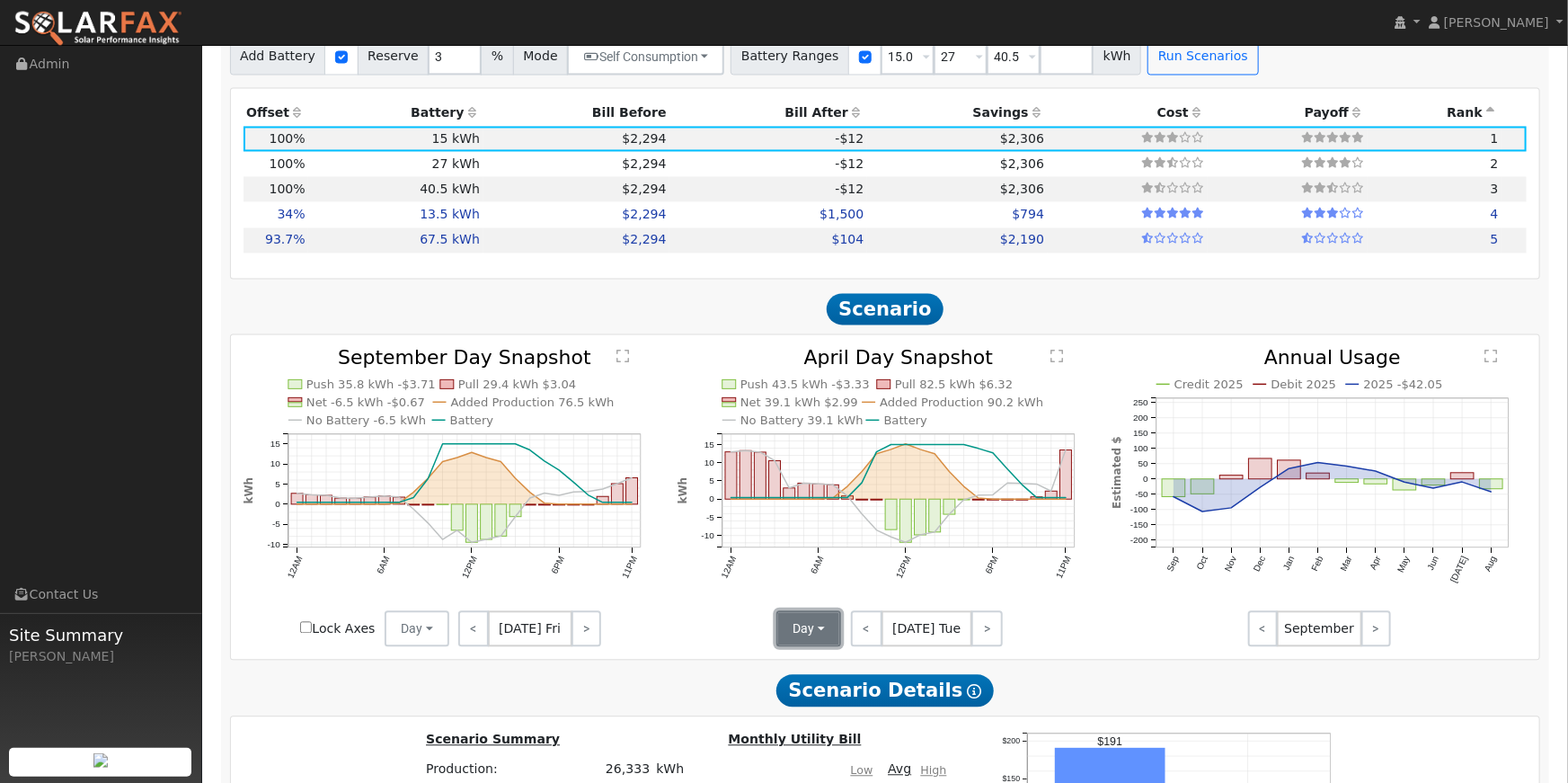
click at [817, 624] on button "Day" at bounding box center [809, 629] width 65 height 36
click at [826, 706] on link "Month Average" at bounding box center [840, 694] width 125 height 25
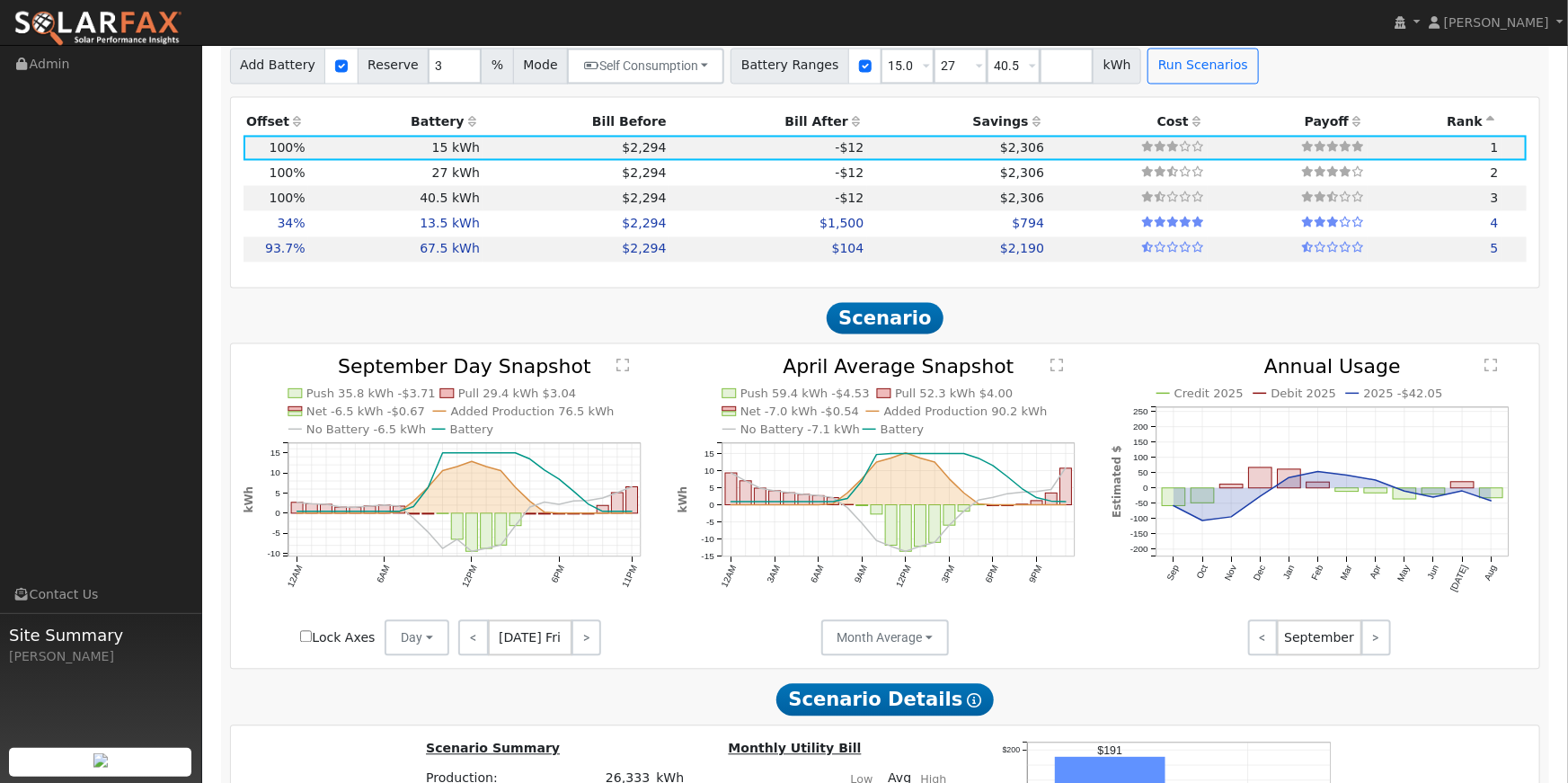
scroll to position [1680, 0]
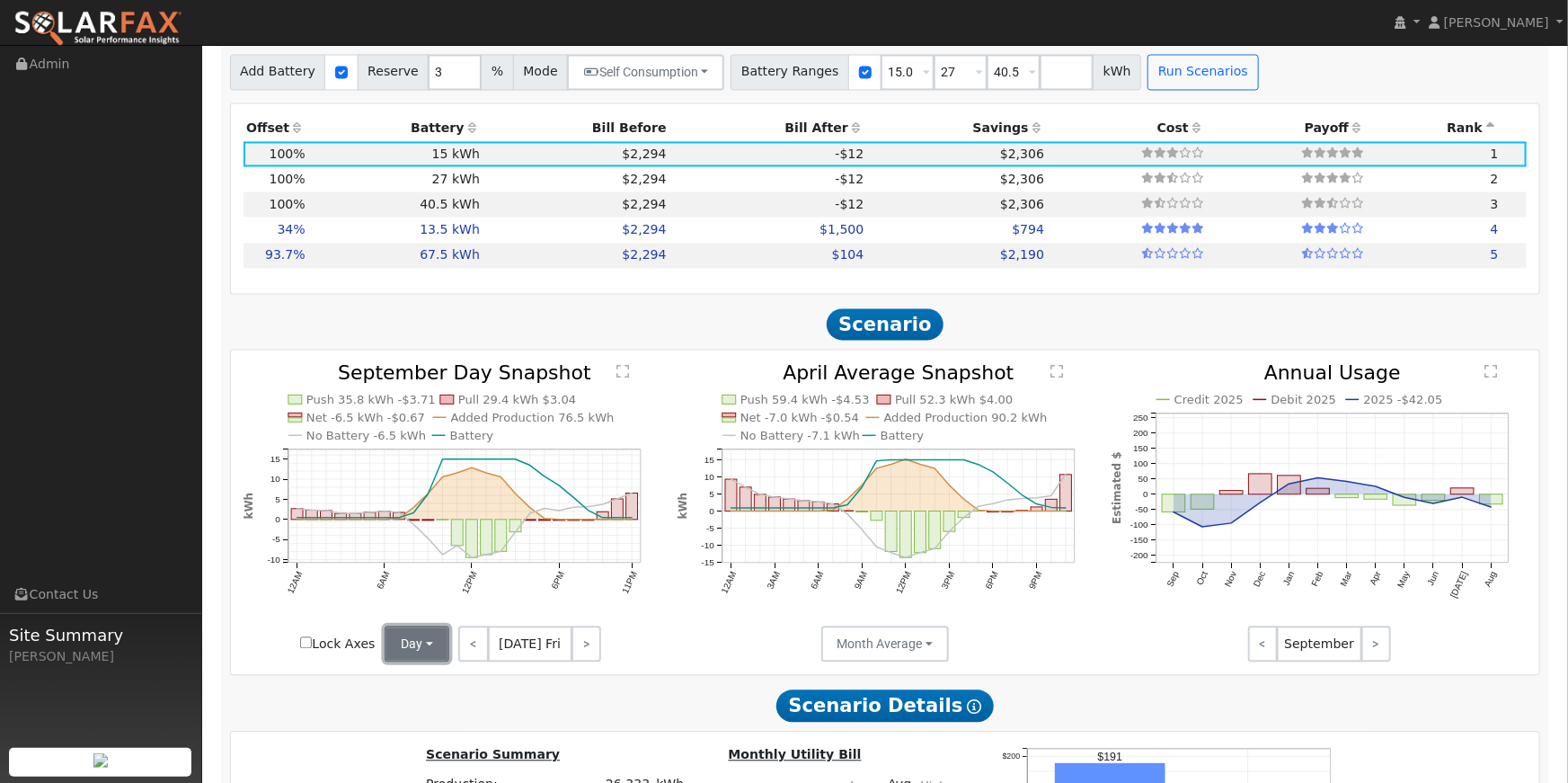
click at [433, 656] on button "Day" at bounding box center [417, 644] width 65 height 36
drag, startPoint x: 421, startPoint y: 716, endPoint x: 445, endPoint y: 706, distance: 26.0
click at [421, 716] on link "Month Average" at bounding box center [447, 709] width 125 height 25
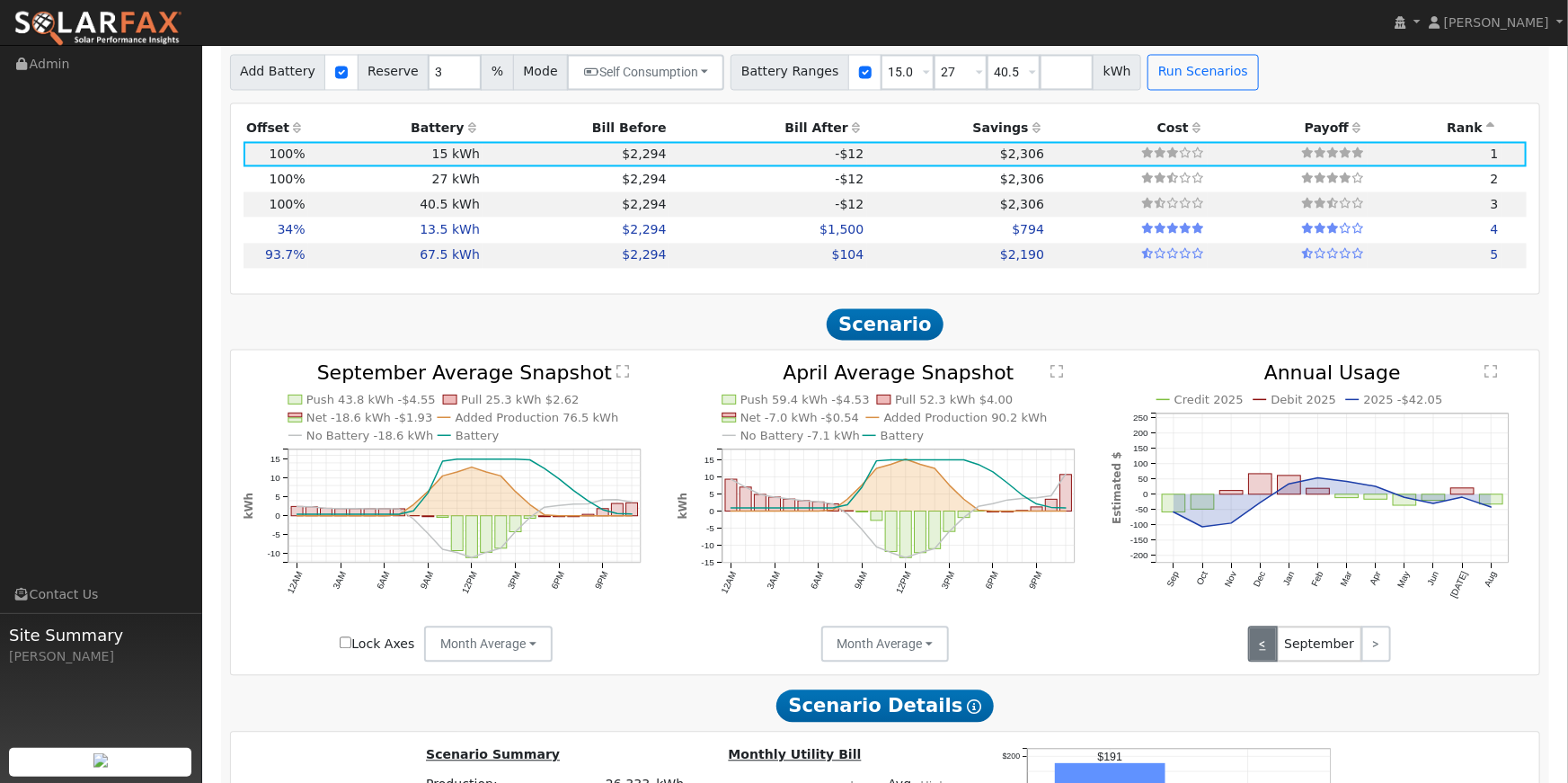
click at [1271, 654] on link "<" at bounding box center [1263, 644] width 29 height 36
click at [1263, 654] on link "<" at bounding box center [1263, 644] width 29 height 36
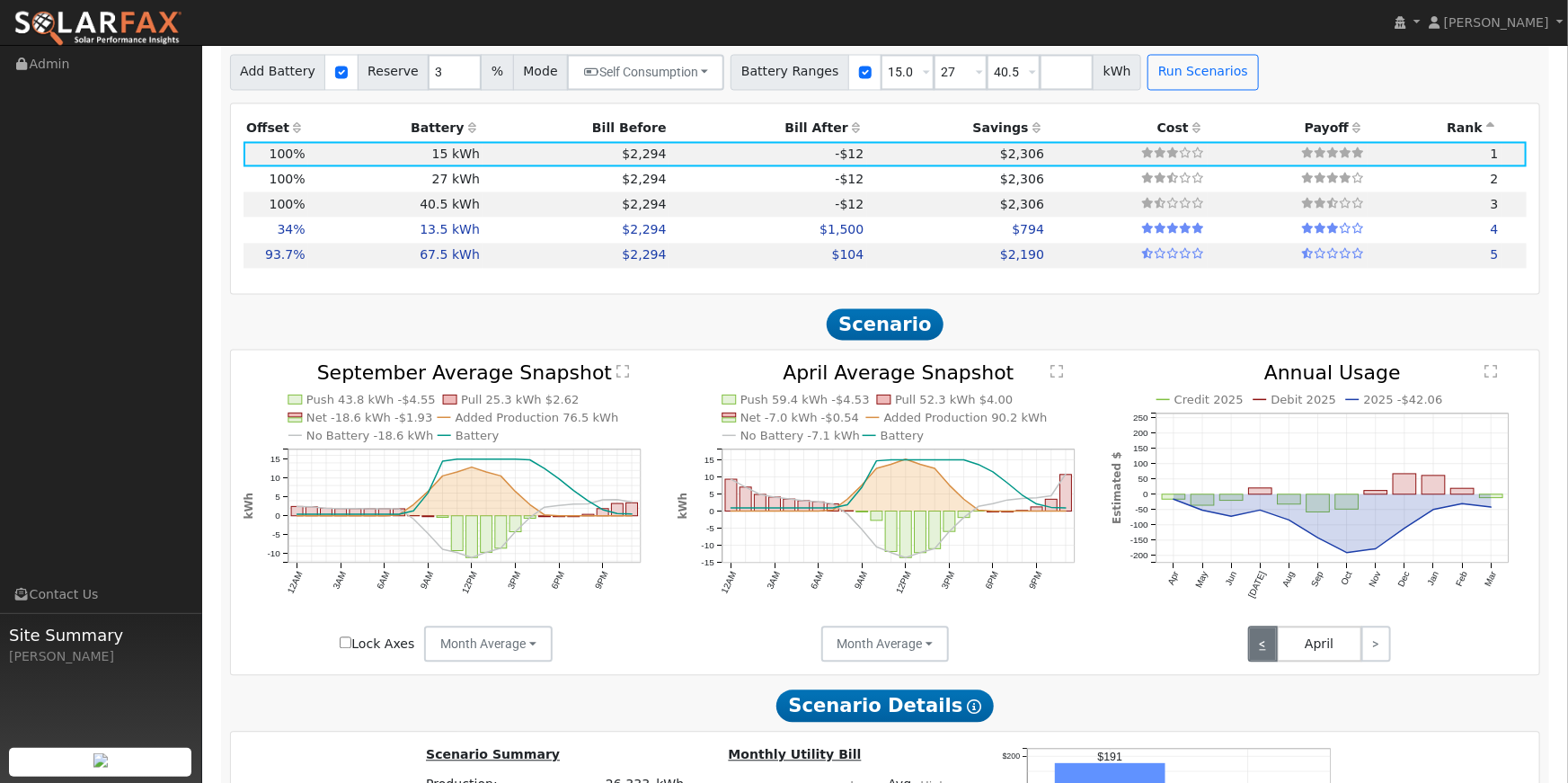
click at [1263, 654] on link "<" at bounding box center [1263, 644] width 29 height 36
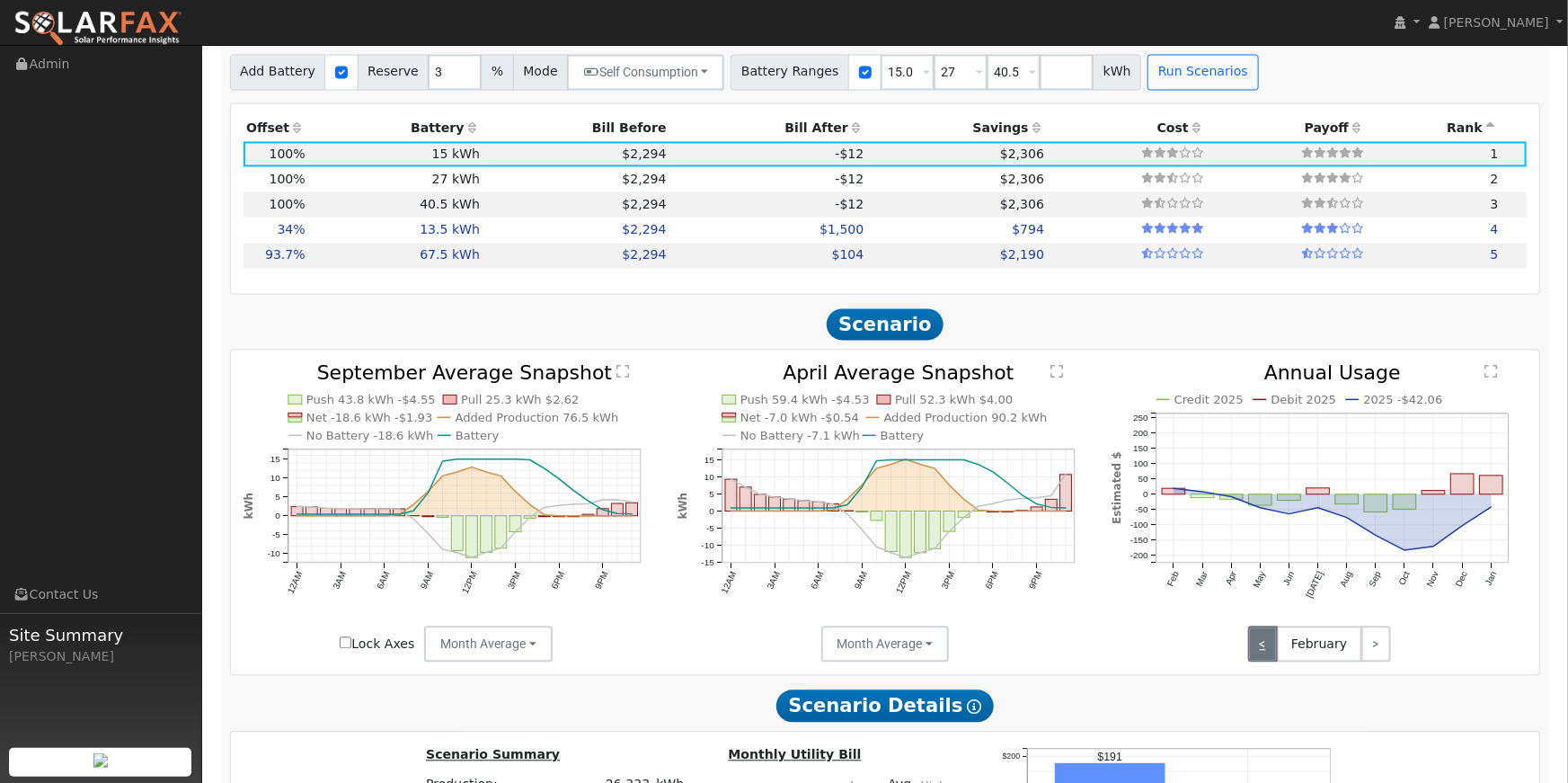
click at [1263, 654] on link "<" at bounding box center [1263, 644] width 29 height 36
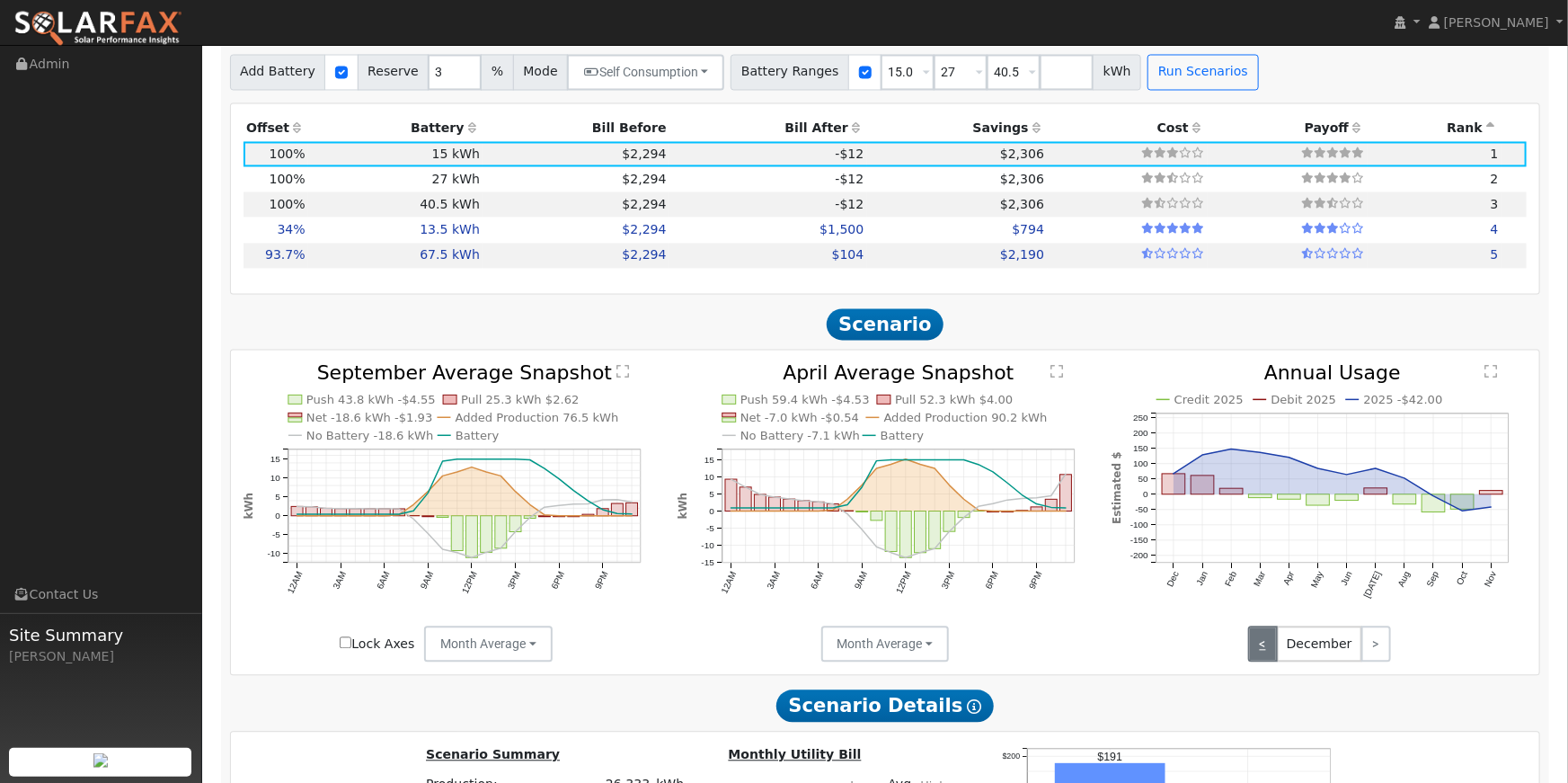
click at [1263, 654] on link "<" at bounding box center [1263, 644] width 29 height 36
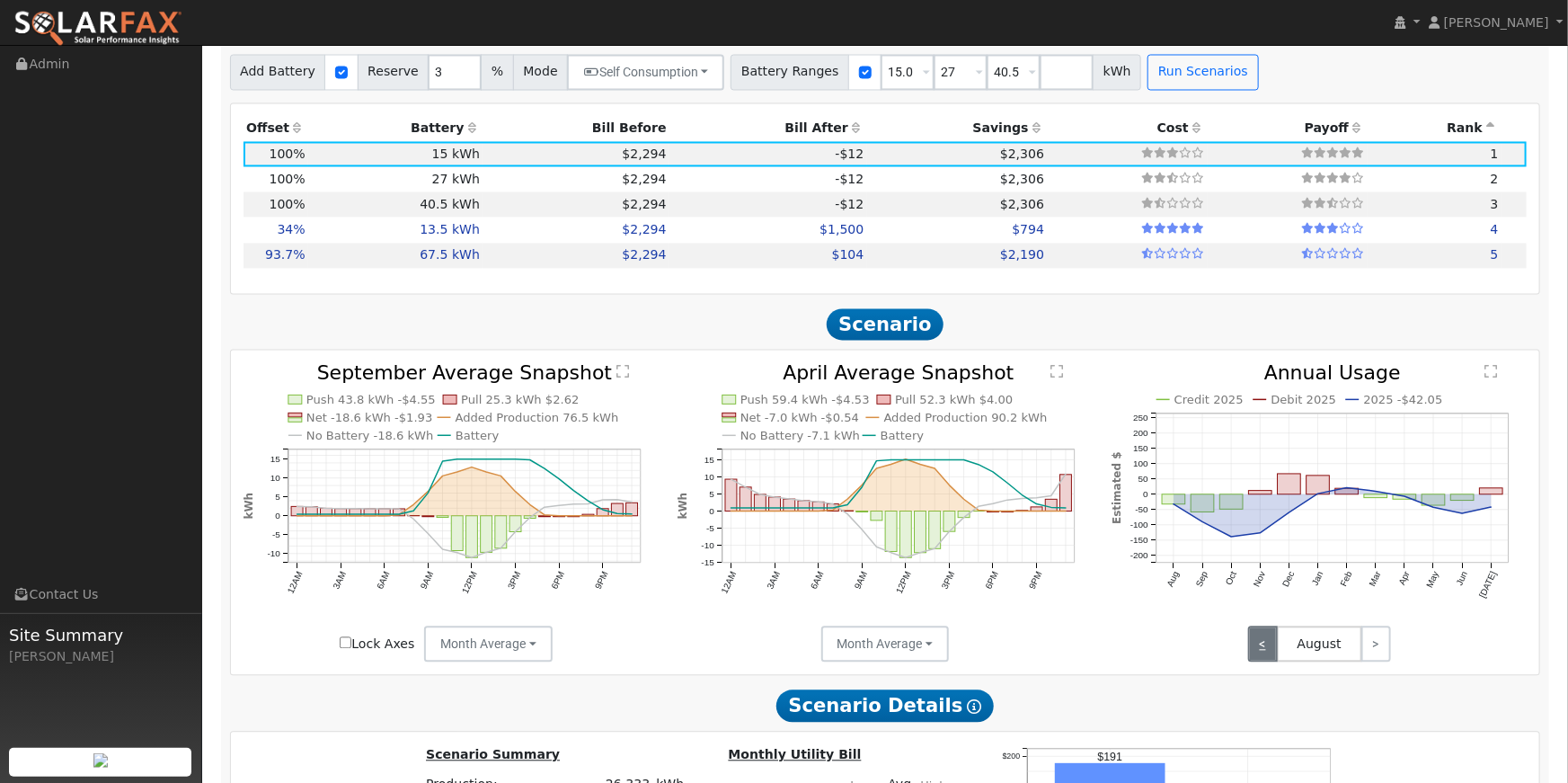
click at [1263, 654] on link "<" at bounding box center [1263, 644] width 29 height 36
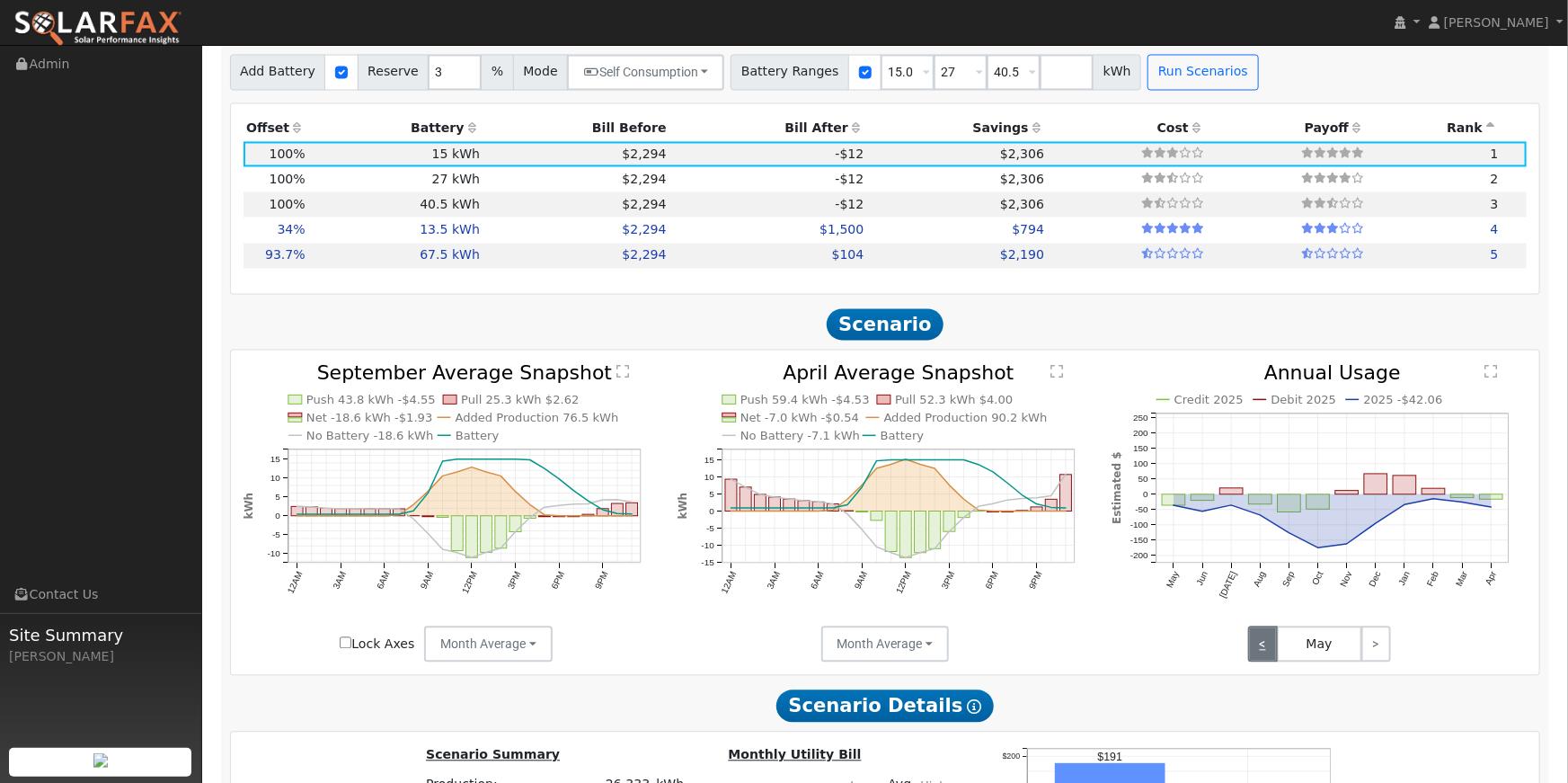
click at [1263, 654] on link "<" at bounding box center [1263, 644] width 29 height 36
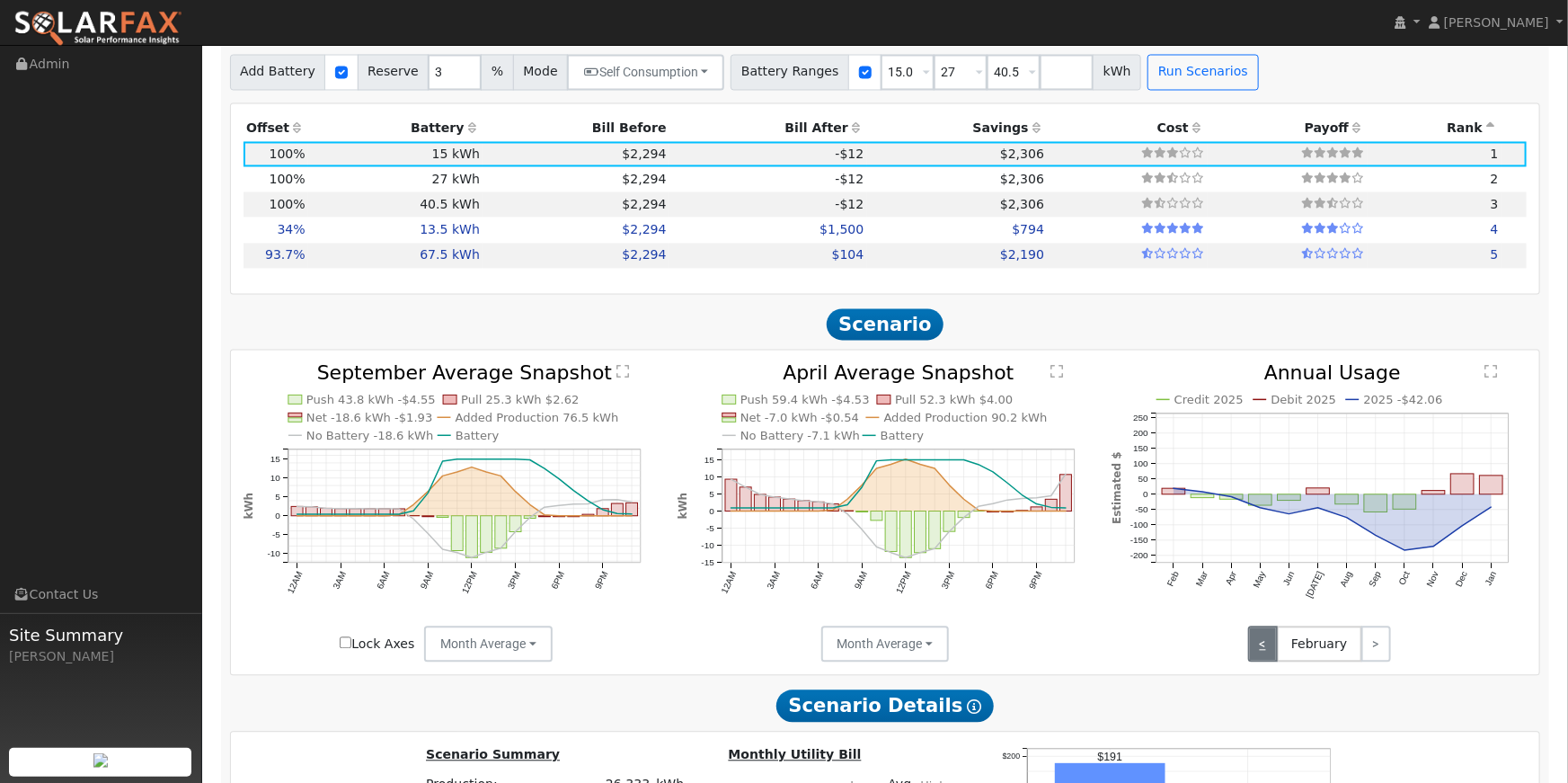
click at [1263, 654] on link "<" at bounding box center [1263, 644] width 29 height 36
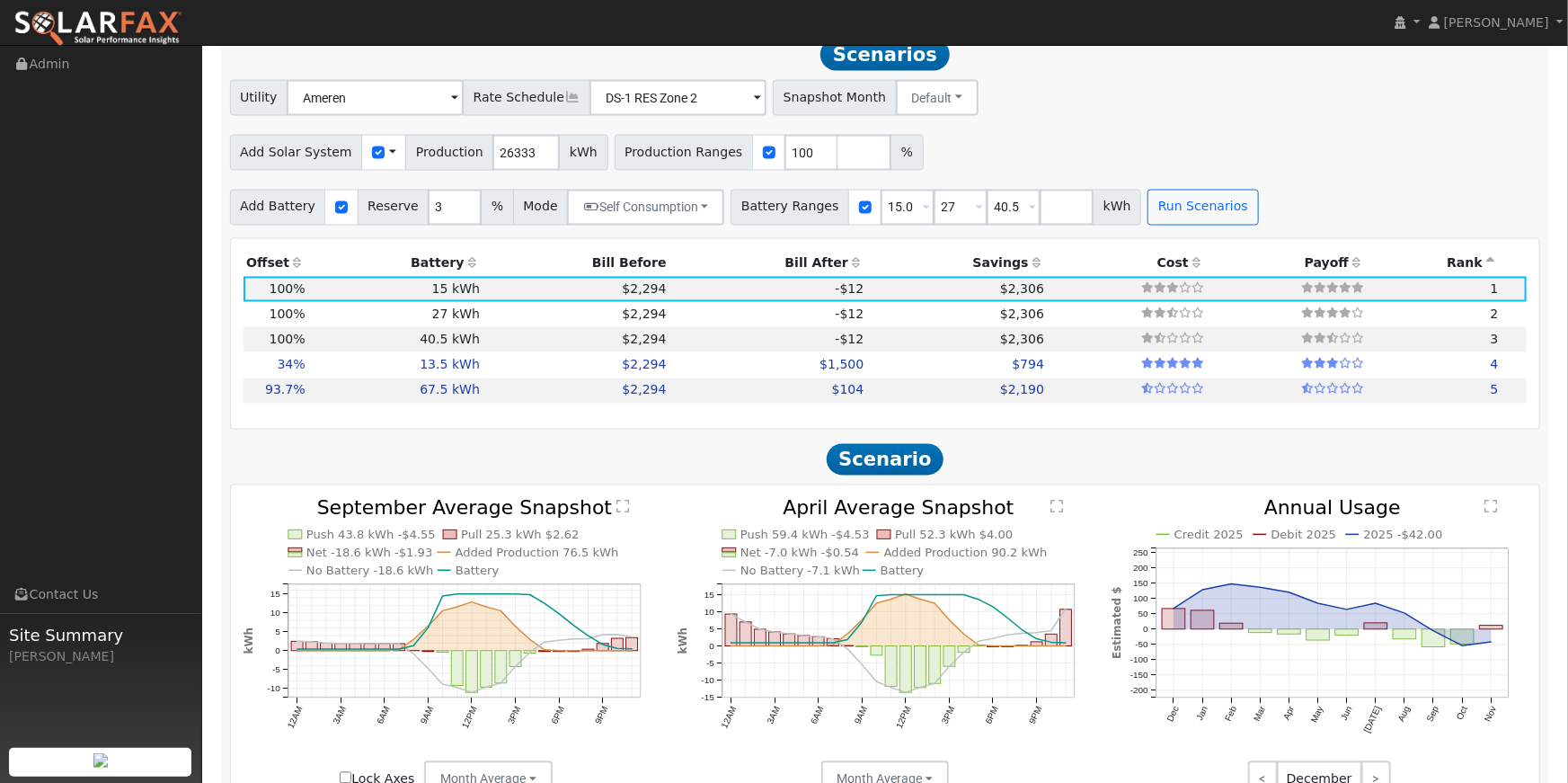
scroll to position [1549, 0]
